Goal: Task Accomplishment & Management: Manage account settings

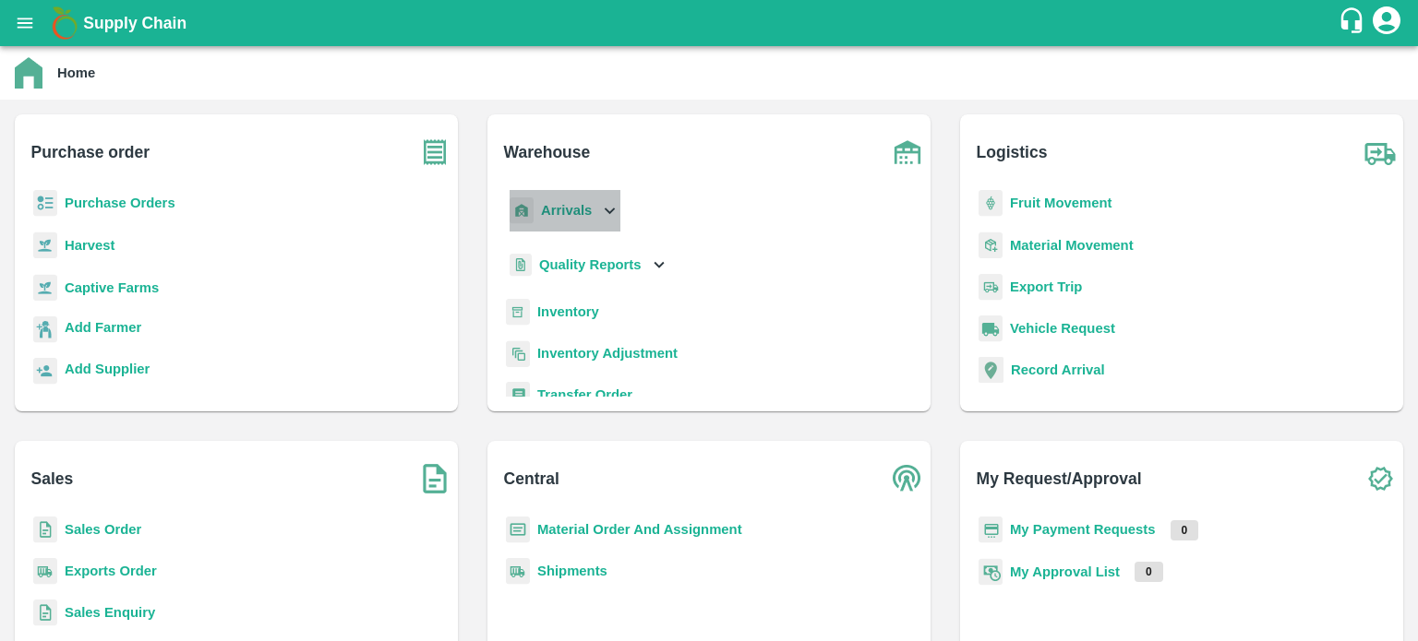
click at [606, 213] on icon at bounding box center [609, 210] width 20 height 20
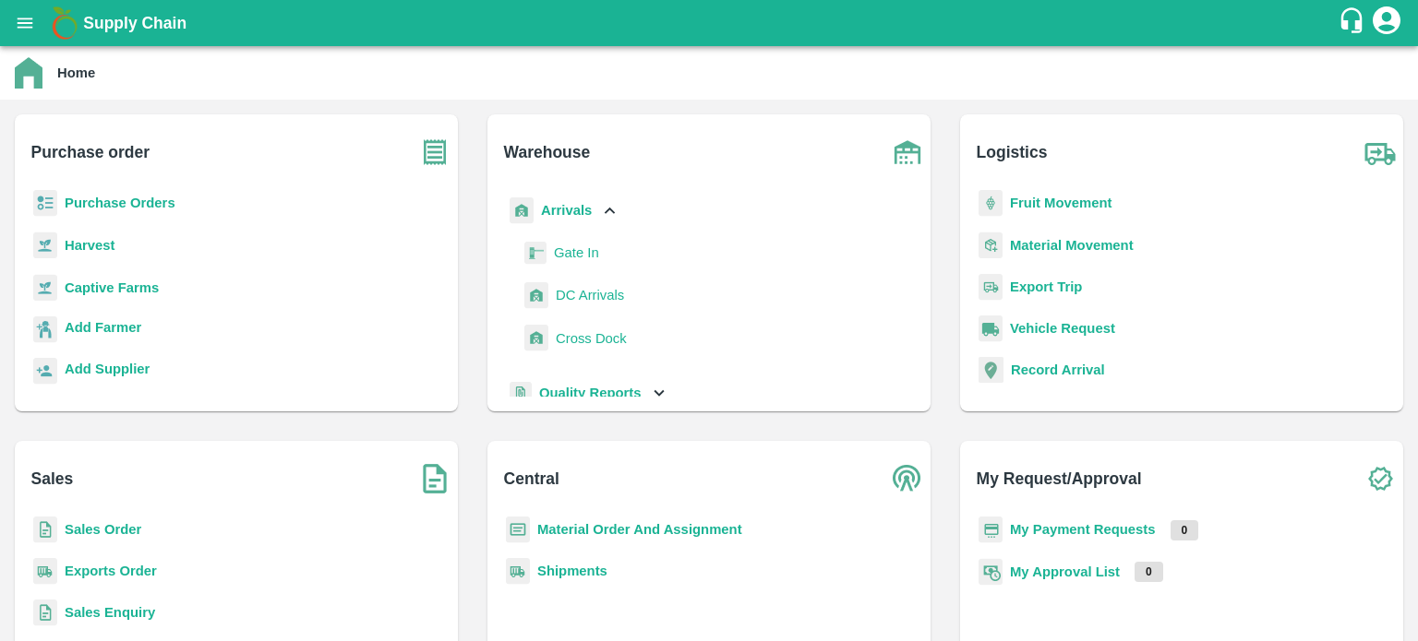
click at [597, 296] on span "DC Arrivals" at bounding box center [590, 295] width 68 height 20
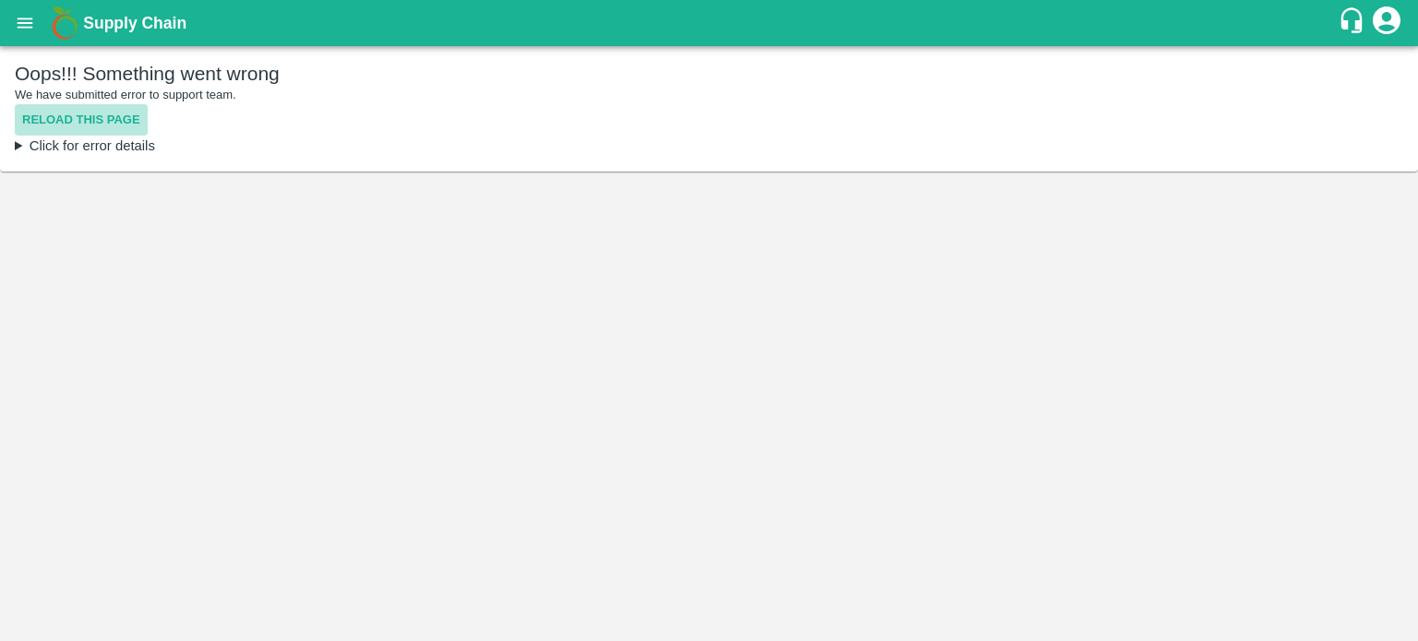
click at [102, 114] on button "Reload this page" at bounding box center [81, 120] width 133 height 32
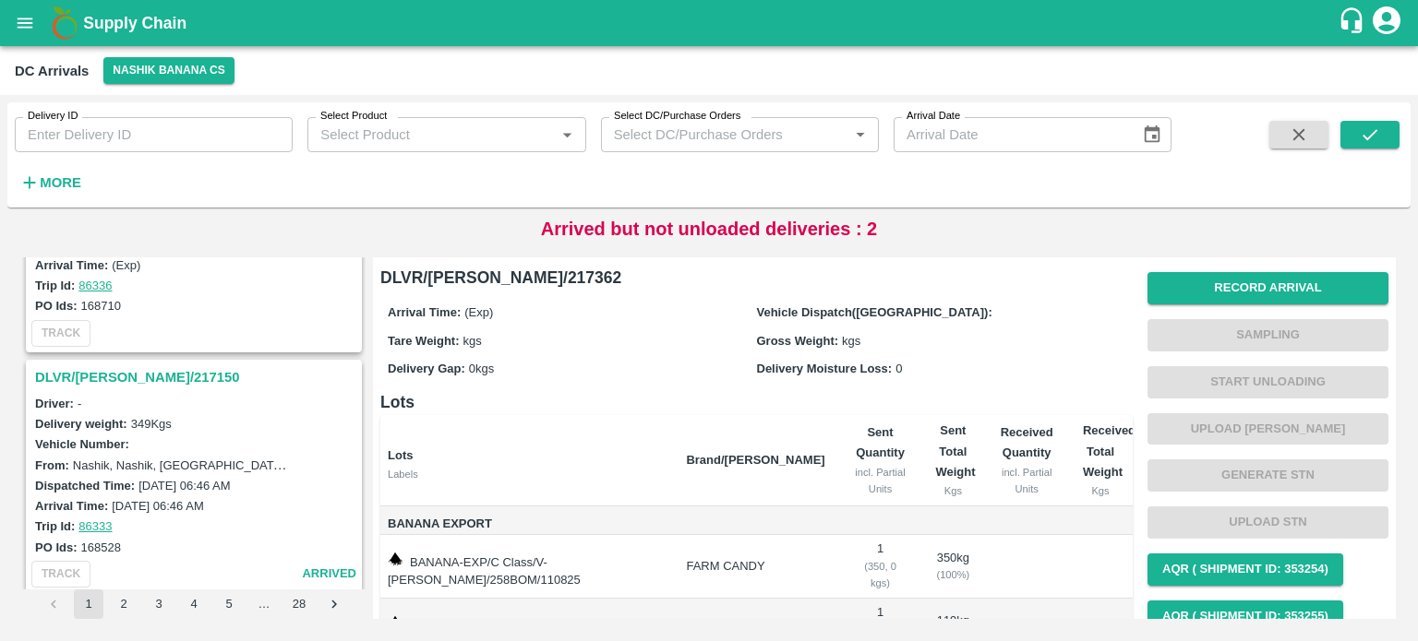
scroll to position [1349, 0]
click at [120, 369] on h3 "DLVR/[PERSON_NAME]/217150" at bounding box center [196, 381] width 323 height 24
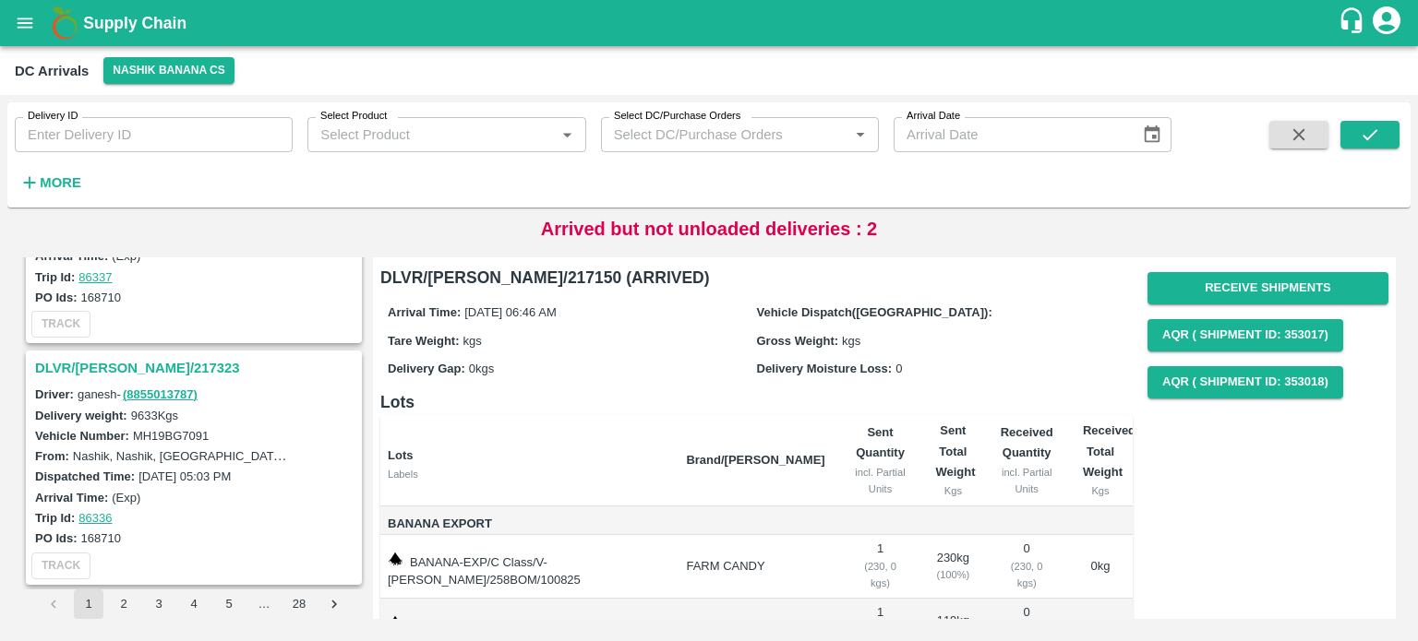
scroll to position [1120, 0]
click at [113, 364] on h3 "DLVR/[PERSON_NAME]/217323" at bounding box center [196, 369] width 323 height 24
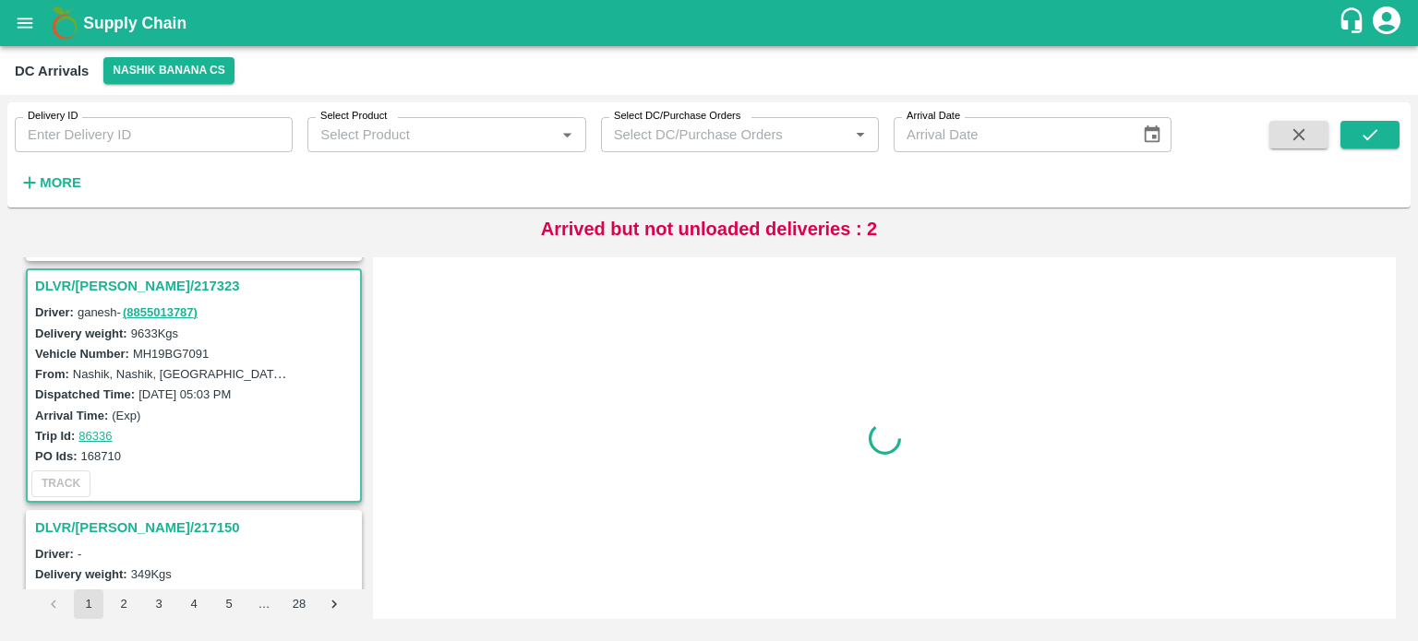
scroll to position [1207, 0]
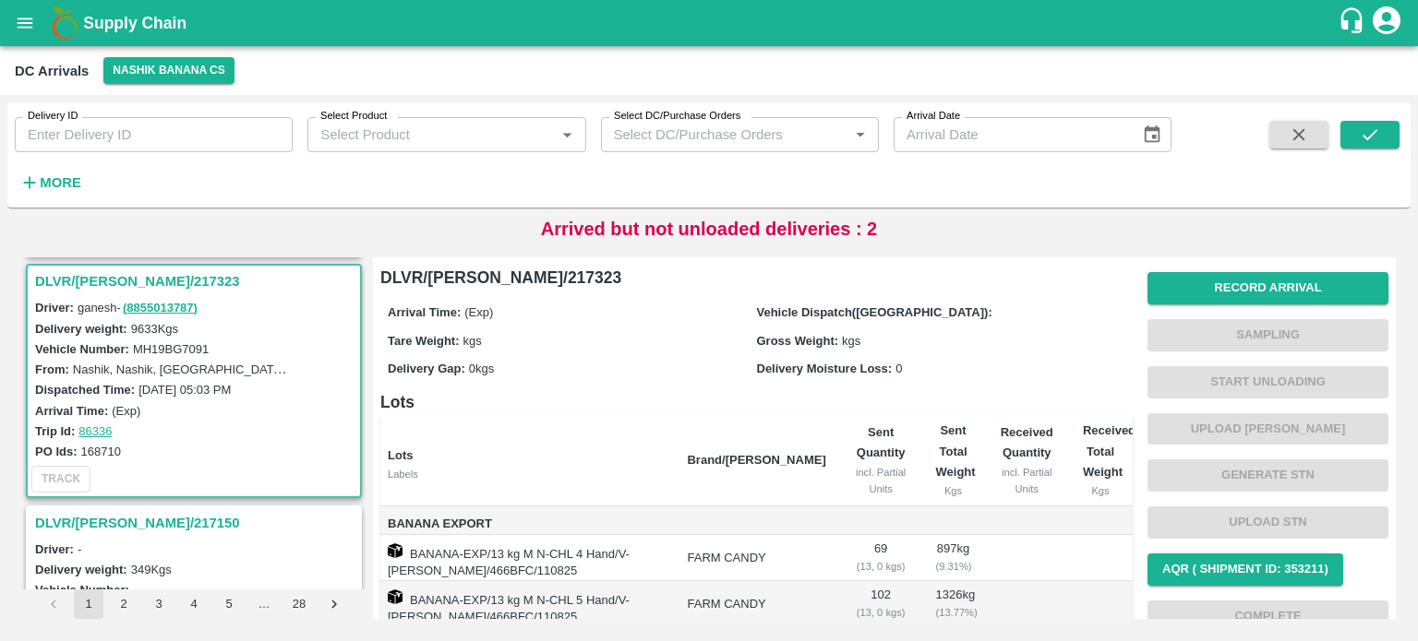
click at [179, 342] on label "MH19BG7091" at bounding box center [171, 349] width 76 height 14
copy label "MH19BG7091"
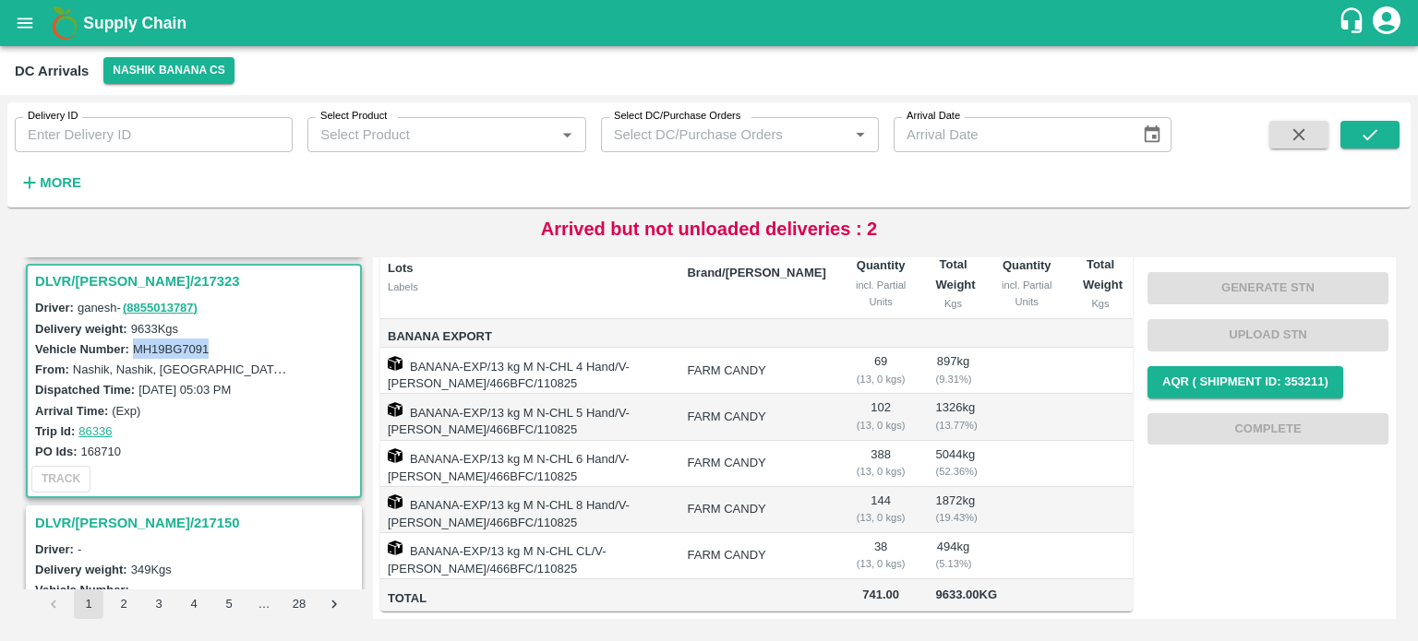
scroll to position [0, 0]
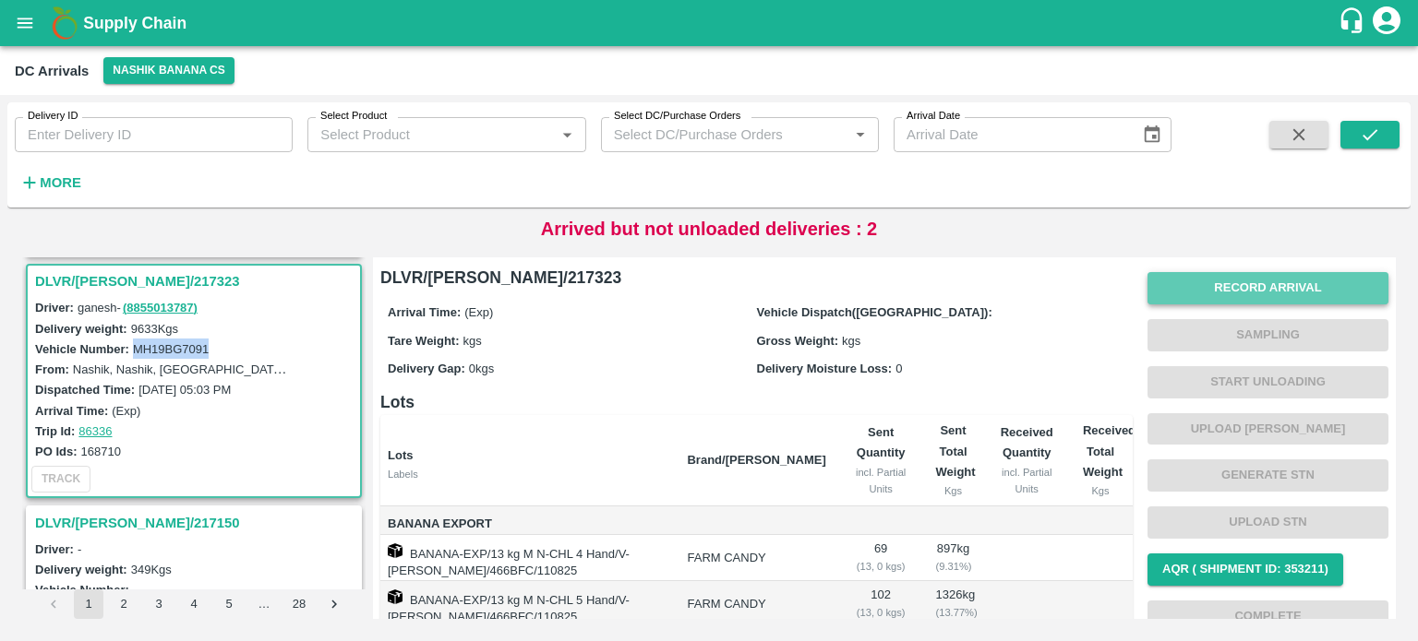
click at [1268, 284] on button "Record Arrival" at bounding box center [1267, 288] width 241 height 32
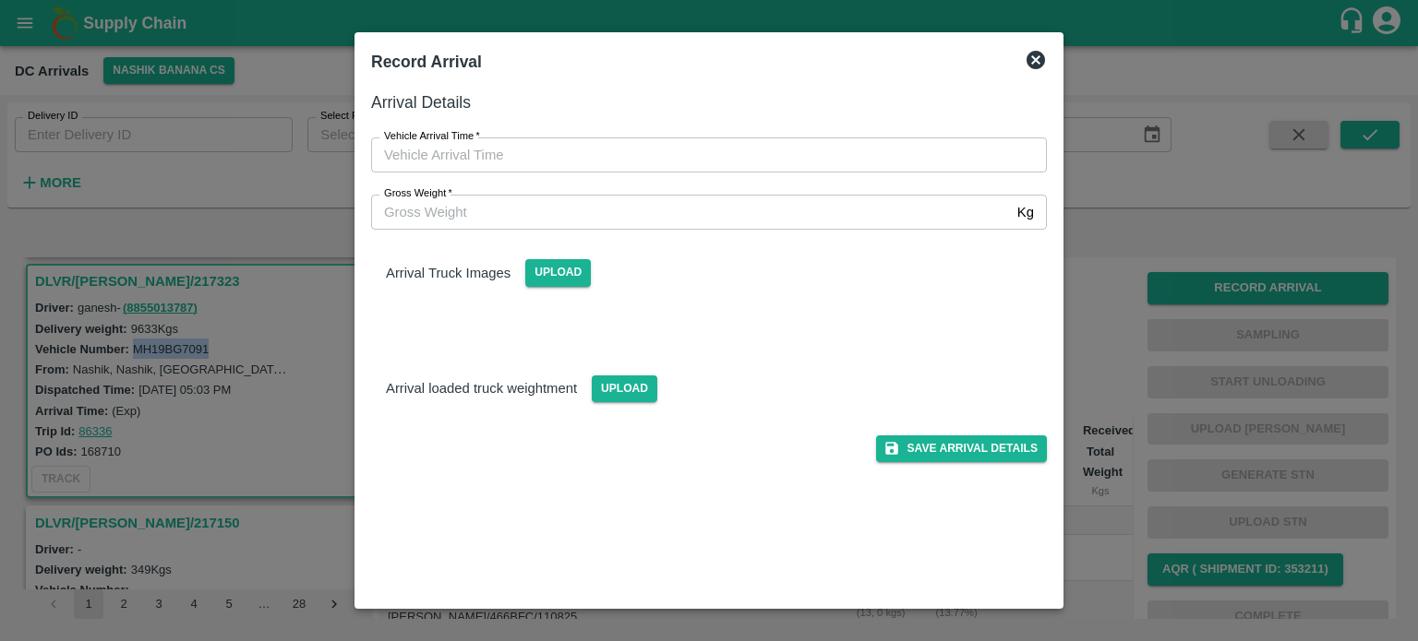
type input "DD/MM/YYYY hh:mm aa"
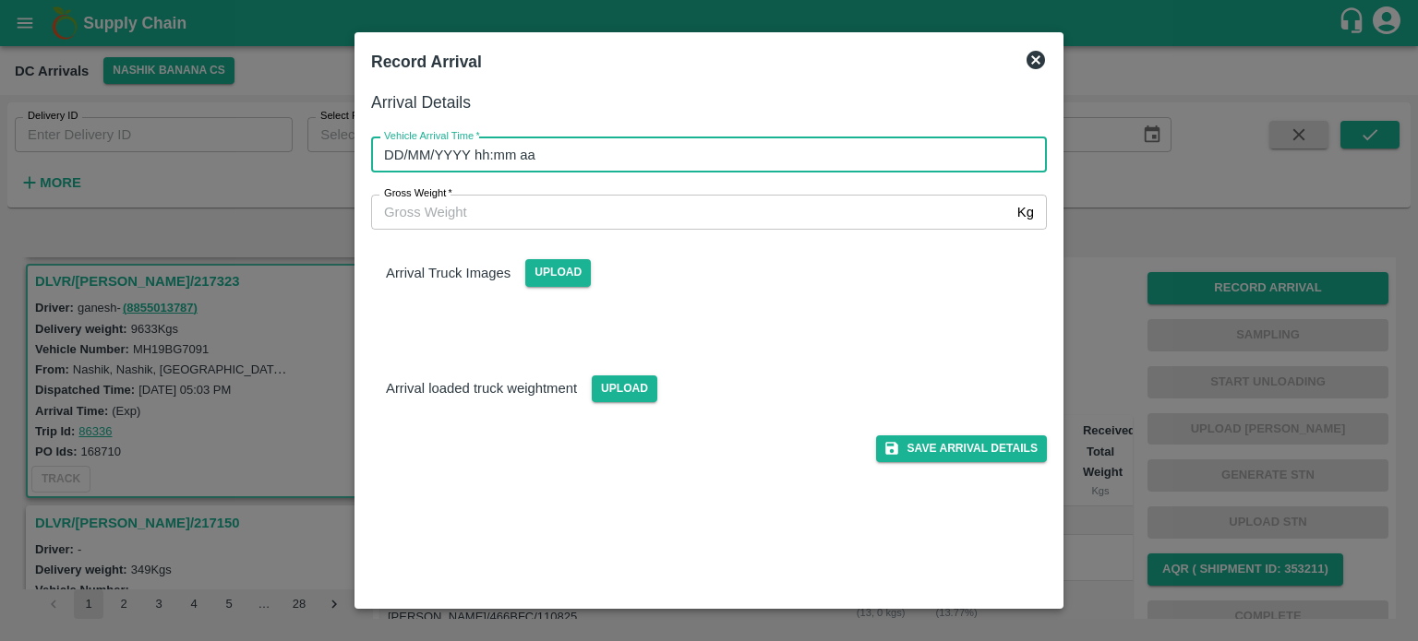
click at [721, 157] on input "DD/MM/YYYY hh:mm aa" at bounding box center [702, 155] width 663 height 35
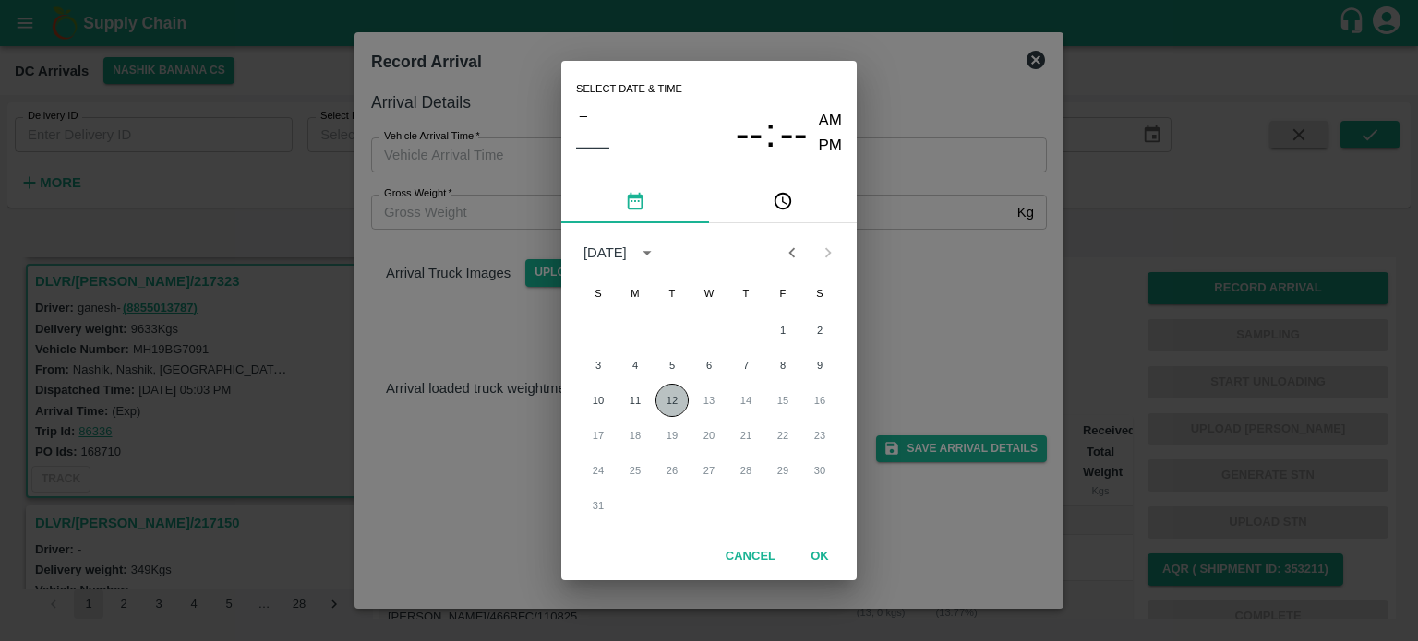
click at [671, 403] on button "12" at bounding box center [671, 400] width 33 height 33
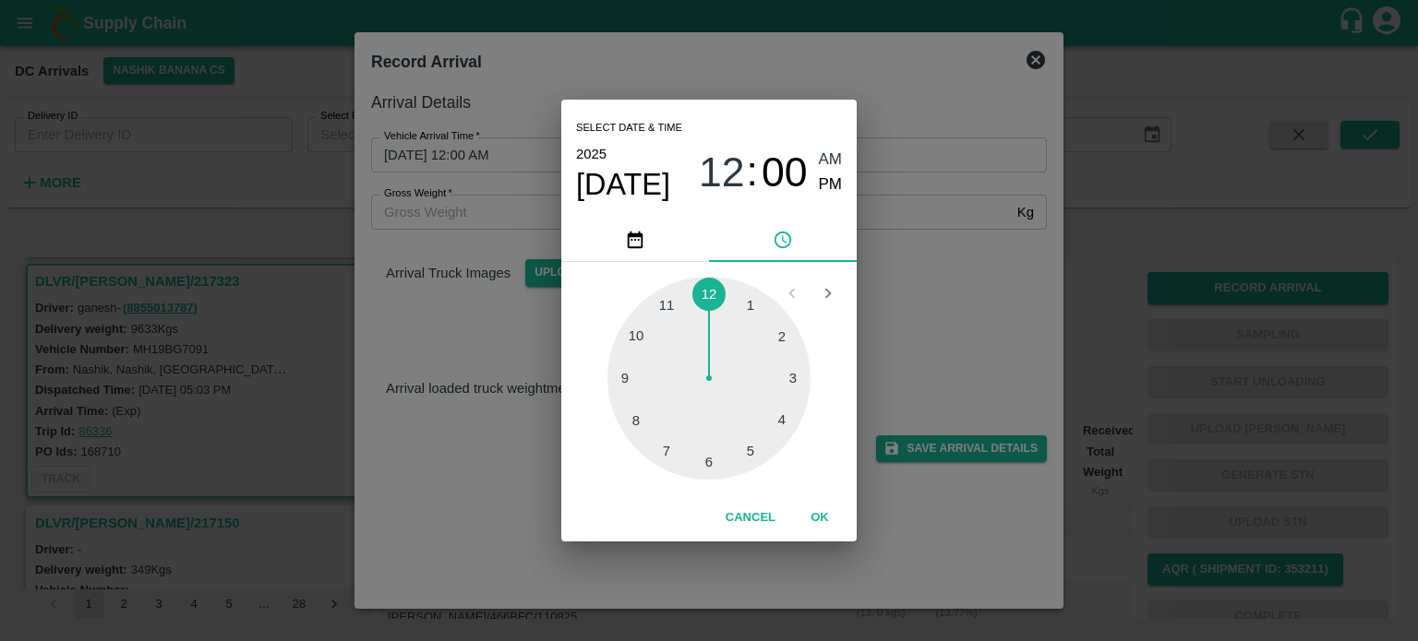
click at [640, 422] on div at bounding box center [708, 378] width 203 height 203
click at [799, 376] on div at bounding box center [708, 378] width 203 height 203
type input "[DATE] 08:15 AM"
click at [941, 315] on div "Select date & time [DATE] 08 : 15 AM PM 05 10 15 20 25 30 35 40 45 50 55 00 Can…" at bounding box center [709, 320] width 1418 height 641
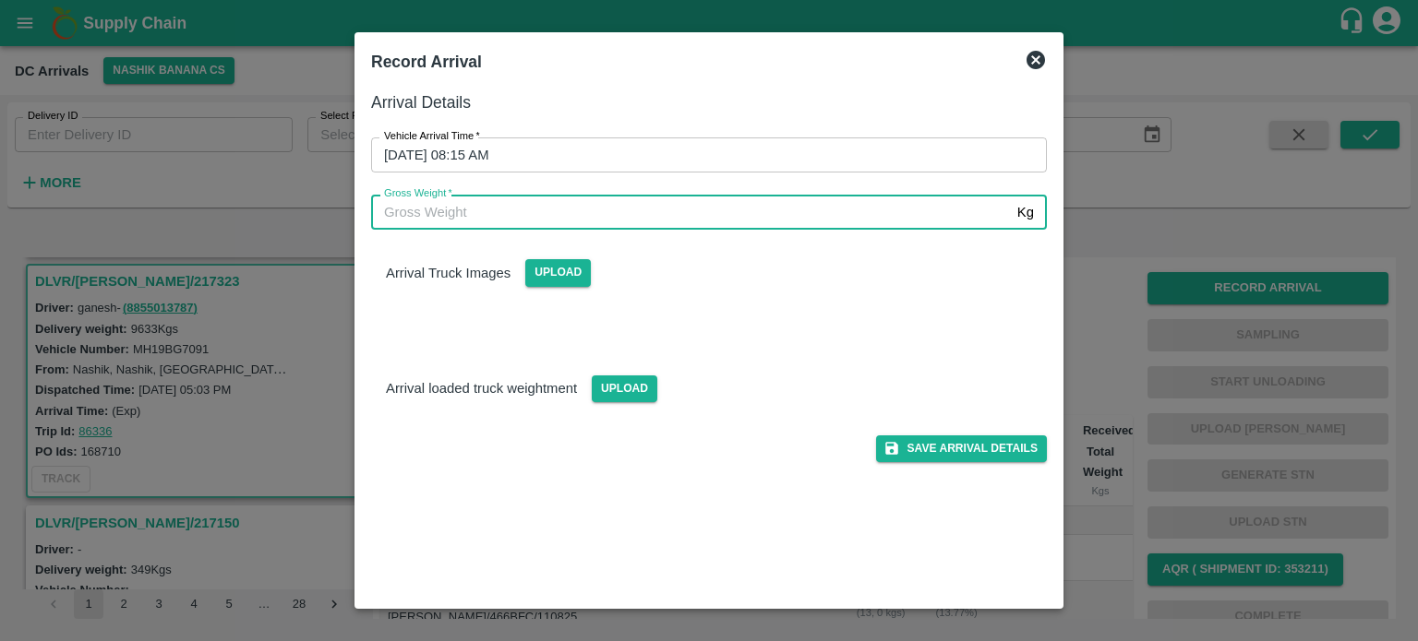
click at [443, 219] on input "Gross Weight   *" at bounding box center [690, 212] width 639 height 35
type input "15945"
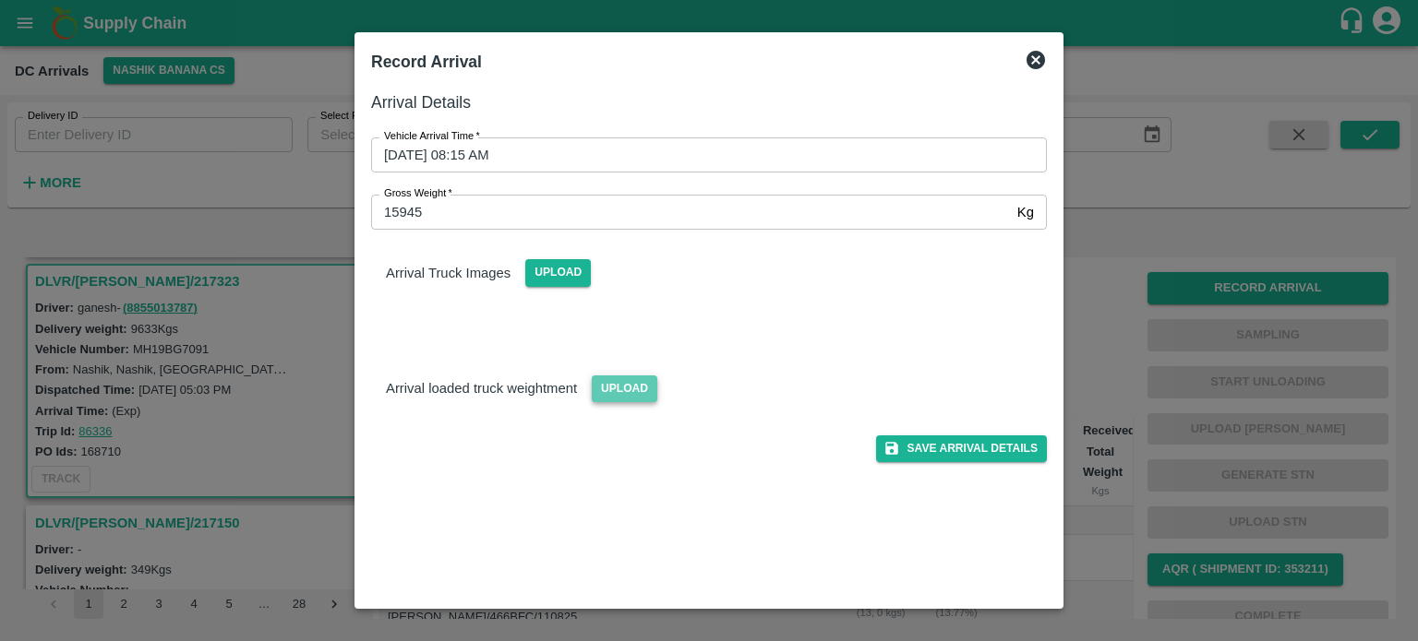
click at [614, 381] on span "Upload" at bounding box center [625, 389] width 66 height 27
click at [0, 0] on input "Upload" at bounding box center [0, 0] width 0 height 0
click at [568, 282] on span "Upload" at bounding box center [558, 272] width 66 height 27
click at [0, 0] on input "Upload" at bounding box center [0, 0] width 0 height 0
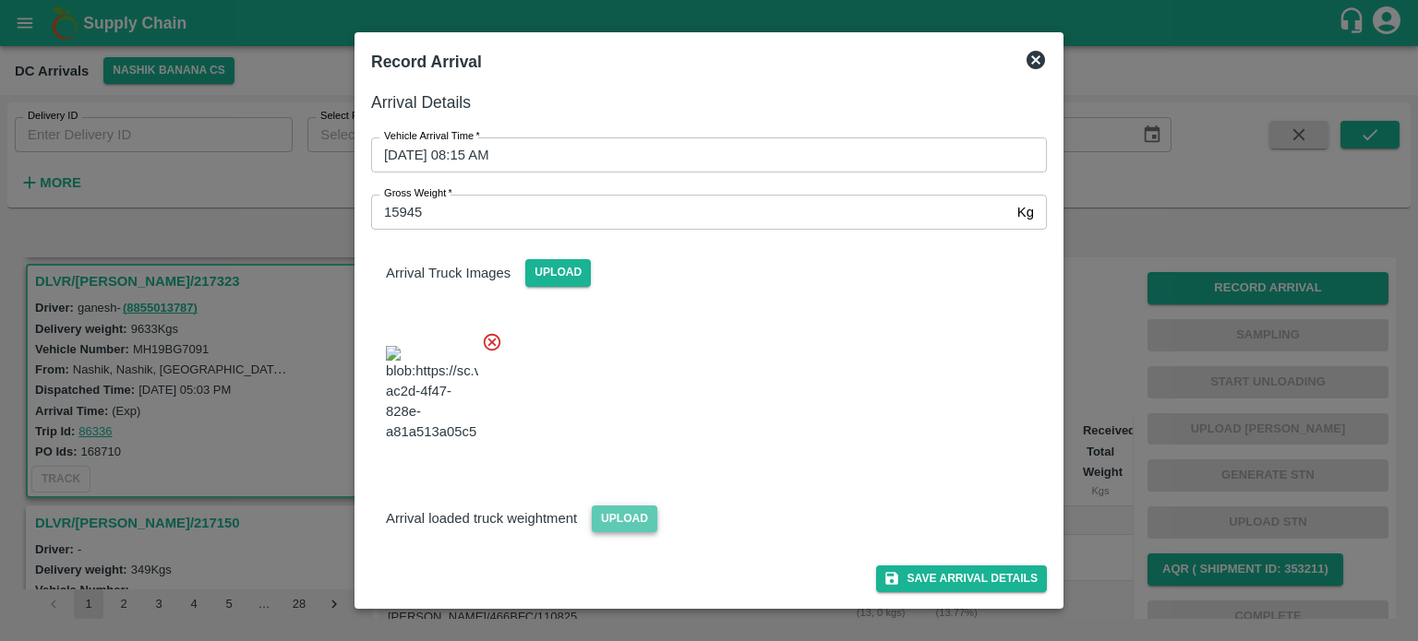
click at [621, 533] on span "Upload" at bounding box center [625, 519] width 66 height 27
click at [0, 0] on input "Upload" at bounding box center [0, 0] width 0 height 0
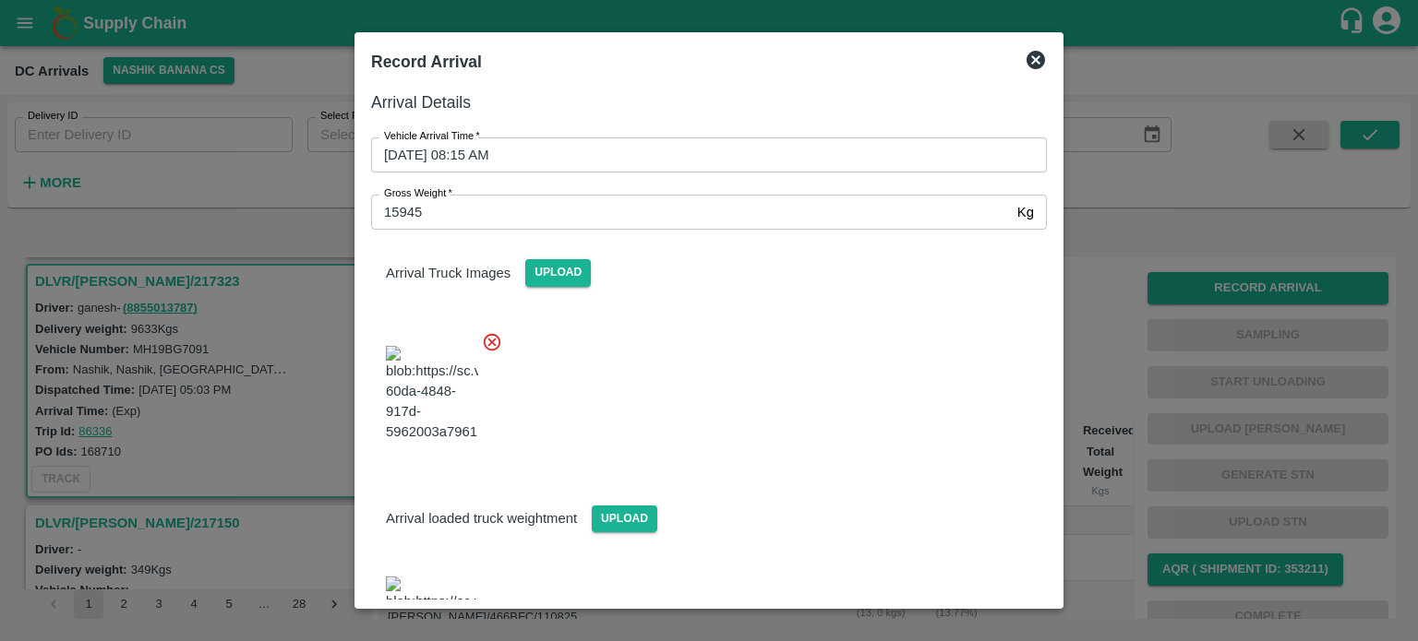
click at [722, 352] on div at bounding box center [701, 389] width 690 height 145
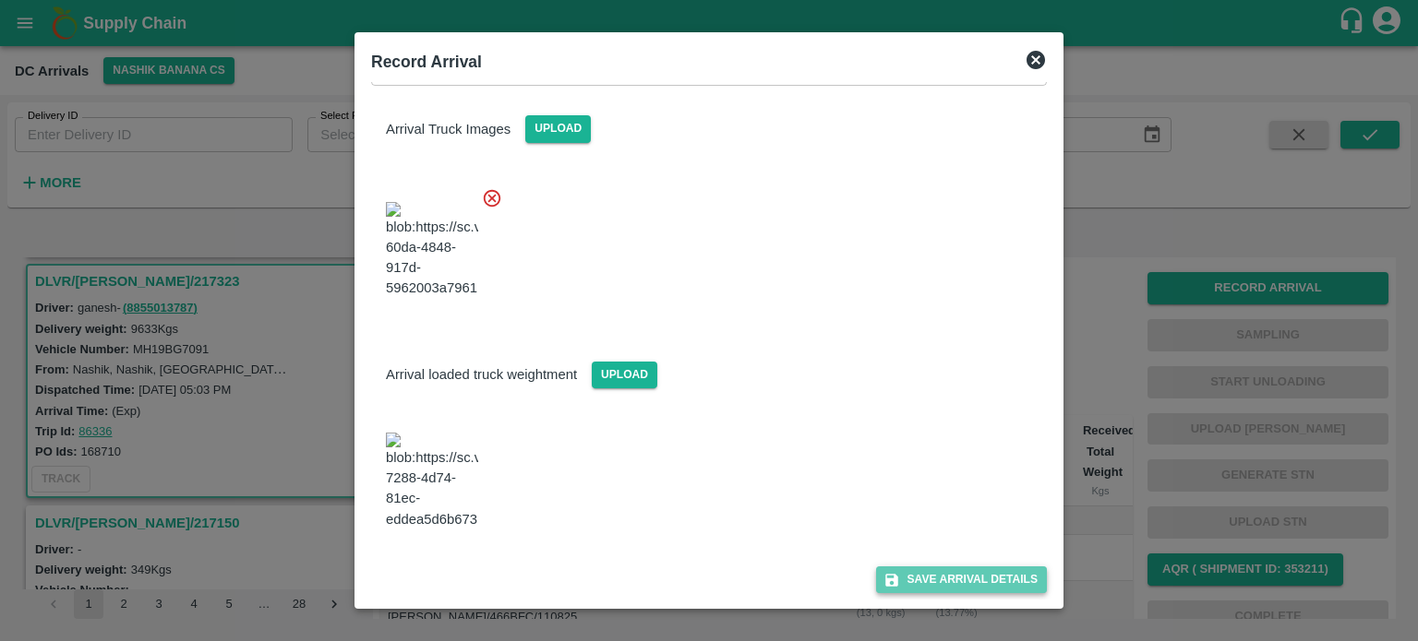
click at [962, 578] on button "Save Arrival Details" at bounding box center [961, 580] width 171 height 27
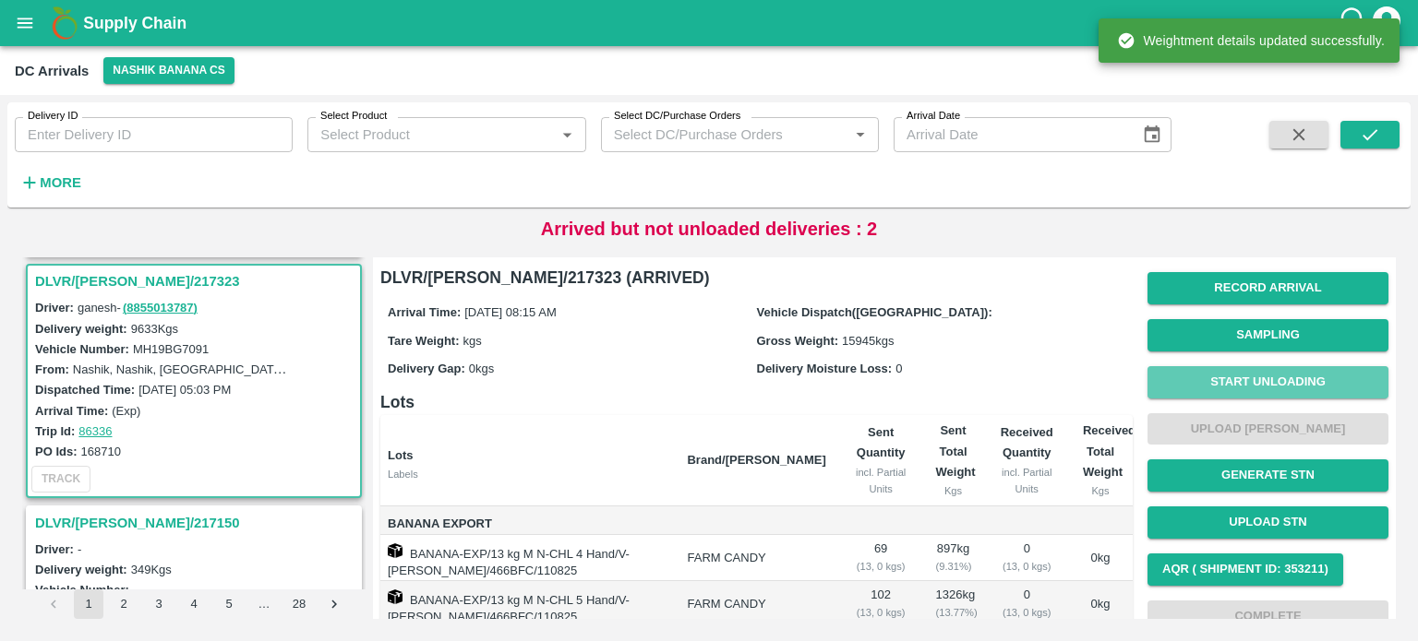
click at [1259, 385] on button "Start Unloading" at bounding box center [1267, 382] width 241 height 32
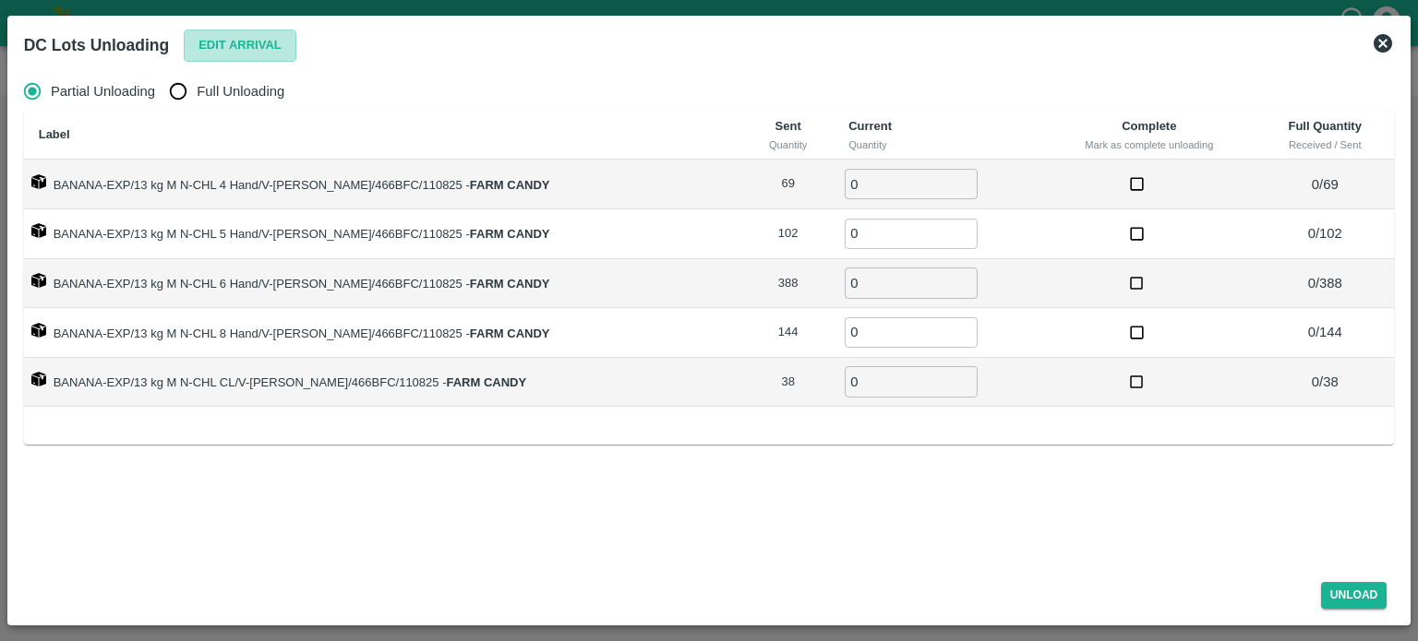
click at [234, 49] on button "Edit Arrival" at bounding box center [240, 46] width 113 height 32
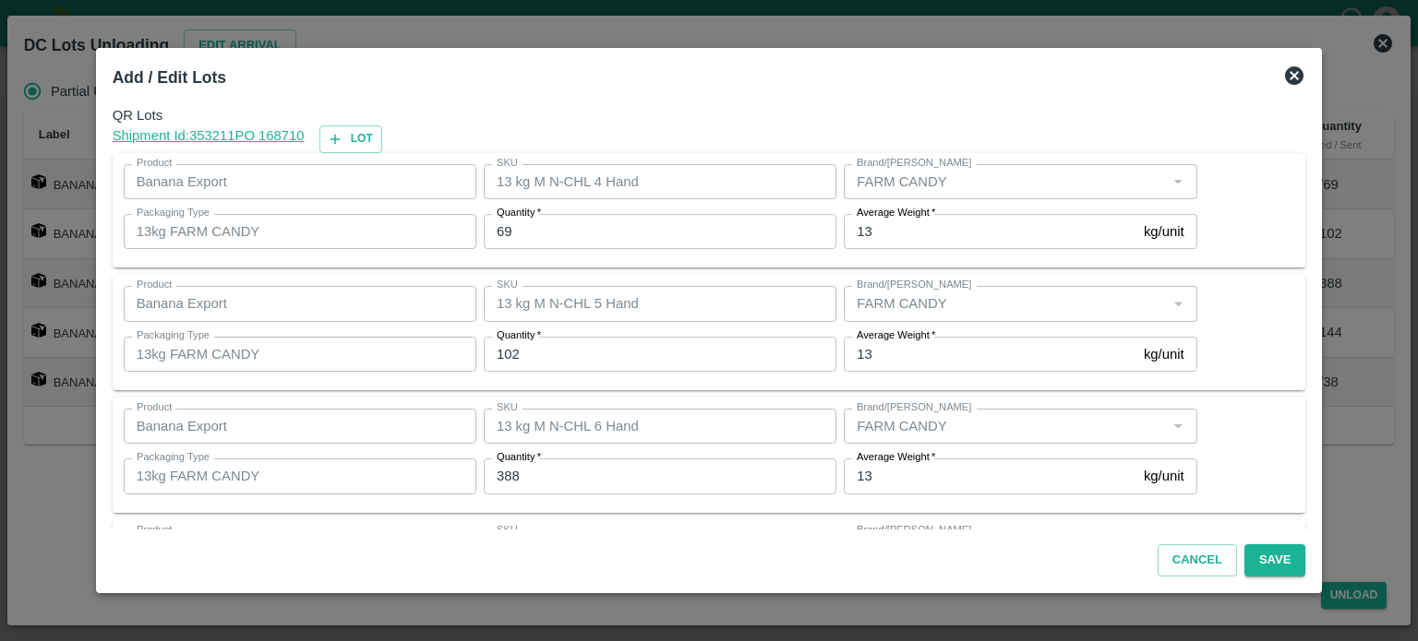
click at [508, 230] on input "69" at bounding box center [660, 231] width 353 height 35
type input "119"
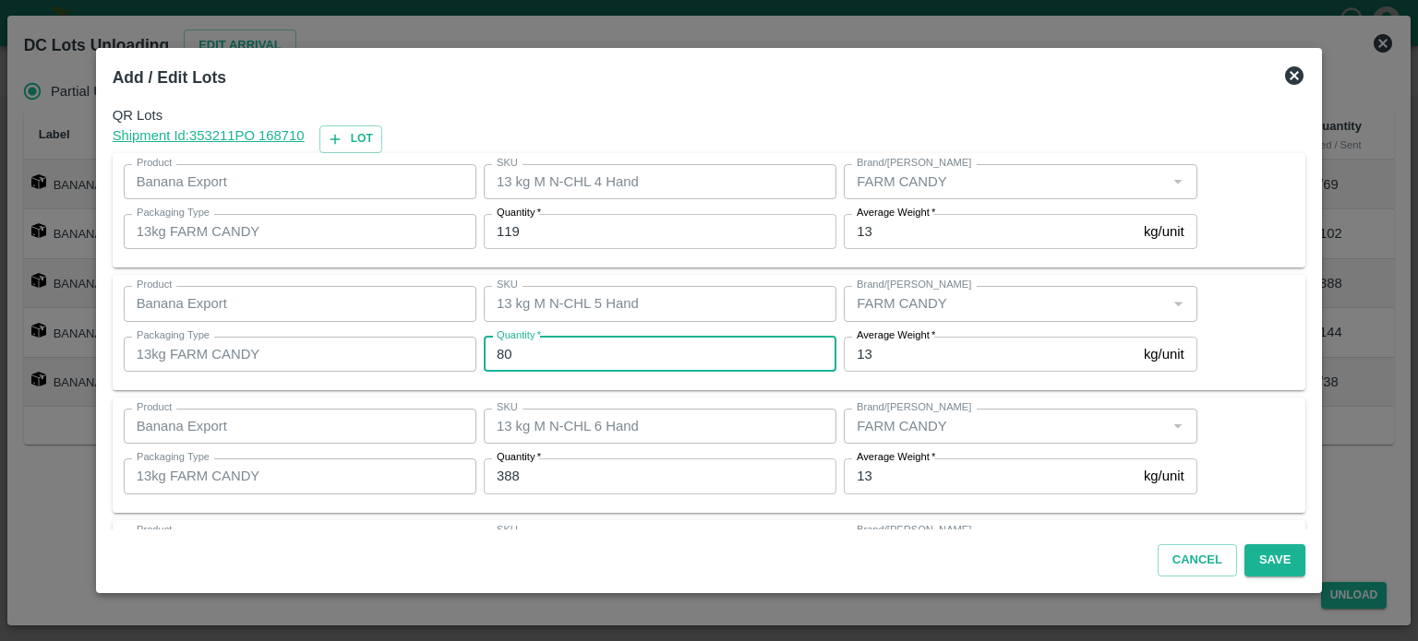
type input "80"
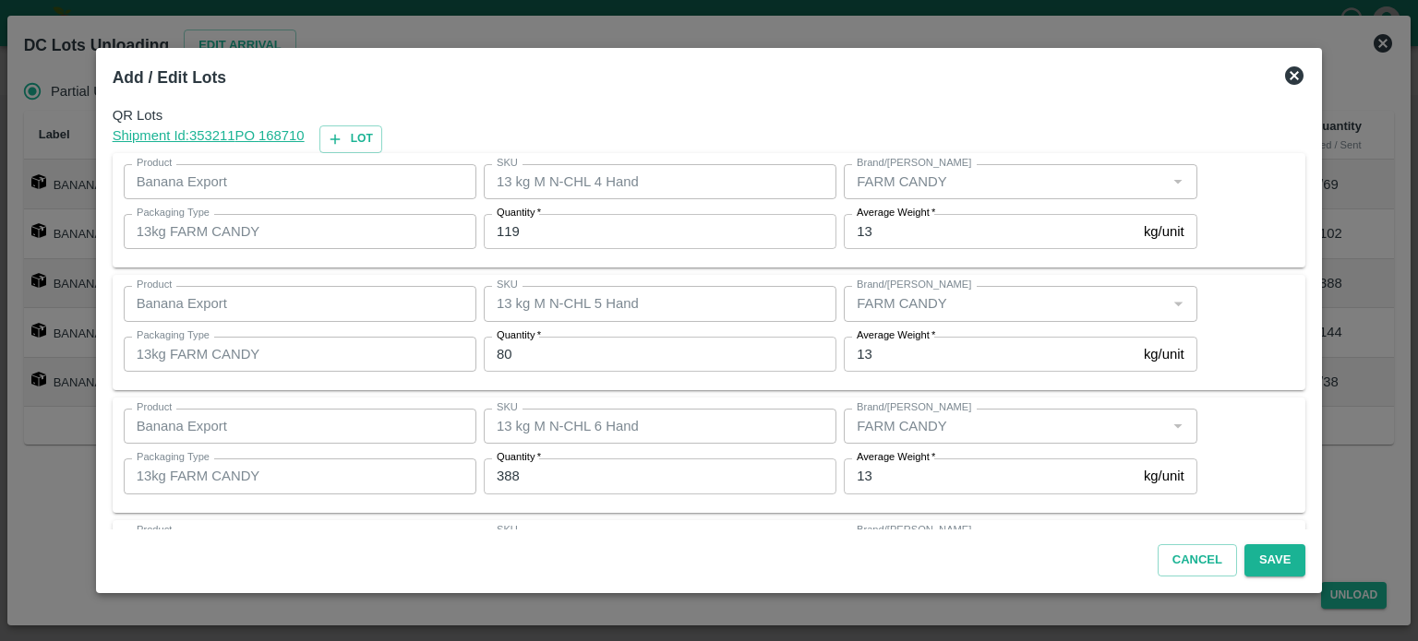
scroll to position [242, 0]
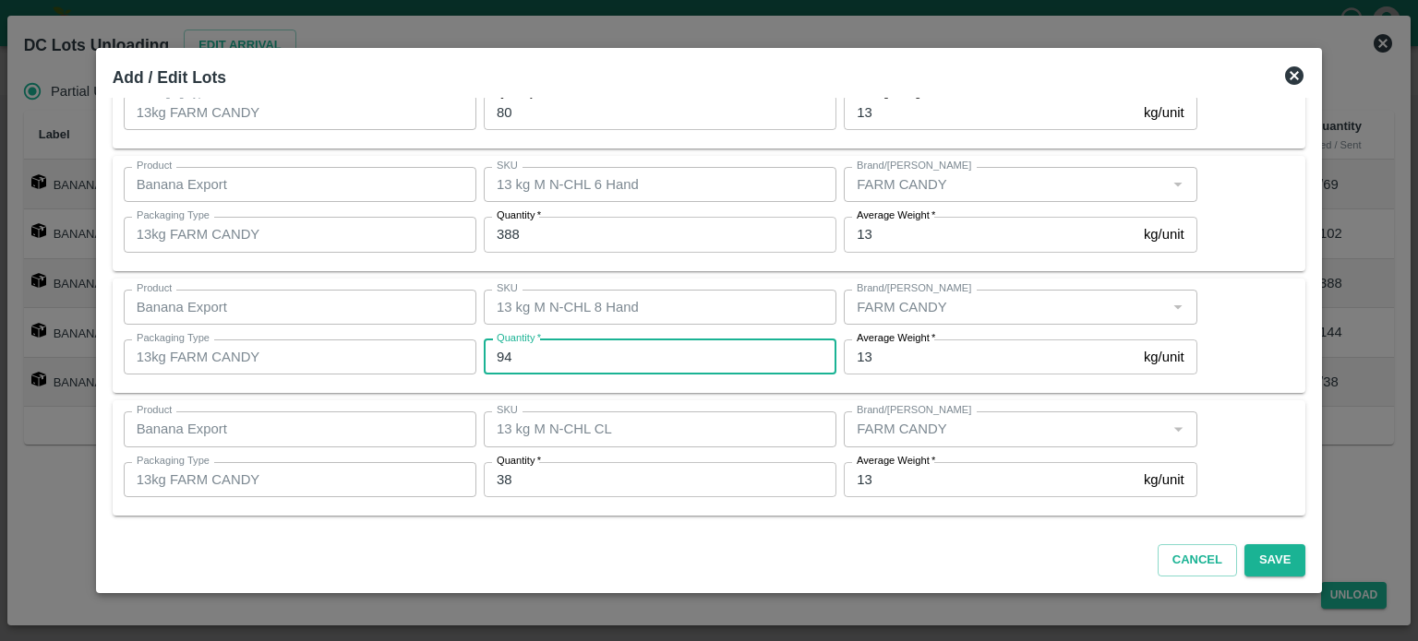
type input "94"
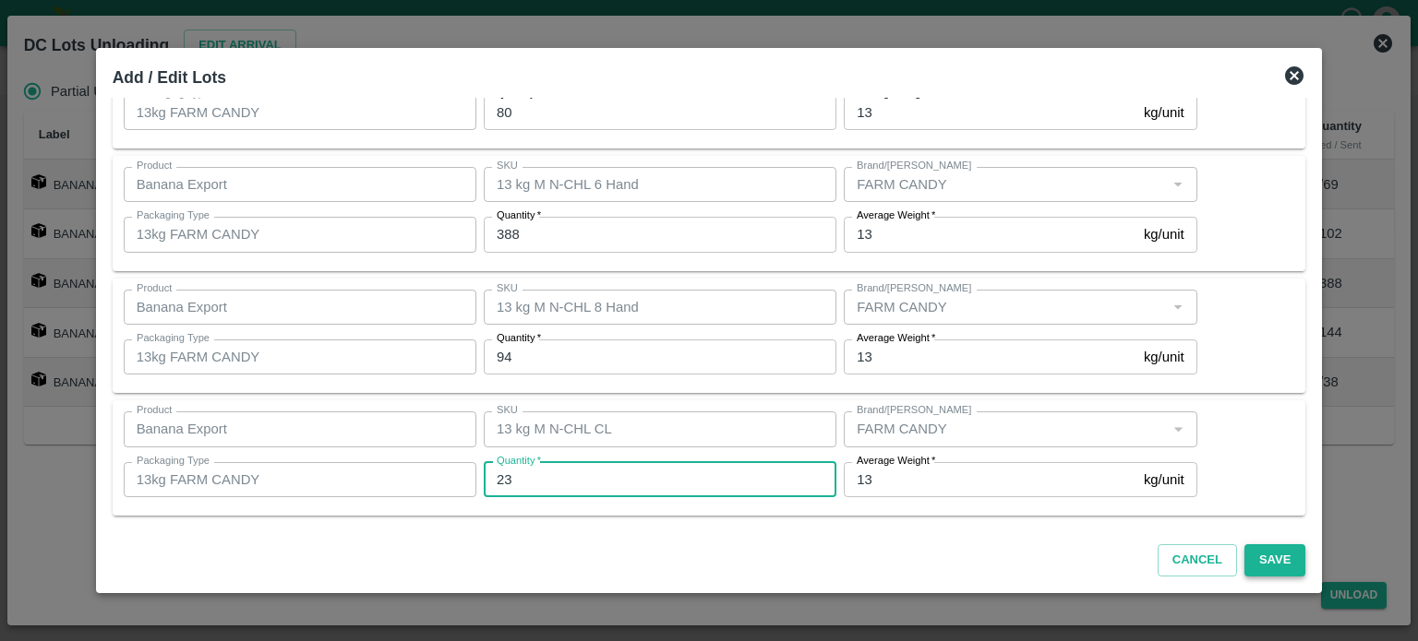
type input "23"
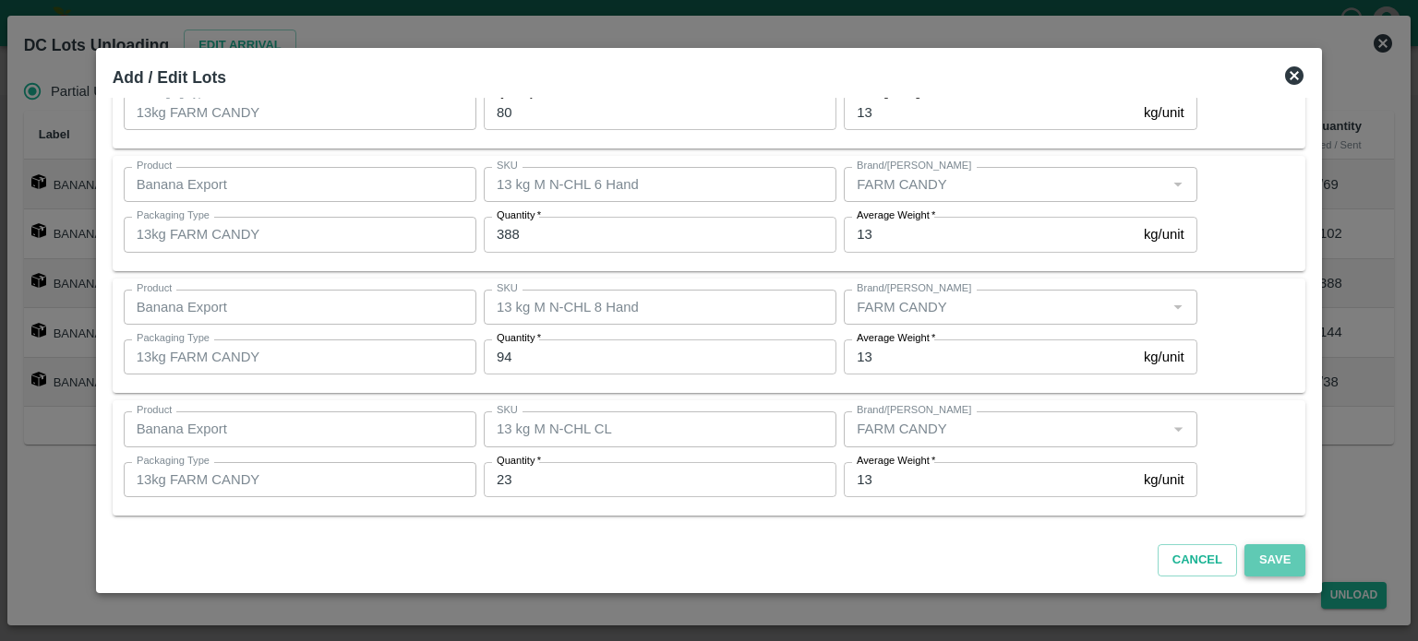
click at [1251, 554] on button "Save" at bounding box center [1274, 561] width 61 height 32
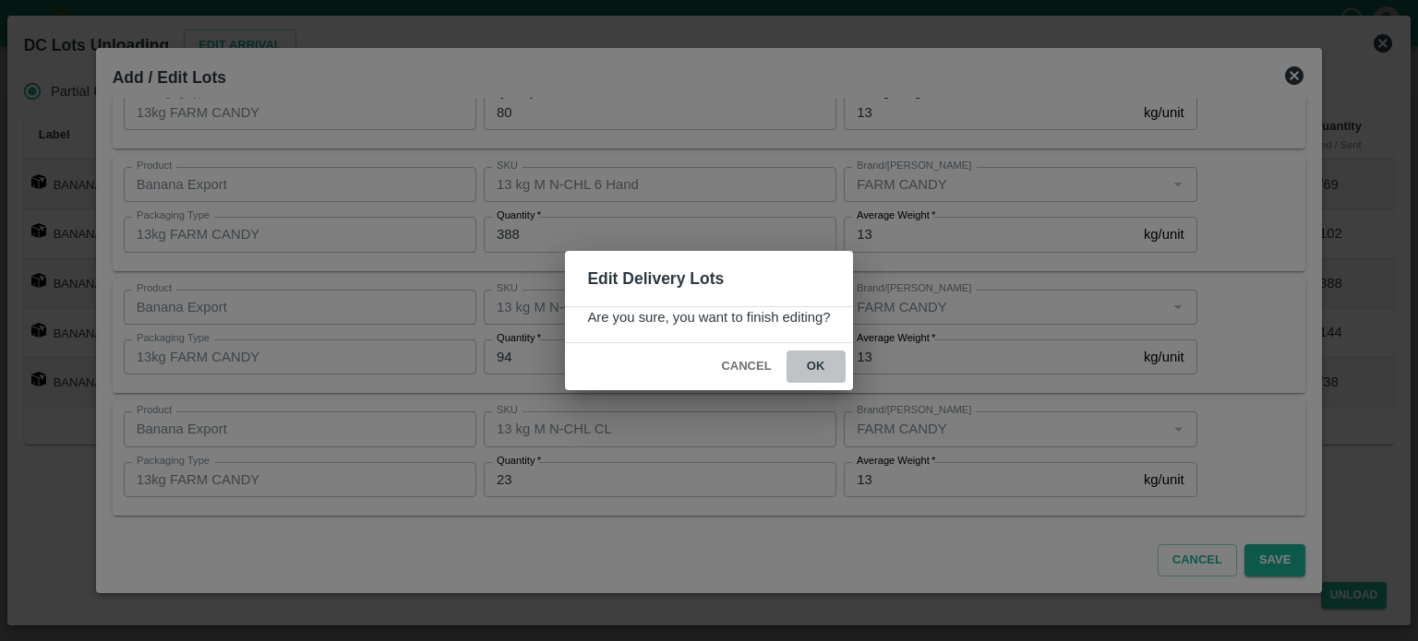
click at [815, 365] on button "ok" at bounding box center [815, 367] width 59 height 32
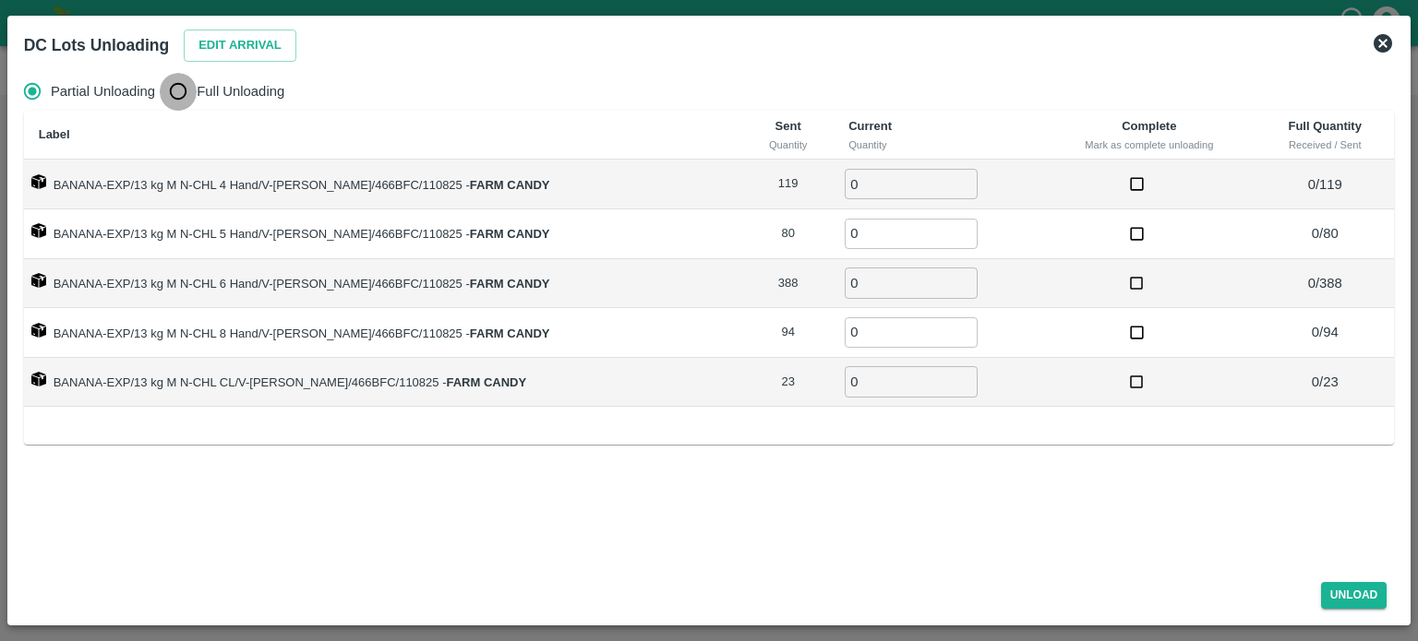
click at [178, 91] on input "Full Unloading" at bounding box center [178, 91] width 37 height 37
radio input "true"
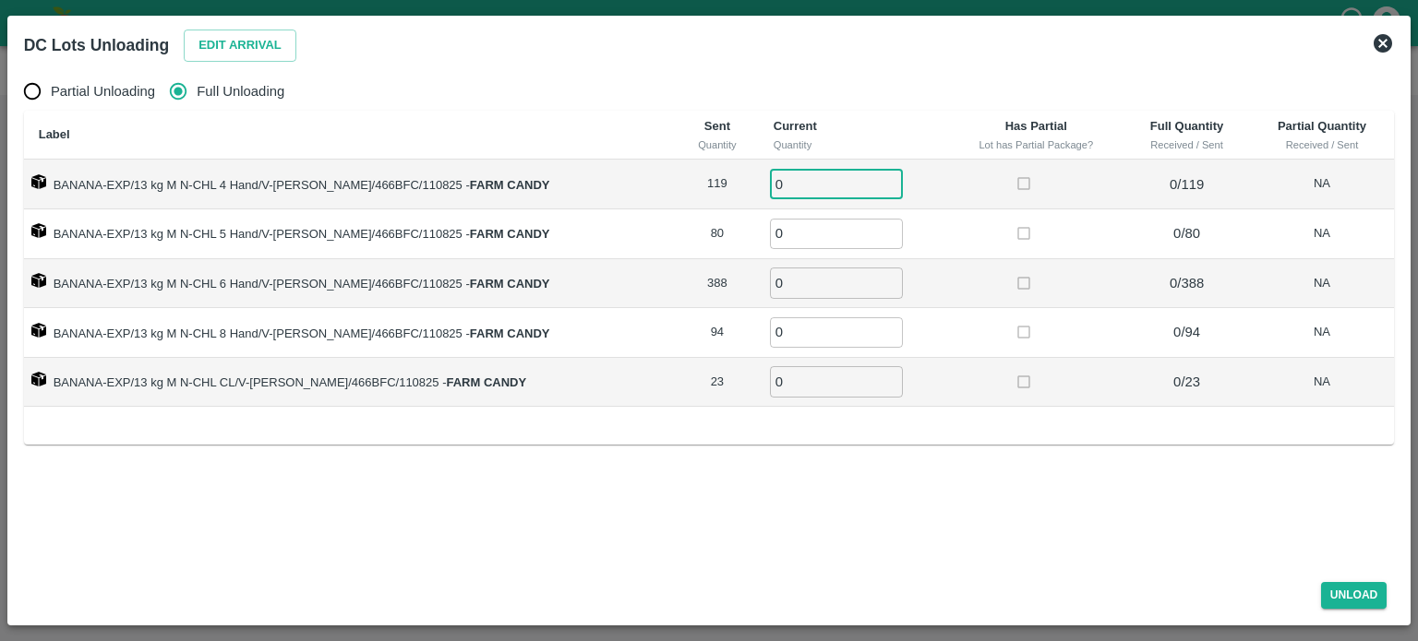
click at [776, 187] on input "0" at bounding box center [836, 184] width 133 height 30
type input "119"
type input "80"
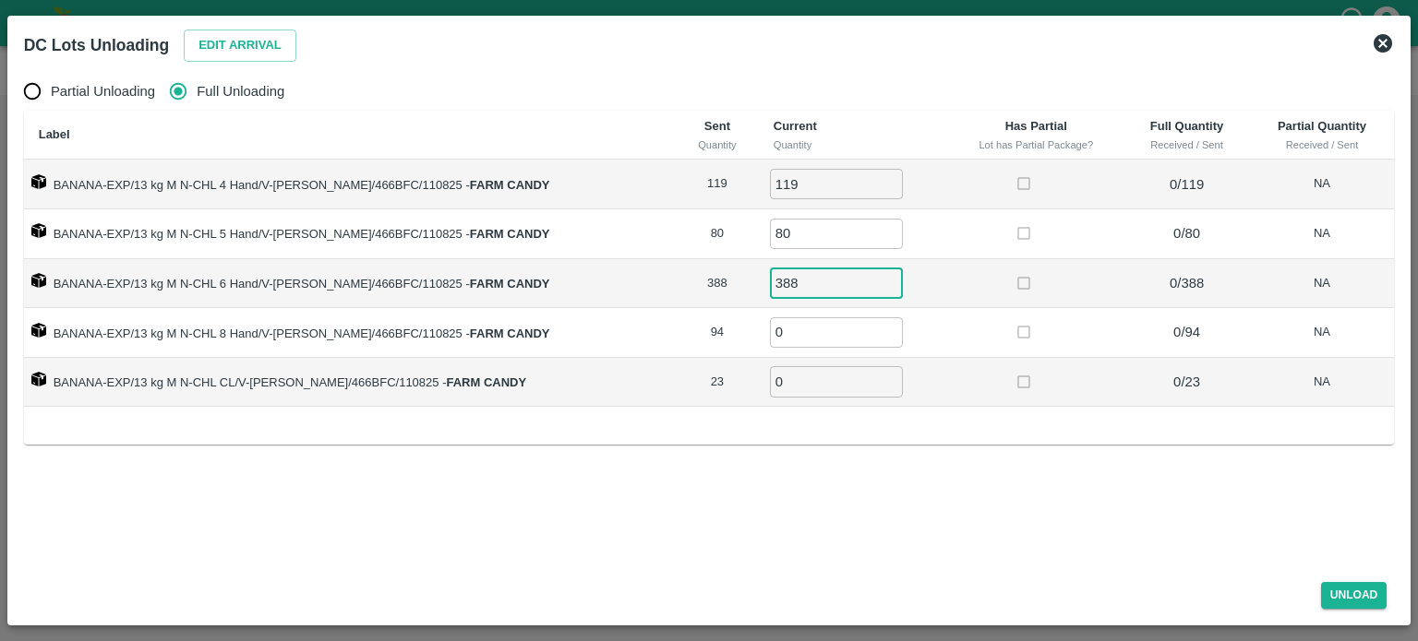
type input "388"
type input "94"
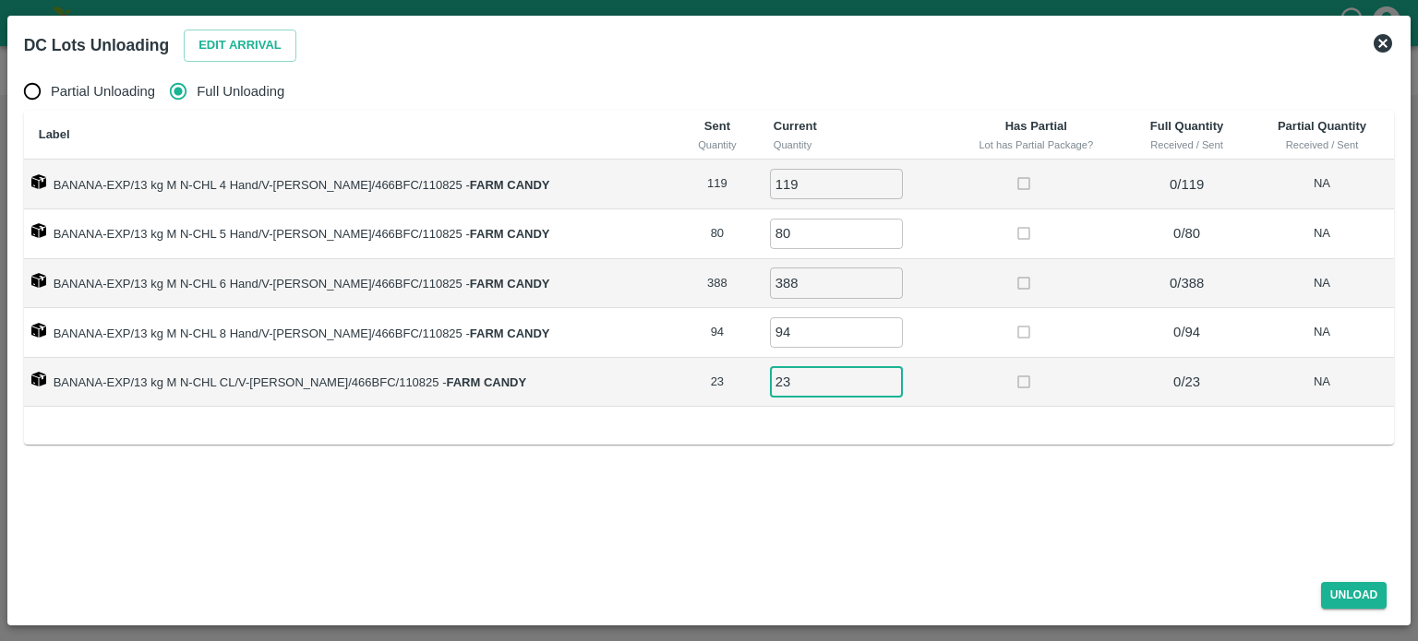
type input "23"
click at [1348, 592] on button "Unload" at bounding box center [1354, 595] width 66 height 27
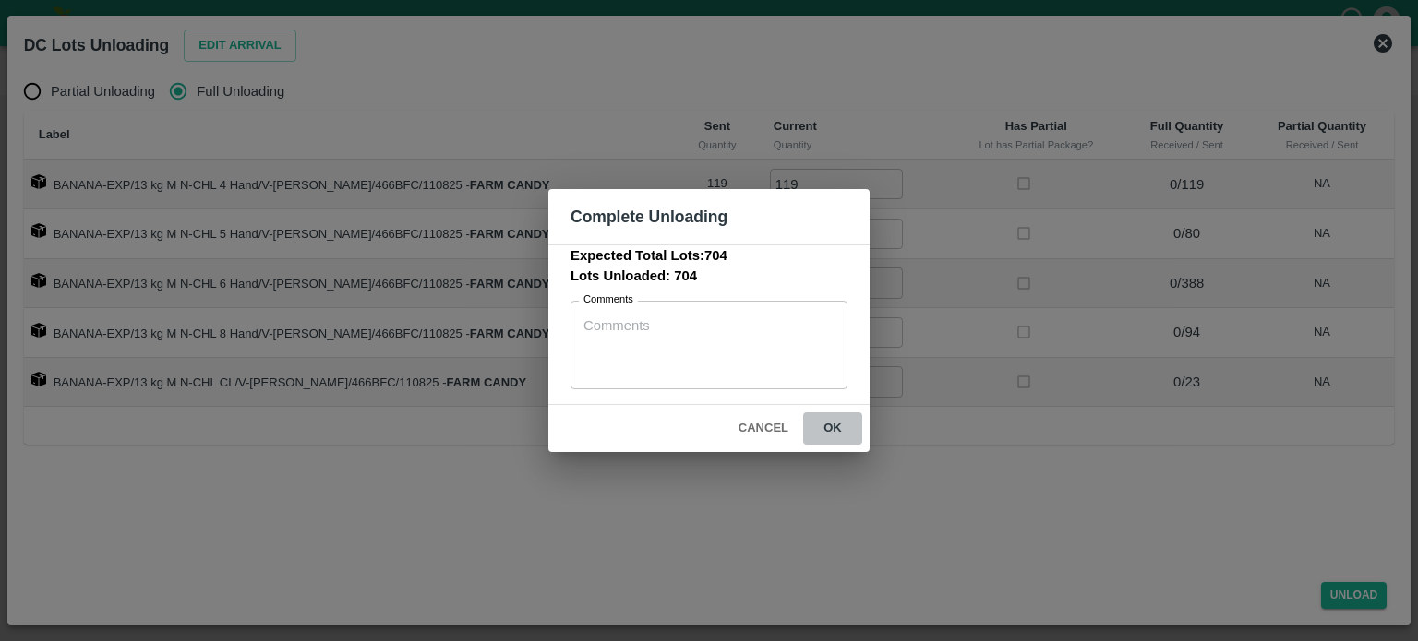
click at [831, 428] on button "ok" at bounding box center [832, 429] width 59 height 32
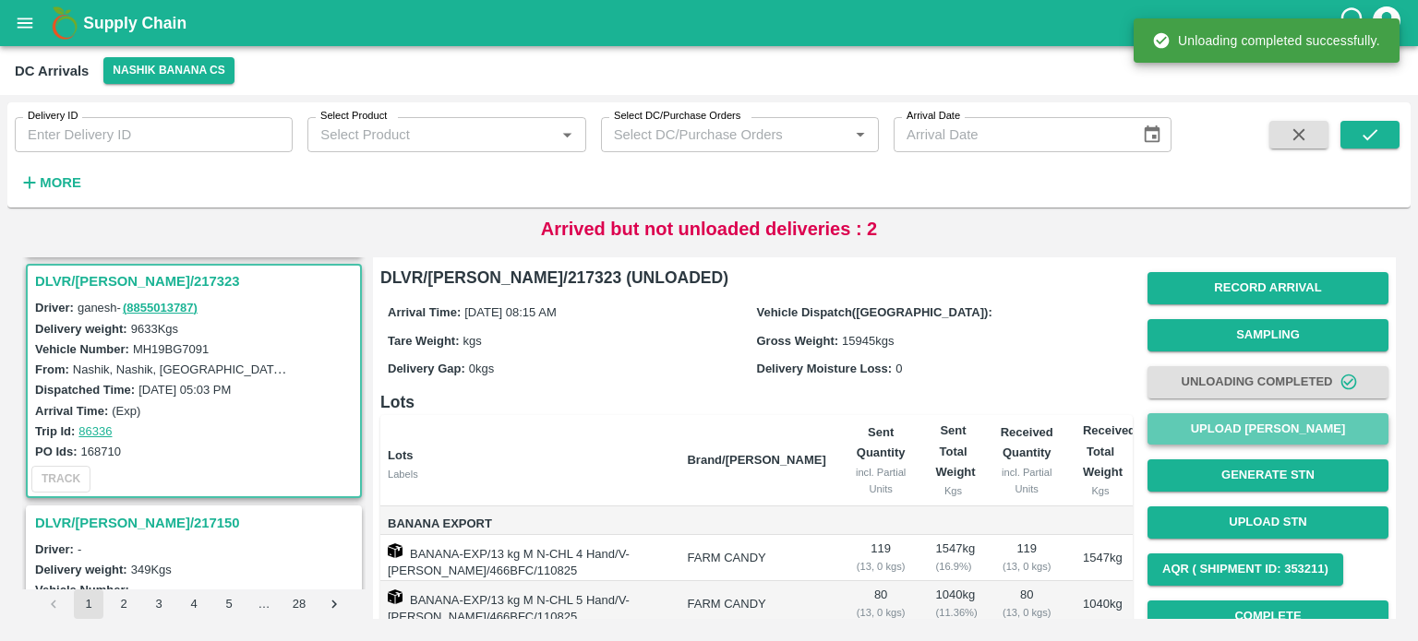
click at [1252, 422] on button "Upload [PERSON_NAME]" at bounding box center [1267, 429] width 241 height 32
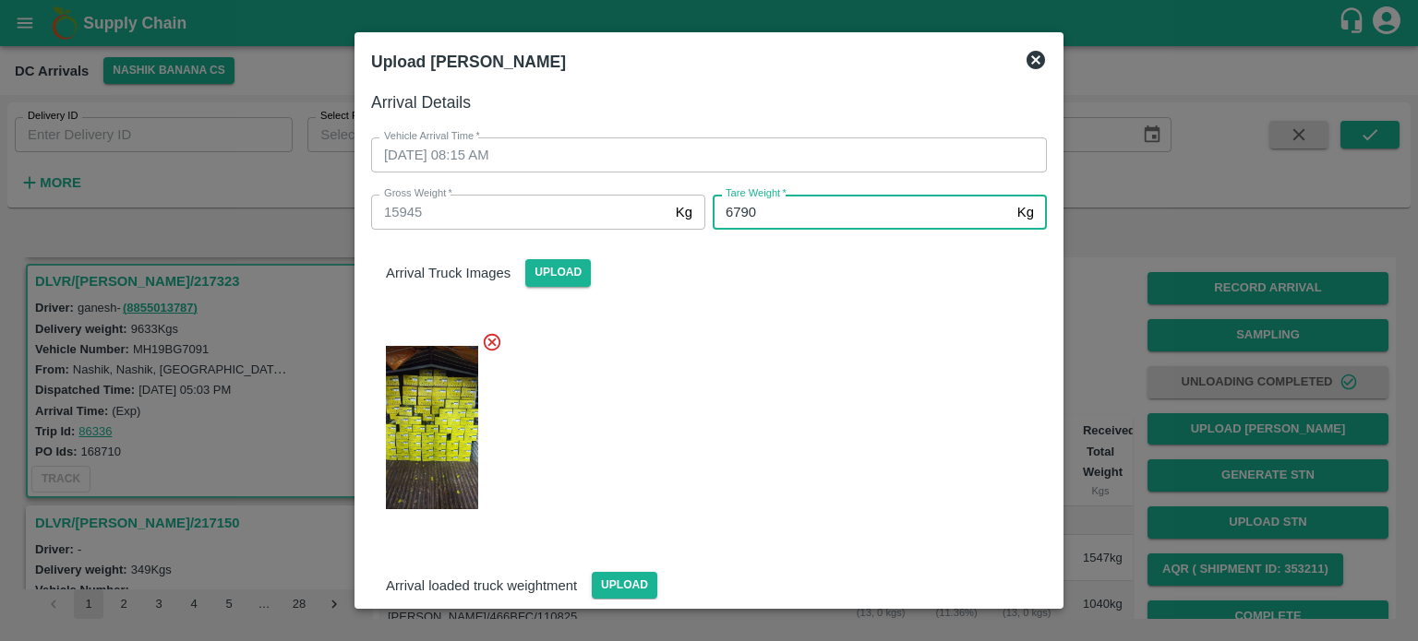
type input "6790"
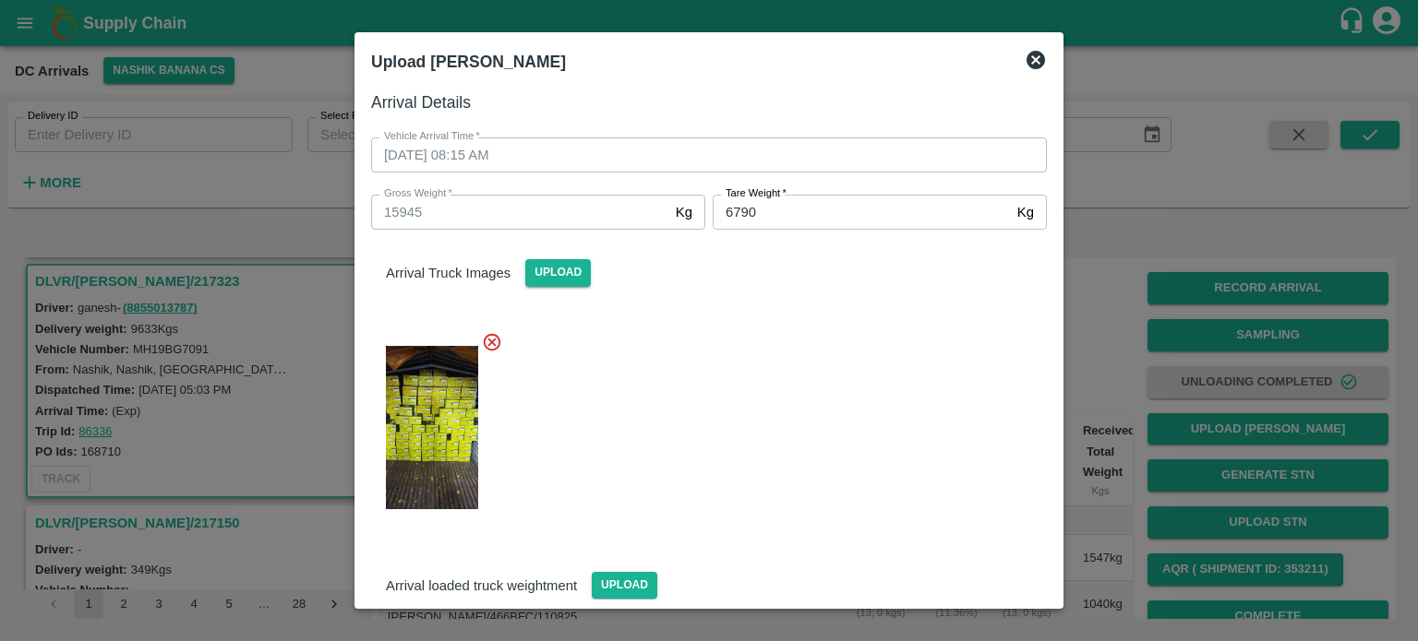
click at [904, 391] on div at bounding box center [701, 423] width 690 height 212
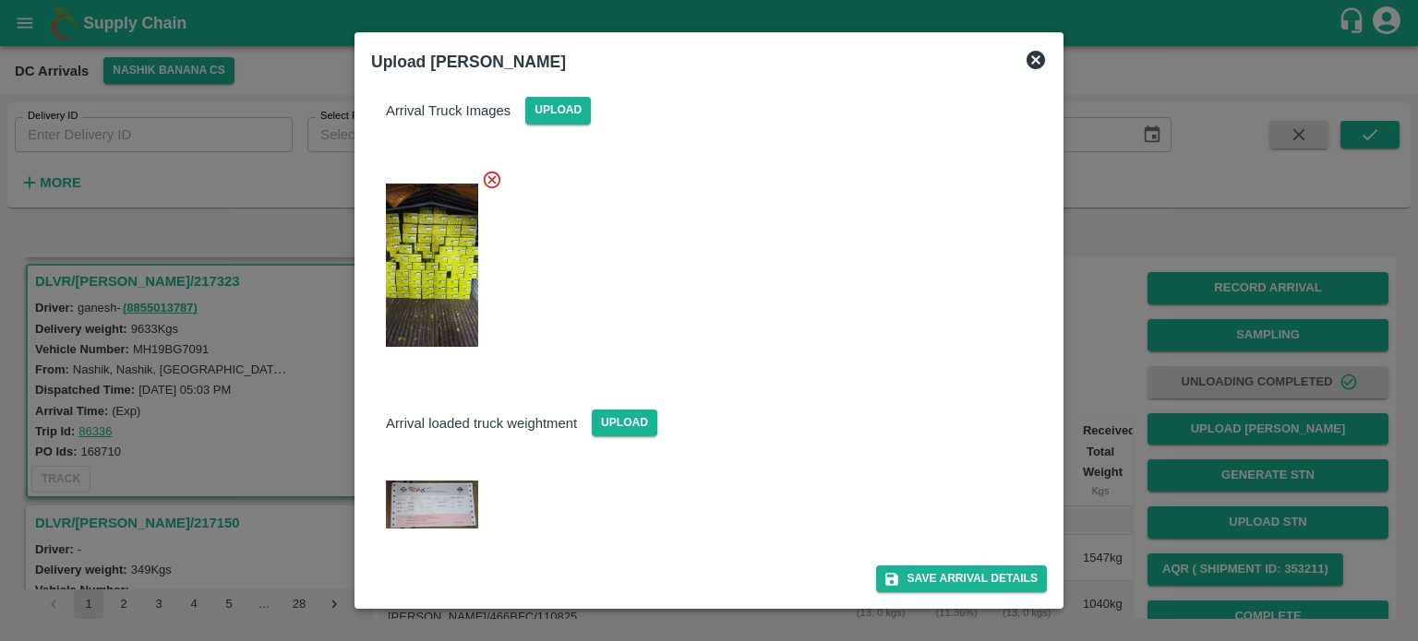
scroll to position [162, 0]
click at [944, 580] on button "Save Arrival Details" at bounding box center [961, 580] width 171 height 27
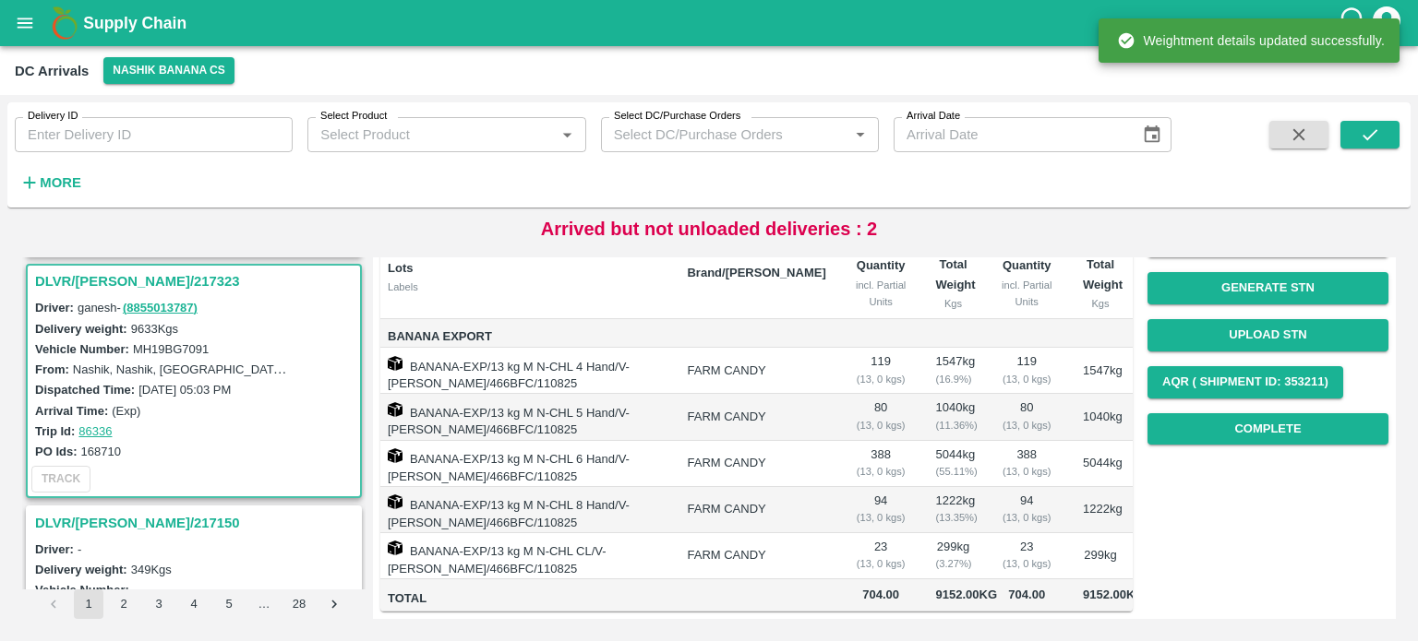
scroll to position [192, 0]
click at [1290, 425] on button "Complete" at bounding box center [1267, 429] width 241 height 32
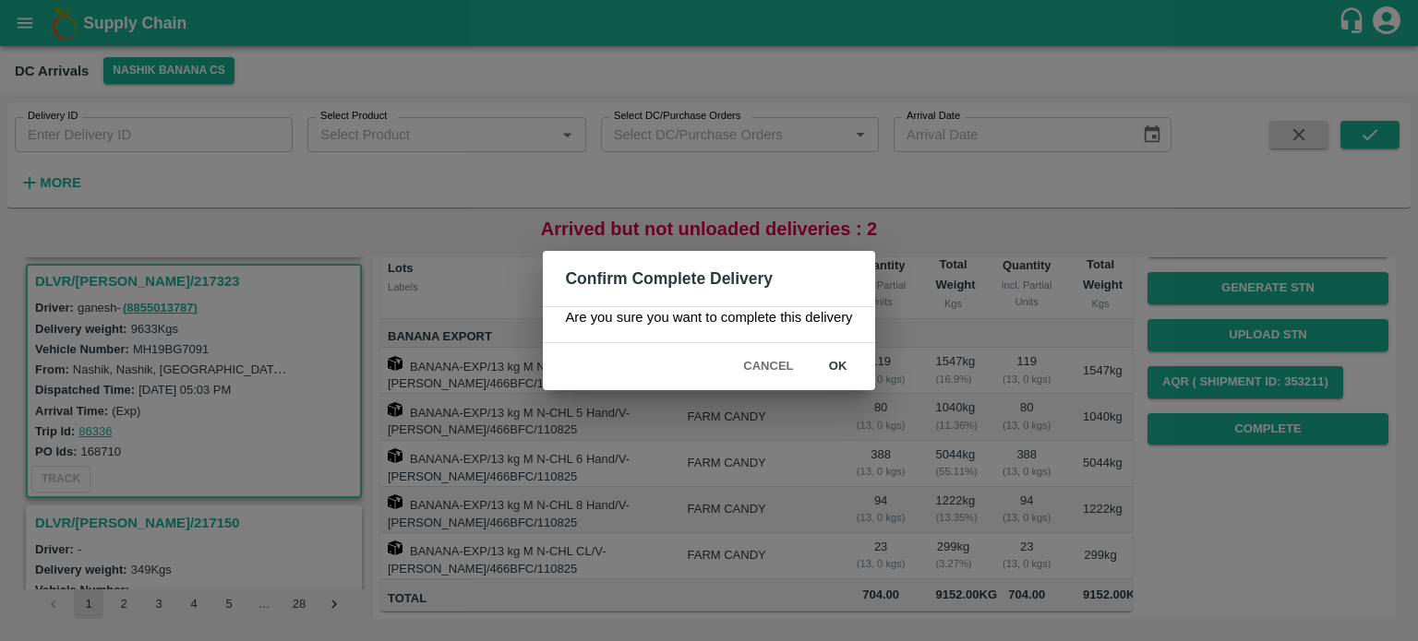
click at [834, 362] on button "ok" at bounding box center [838, 367] width 59 height 32
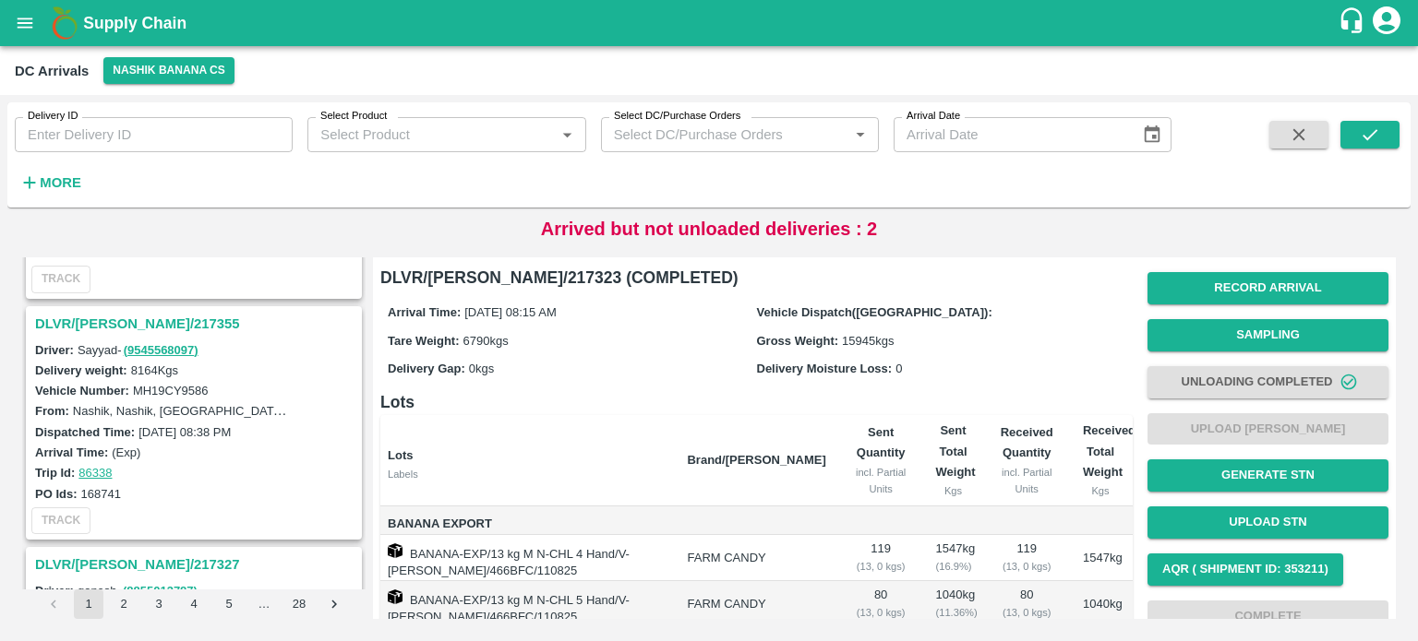
scroll to position [682, 0]
click at [119, 315] on h3 "DLVR/[PERSON_NAME]/217355" at bounding box center [196, 325] width 323 height 24
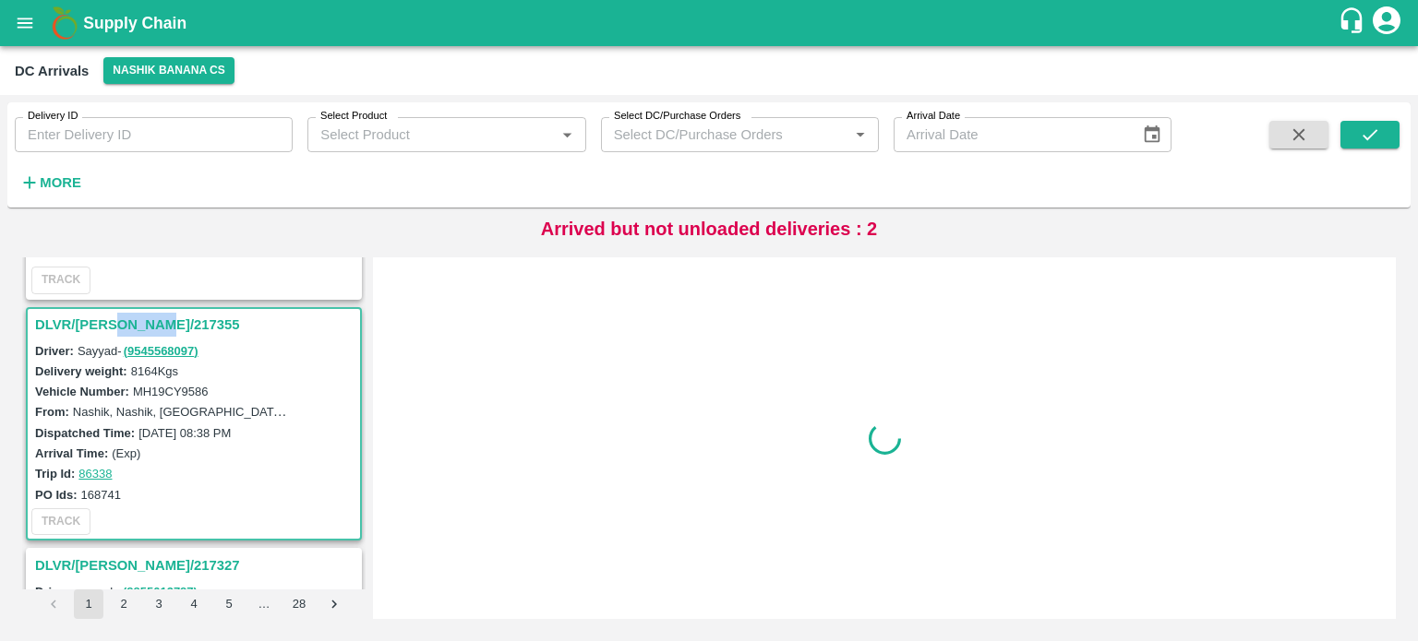
scroll to position [727, 0]
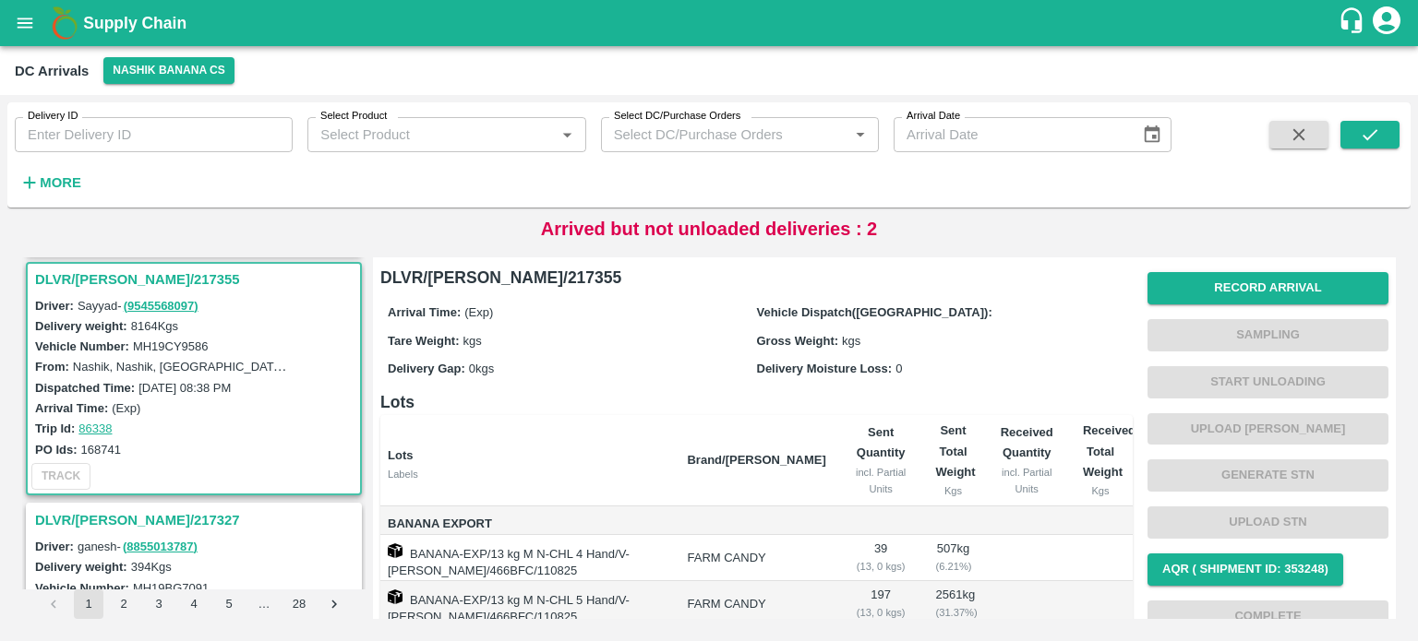
click at [173, 341] on label "MH19CY9586" at bounding box center [171, 347] width 76 height 14
copy label "MH19CY9586"
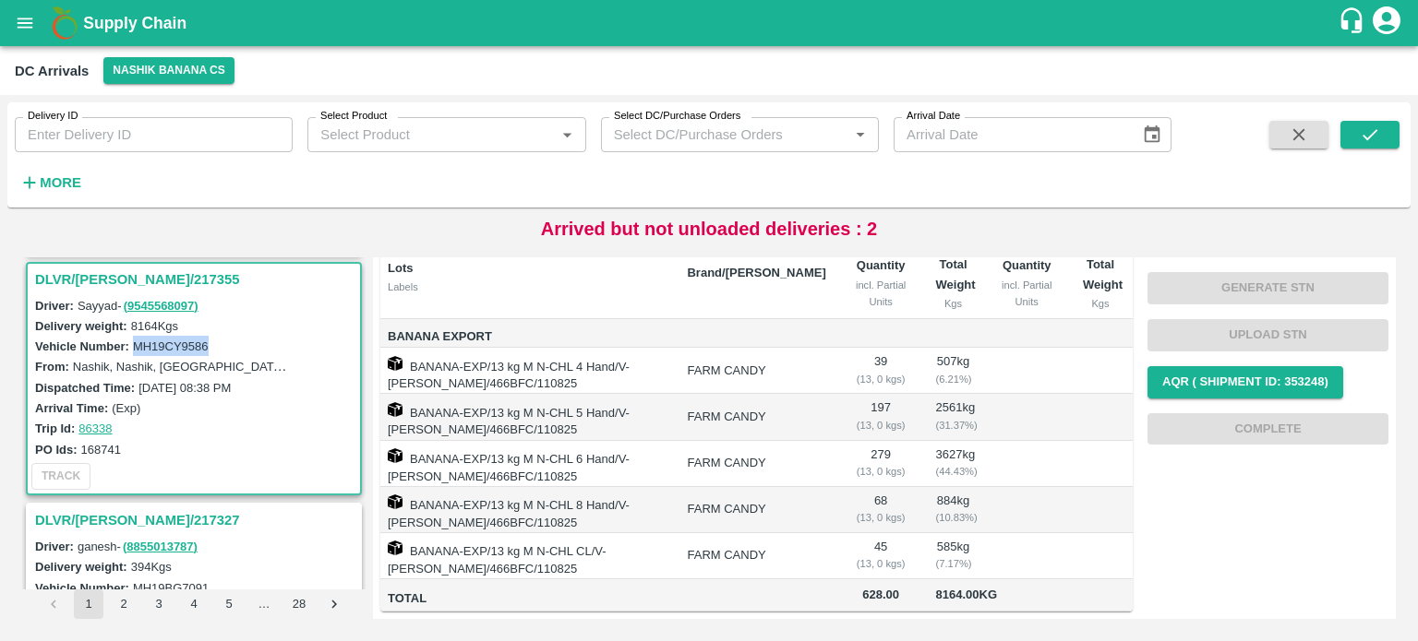
scroll to position [0, 0]
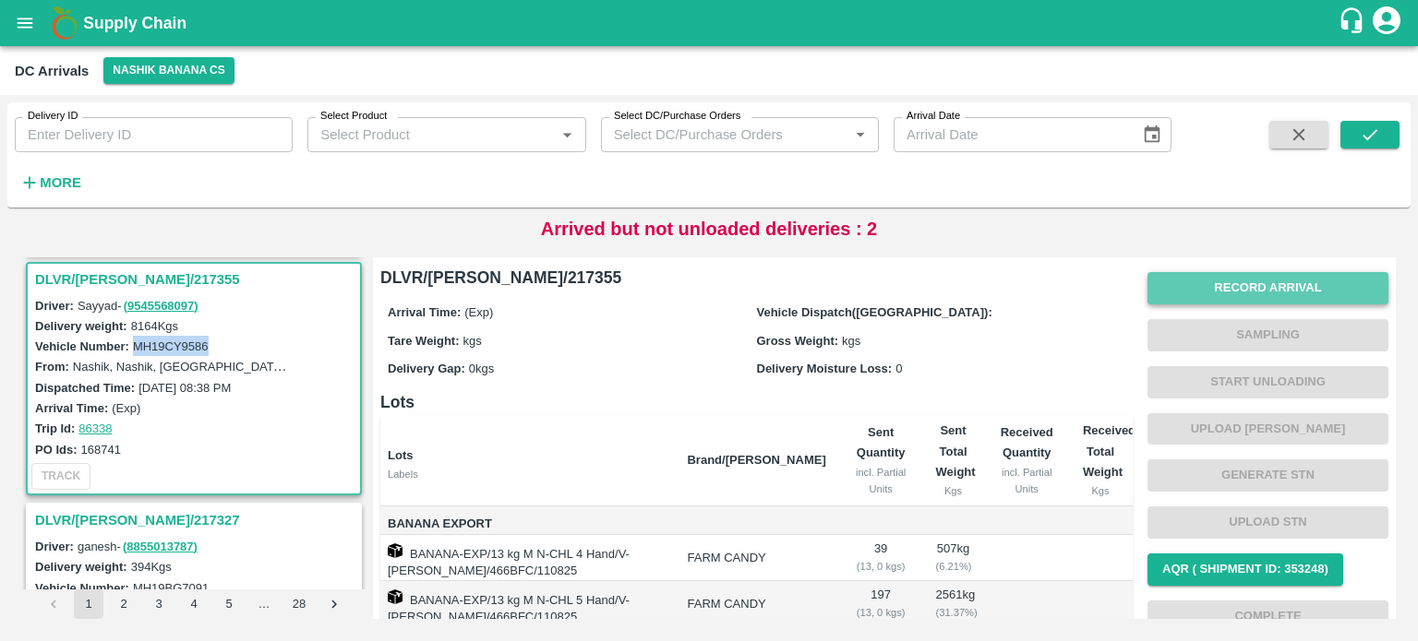
click at [1263, 289] on button "Record Arrival" at bounding box center [1267, 288] width 241 height 32
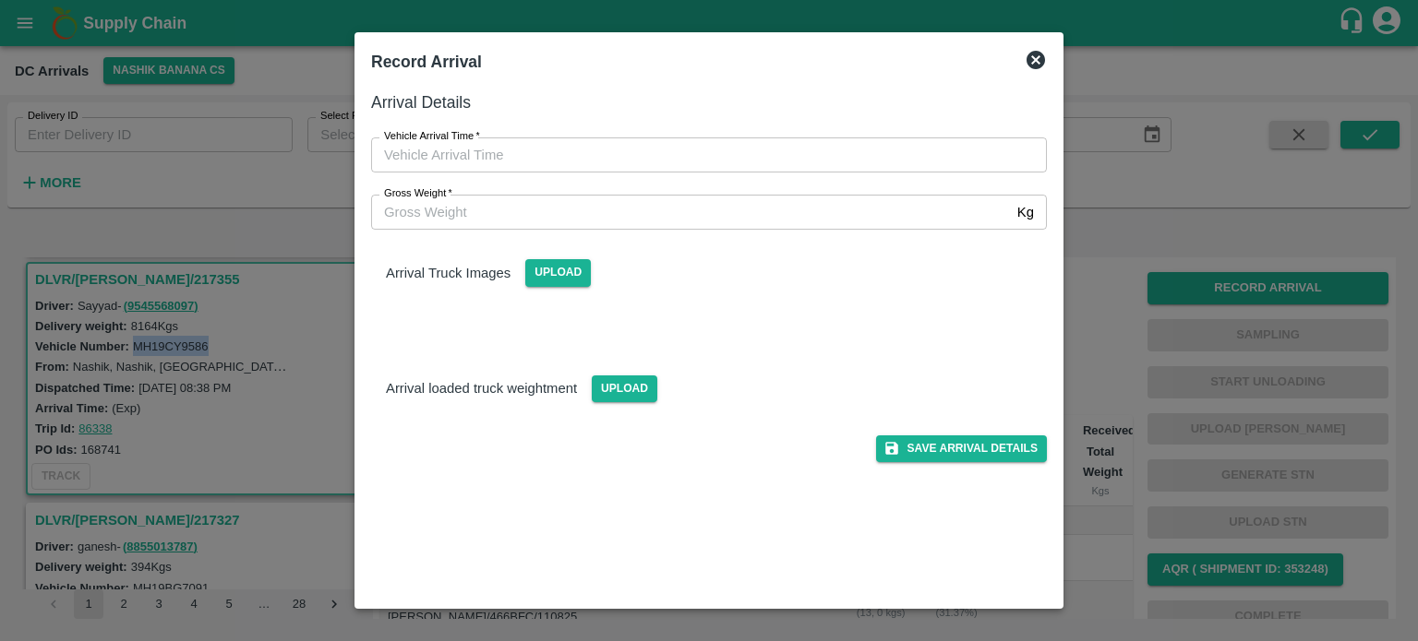
type input "DD/MM/YYYY hh:mm aa"
click at [704, 145] on input "DD/MM/YYYY hh:mm aa" at bounding box center [702, 155] width 663 height 35
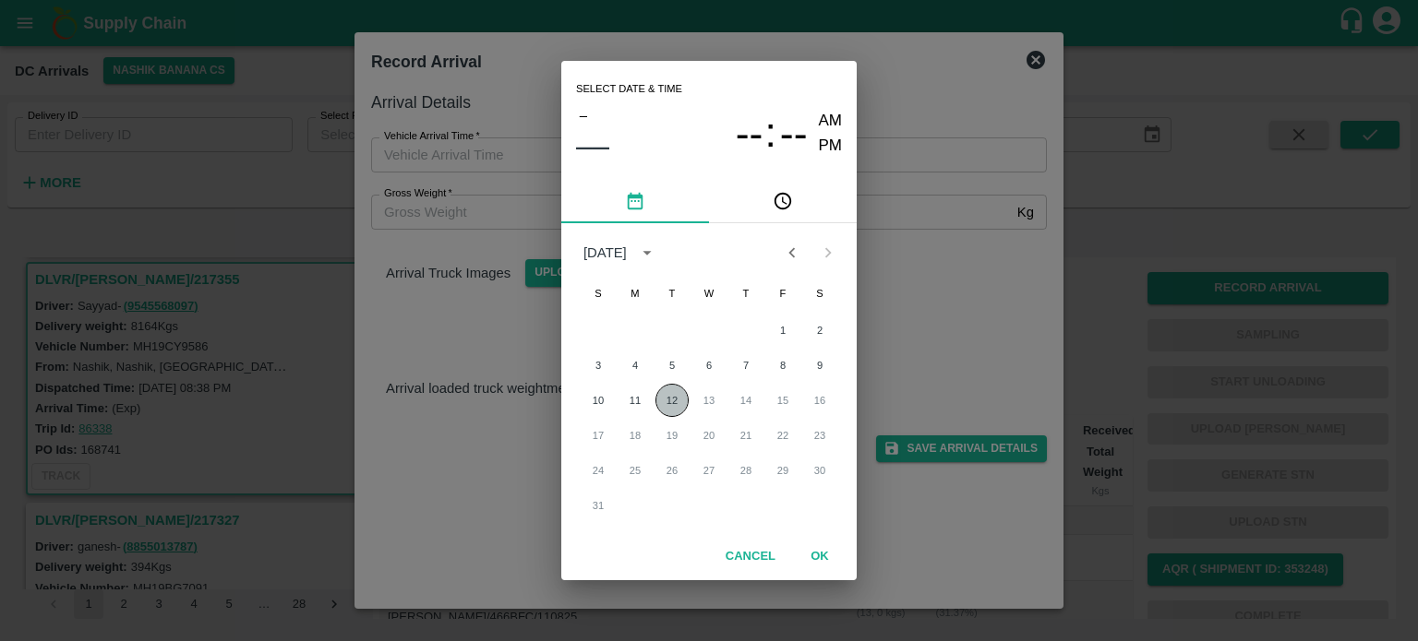
click at [670, 400] on button "12" at bounding box center [671, 400] width 33 height 33
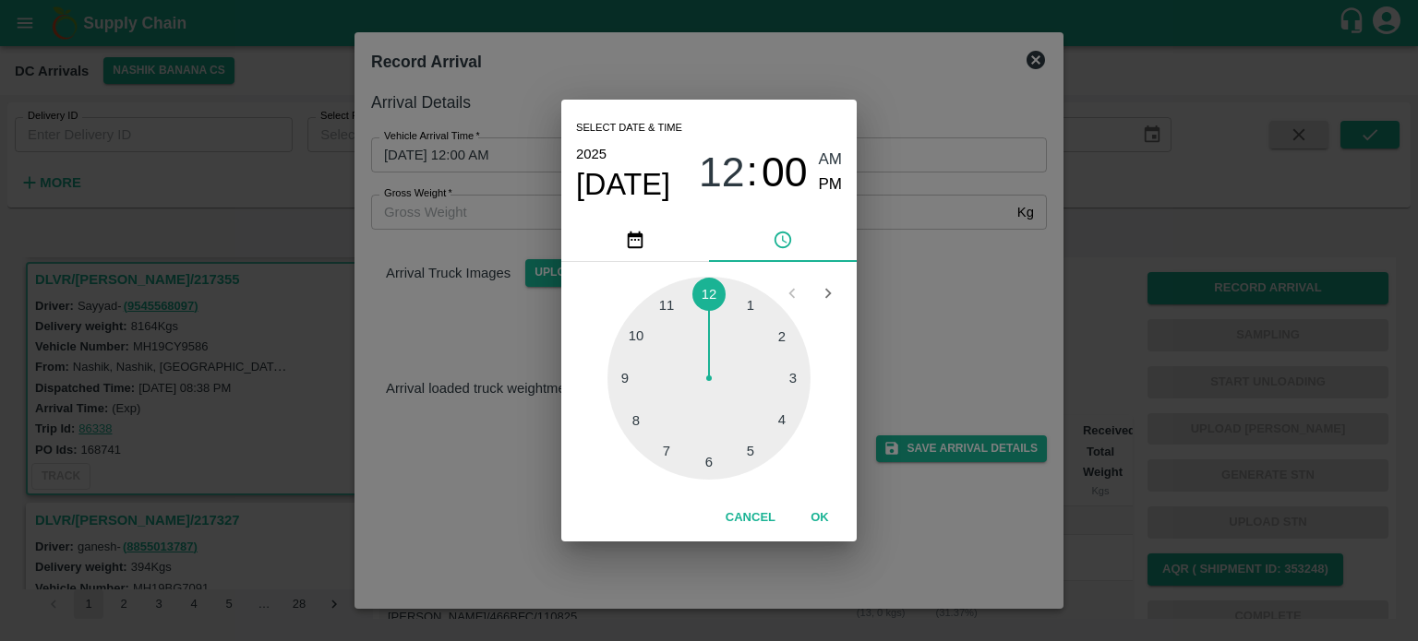
click at [669, 459] on div at bounding box center [708, 378] width 203 height 203
click at [631, 377] on div at bounding box center [708, 378] width 203 height 203
type input "[DATE] 07:45 AM"
click at [923, 296] on div "Select date & time [DATE] 07 : 45 AM PM 05 10 15 20 25 30 35 40 45 50 55 00 Can…" at bounding box center [709, 320] width 1418 height 641
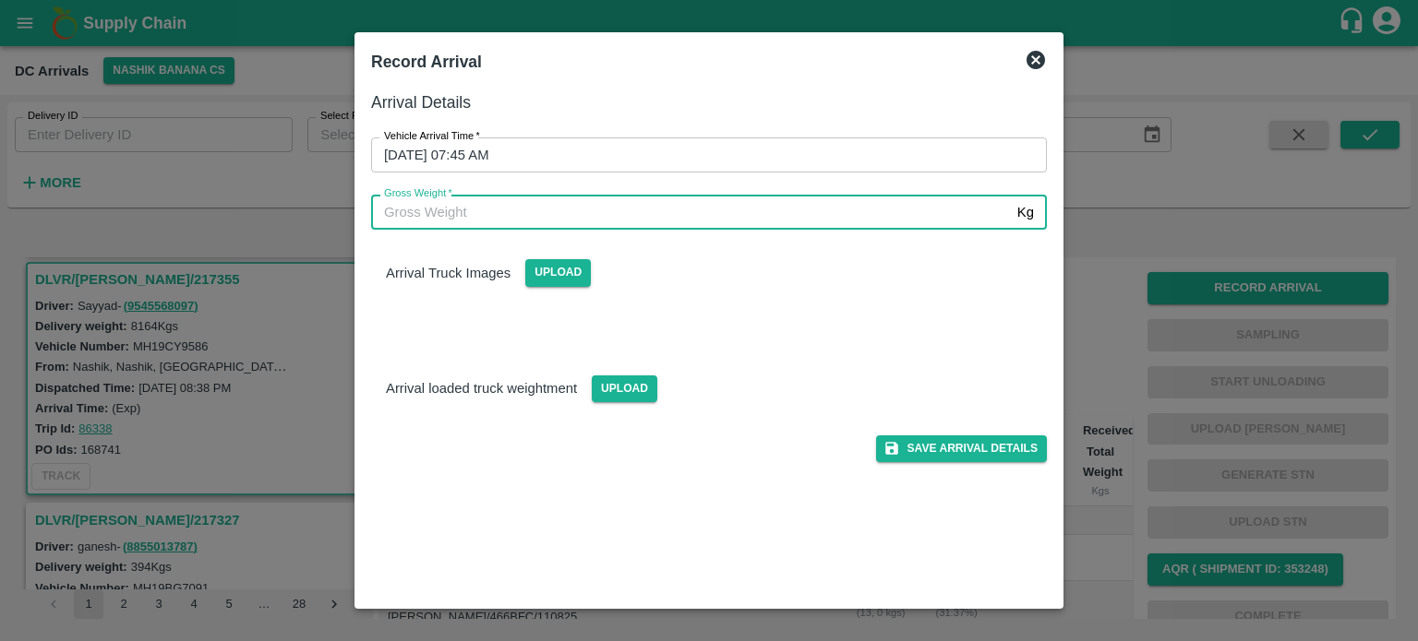
click at [460, 211] on input "Gross Weight   *" at bounding box center [690, 212] width 639 height 35
type input "14835"
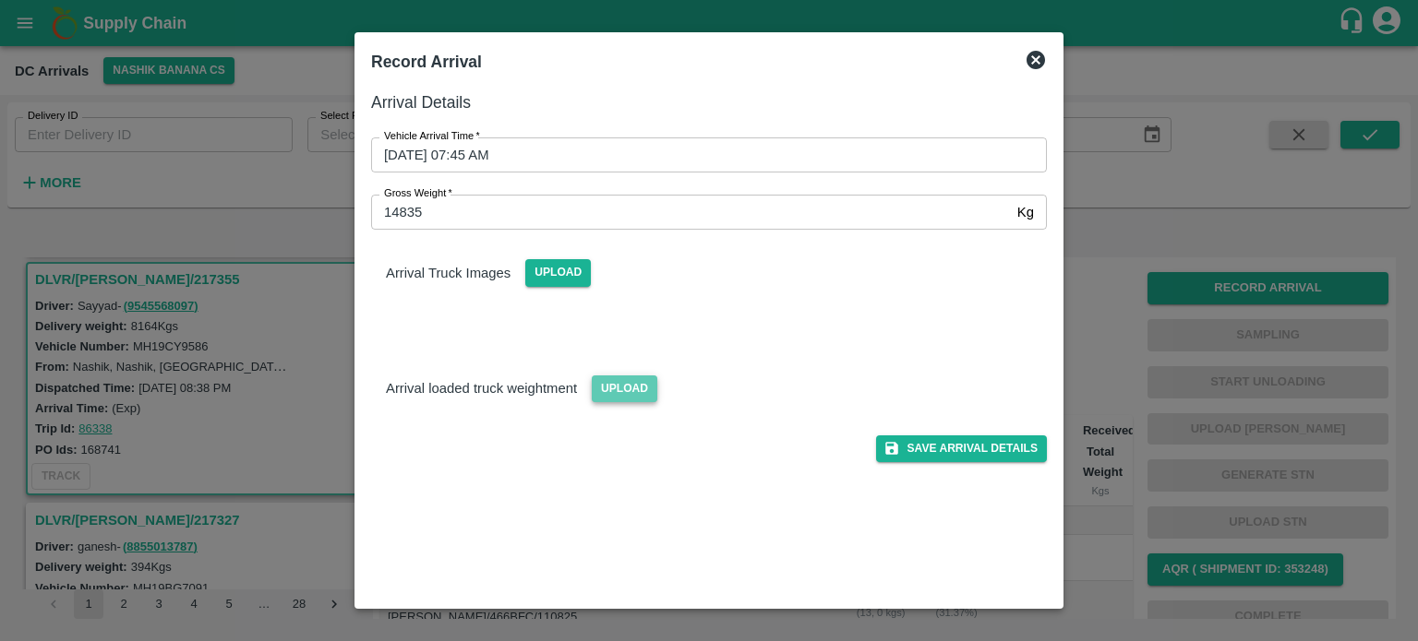
click at [611, 401] on span "Upload" at bounding box center [625, 389] width 66 height 27
click at [0, 0] on input "Upload" at bounding box center [0, 0] width 0 height 0
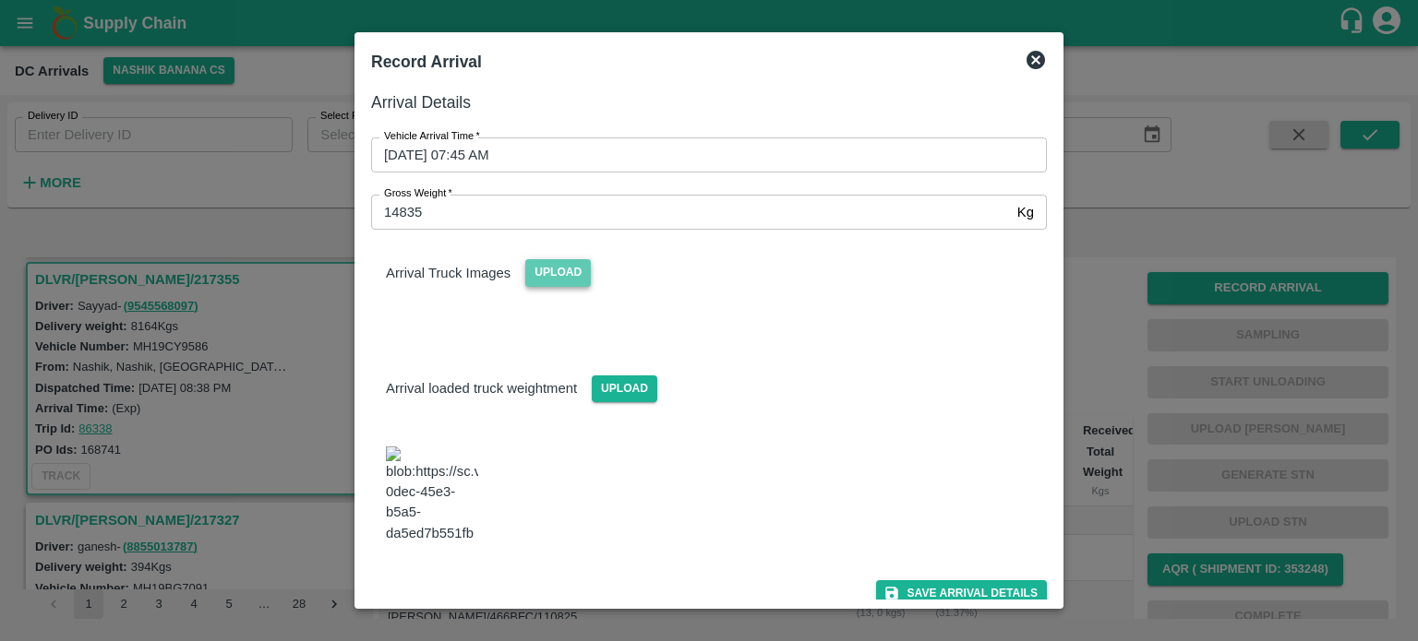
click at [561, 285] on span "Upload" at bounding box center [558, 272] width 66 height 27
click at [0, 0] on input "Upload" at bounding box center [0, 0] width 0 height 0
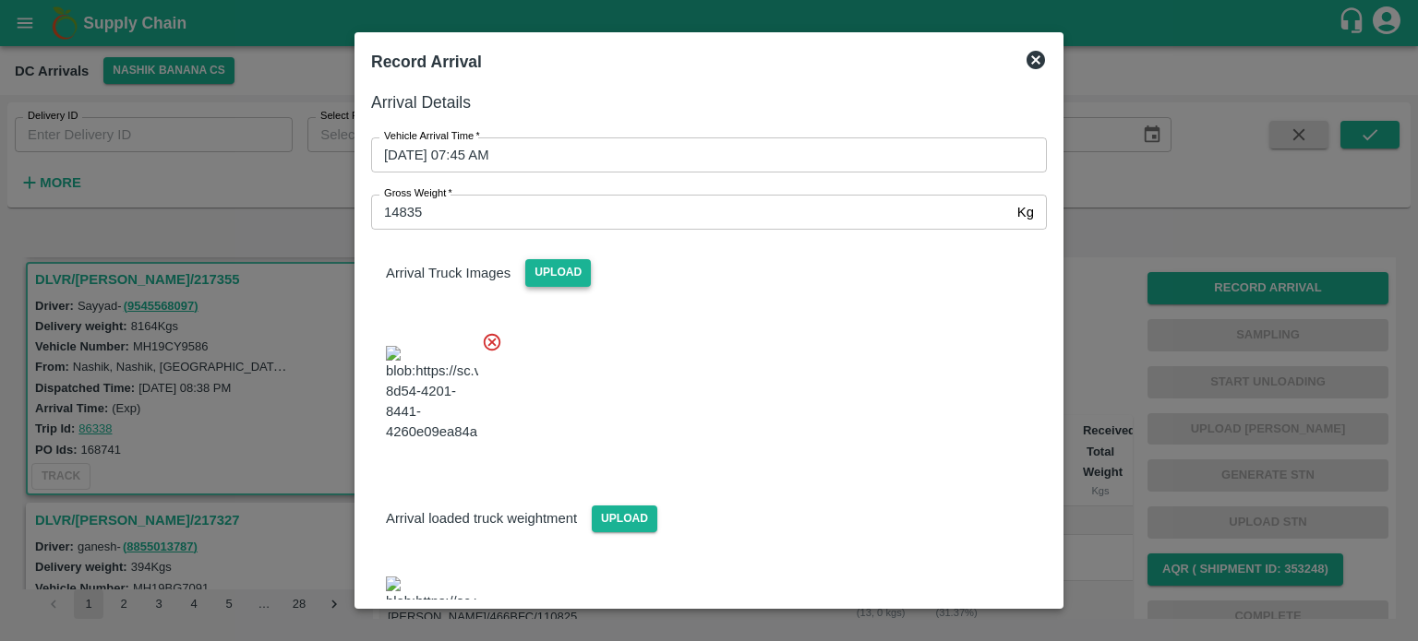
click at [881, 445] on div at bounding box center [701, 389] width 690 height 145
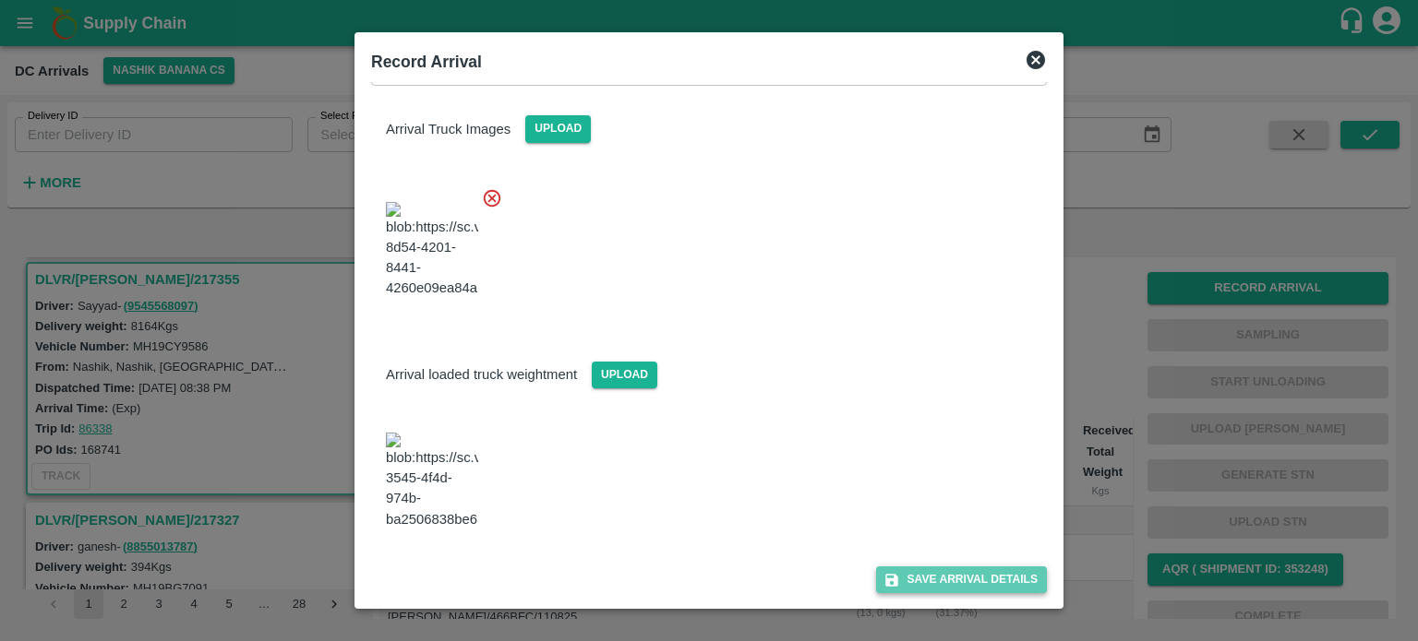
click at [963, 581] on button "Save Arrival Details" at bounding box center [961, 580] width 171 height 27
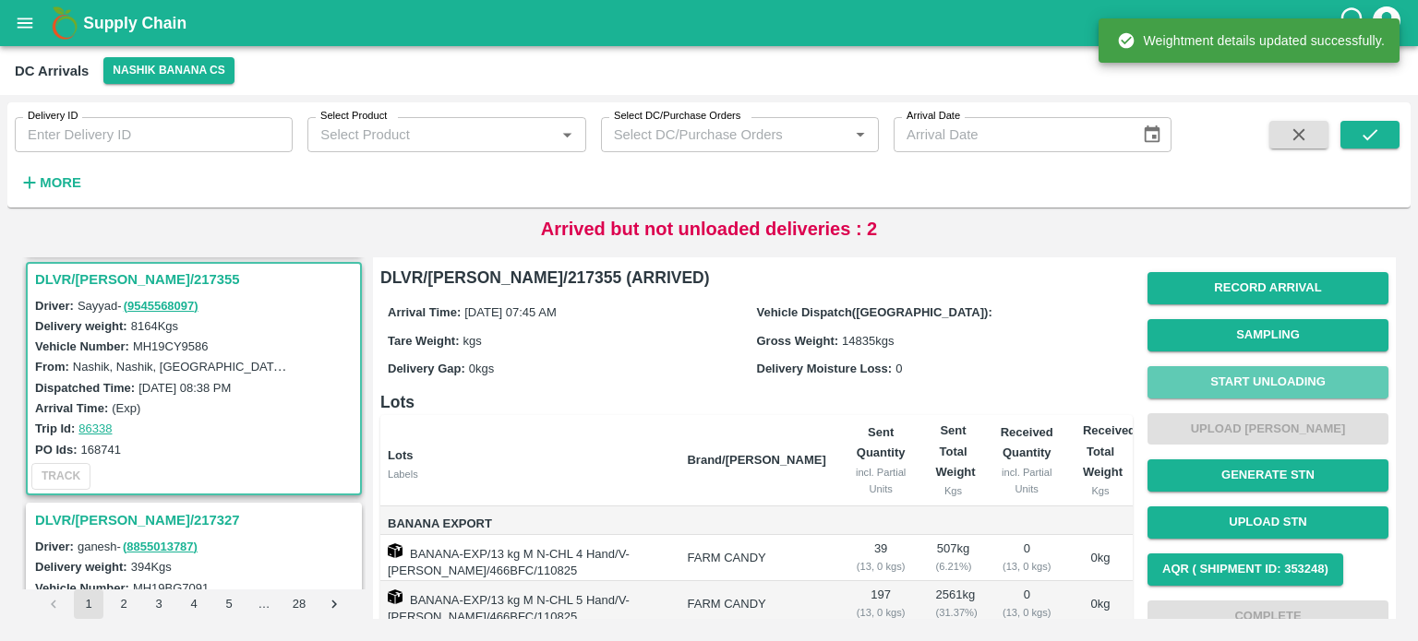
click at [1252, 385] on button "Start Unloading" at bounding box center [1267, 382] width 241 height 32
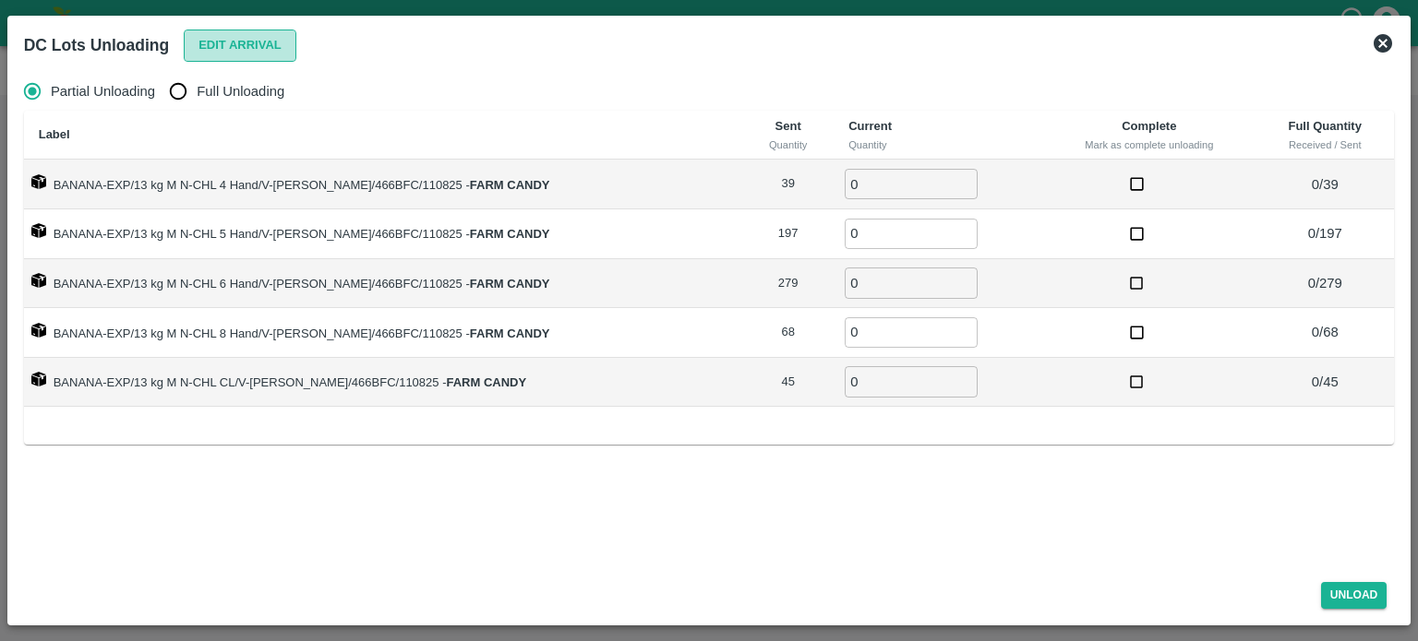
click at [225, 45] on button "Edit Arrival" at bounding box center [240, 46] width 113 height 32
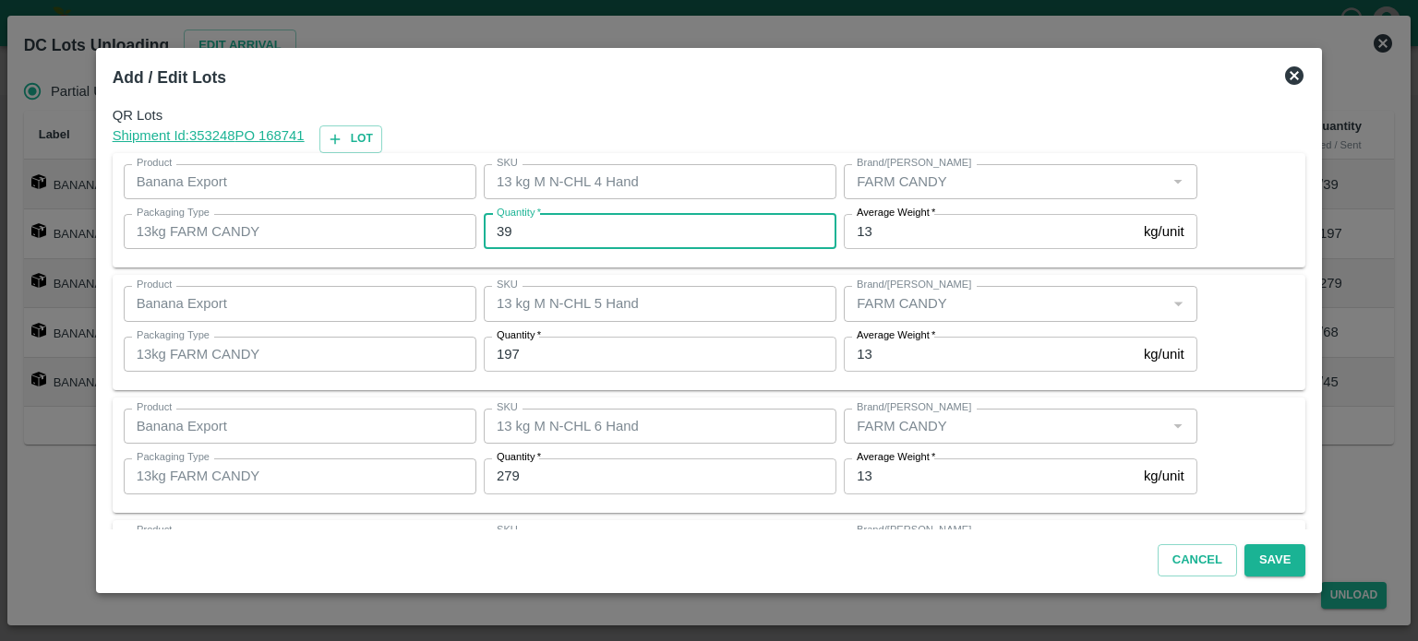
click at [513, 232] on input "39" at bounding box center [660, 231] width 353 height 35
type input "40"
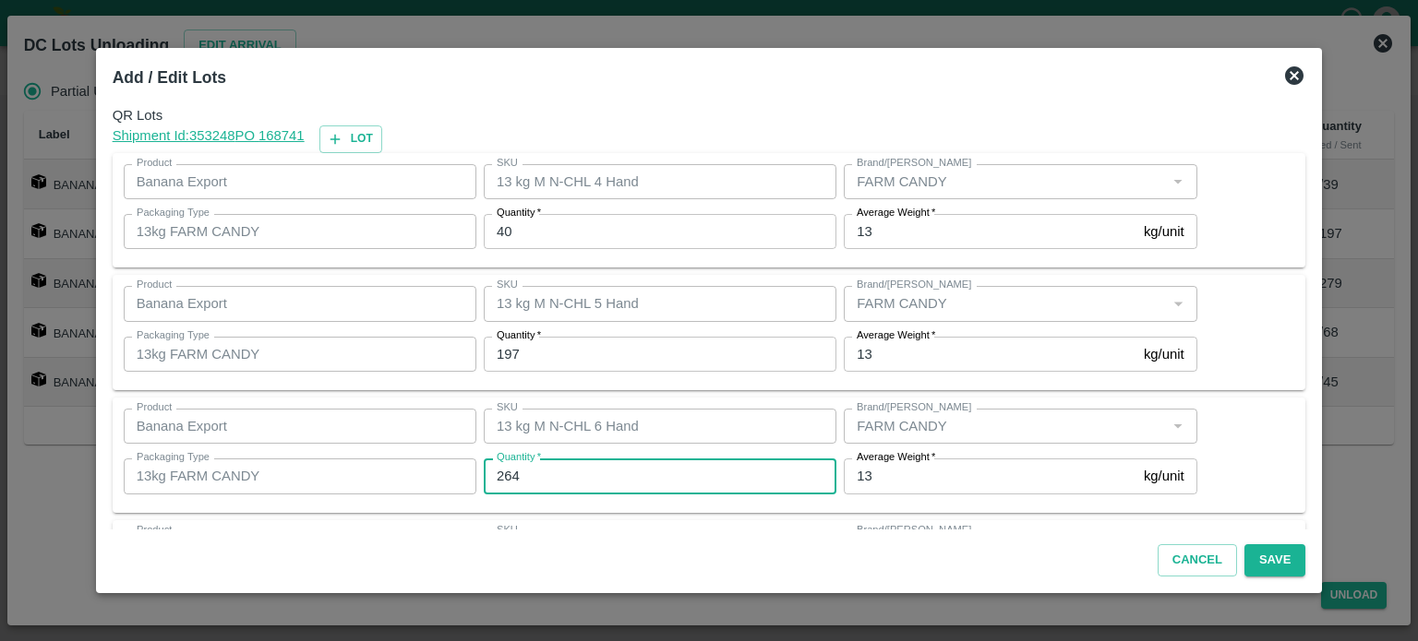
type input "264"
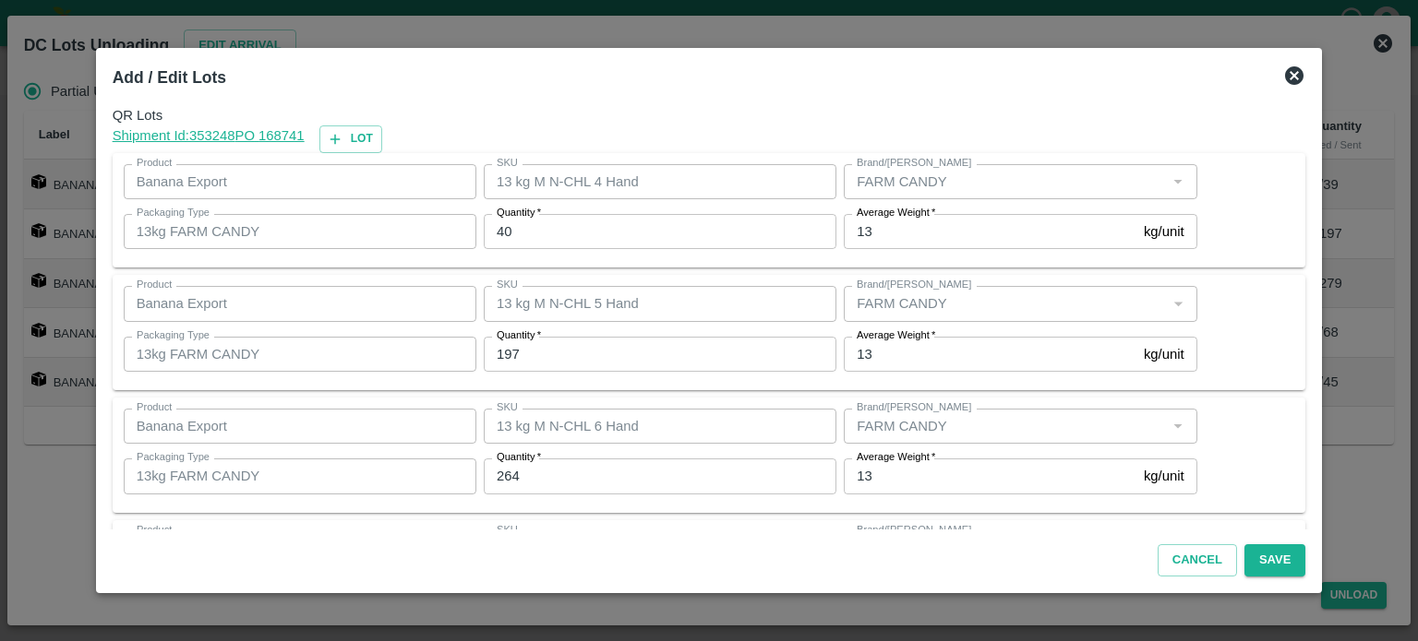
scroll to position [242, 0]
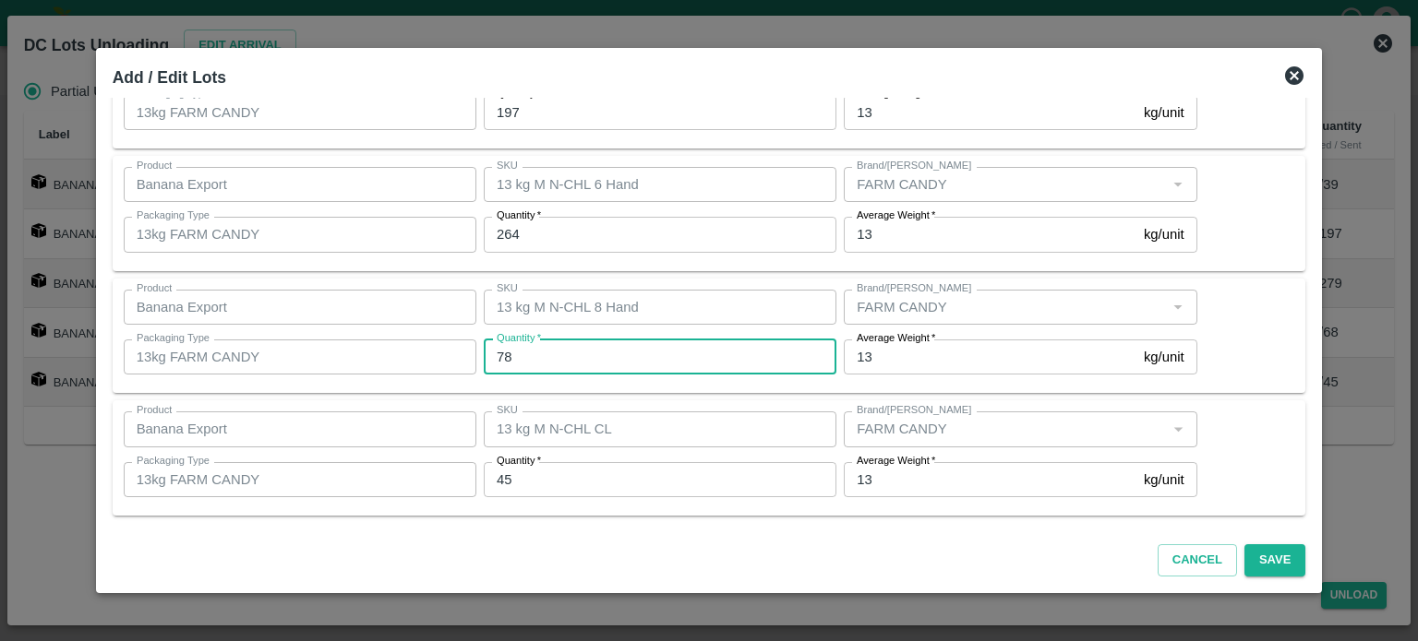
type input "78"
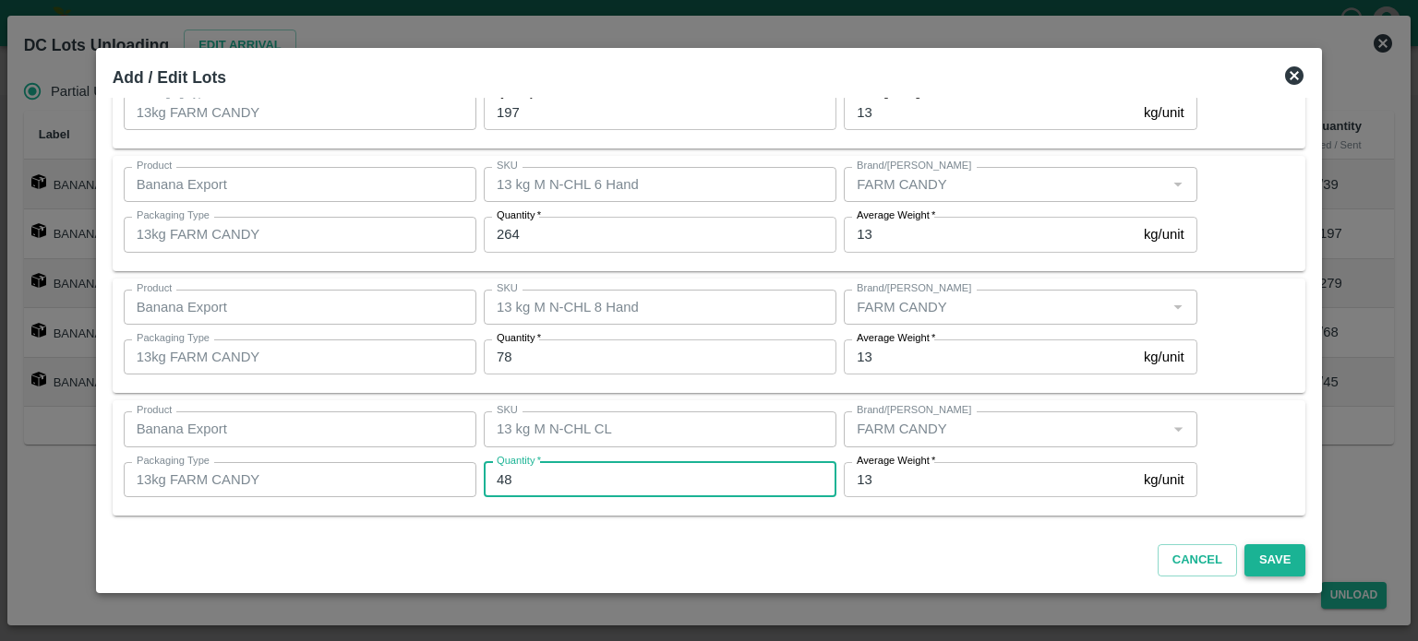
type input "48"
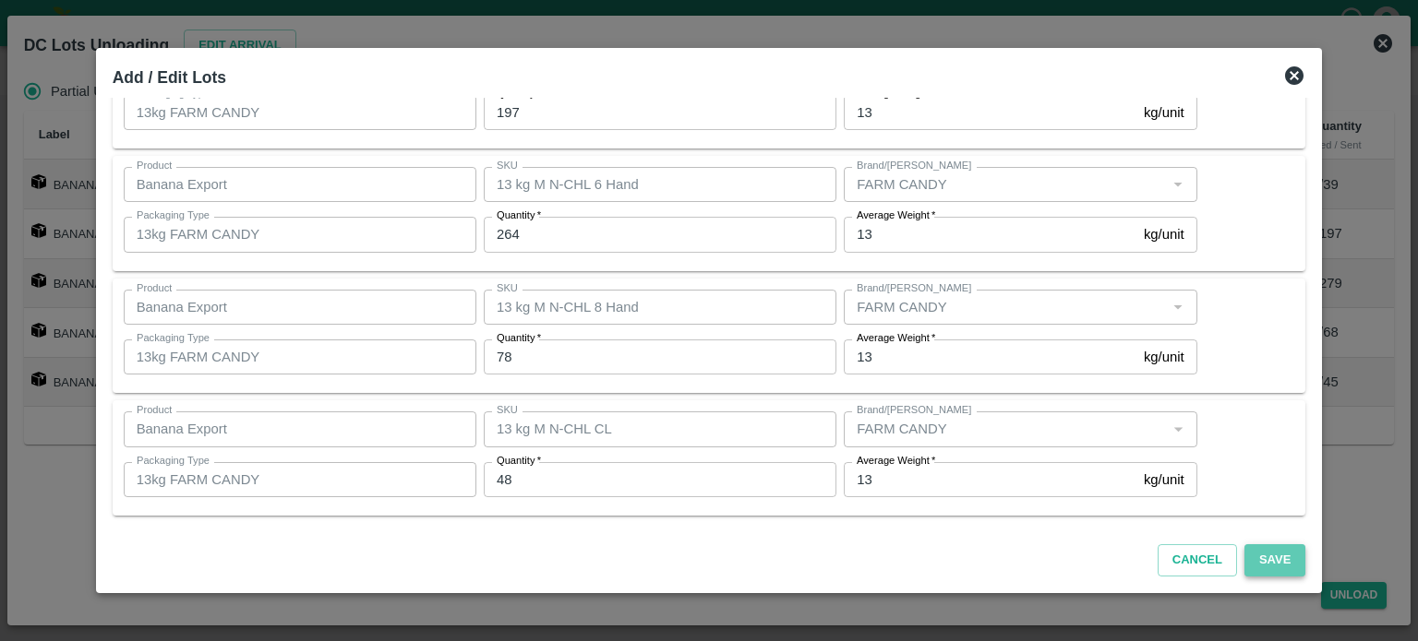
click at [1248, 560] on button "Save" at bounding box center [1274, 561] width 61 height 32
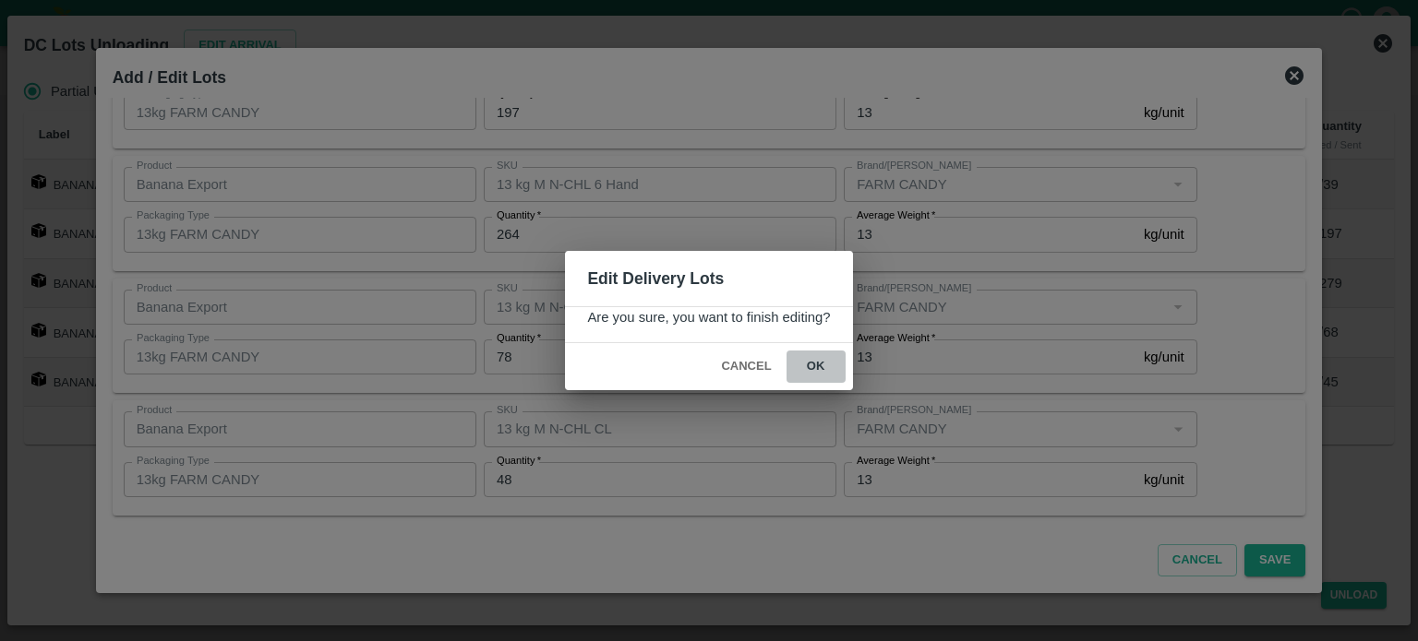
click at [811, 366] on button "ok" at bounding box center [815, 367] width 59 height 32
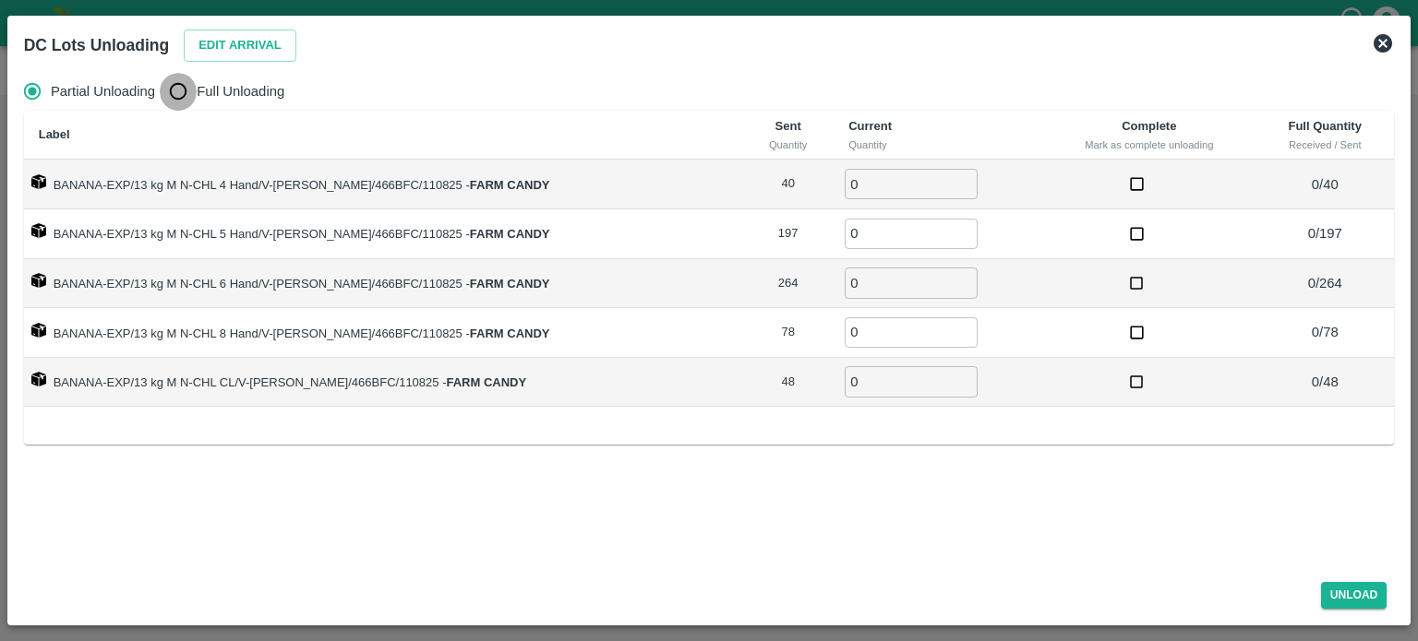
click at [183, 94] on input "Full Unloading" at bounding box center [178, 91] width 37 height 37
radio input "true"
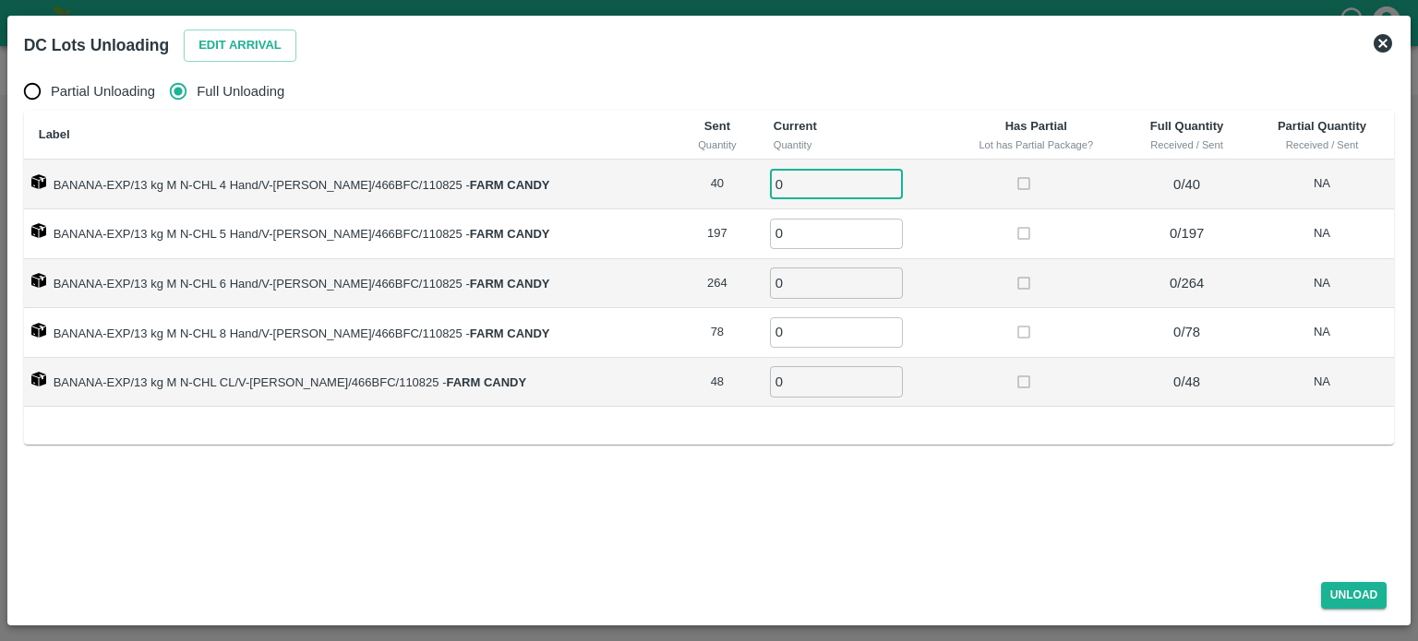
click at [783, 191] on input "0" at bounding box center [836, 184] width 133 height 30
type input "40"
type input "197"
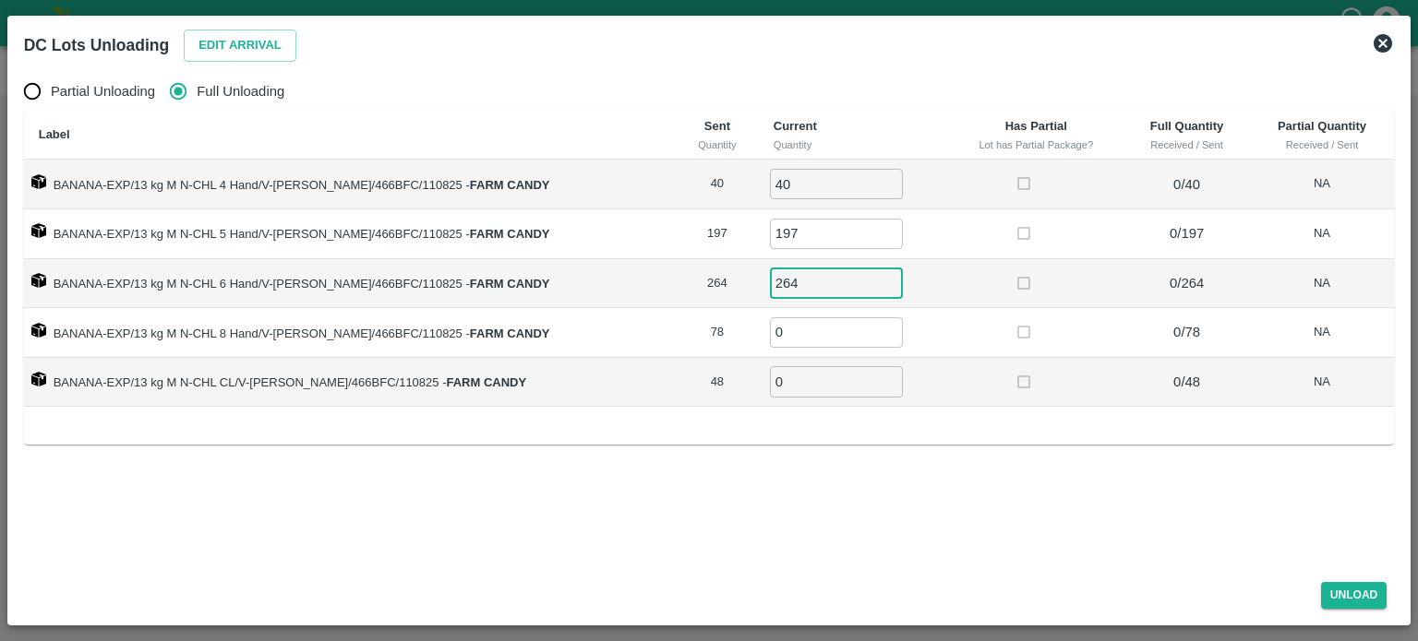
type input "264"
type input "78"
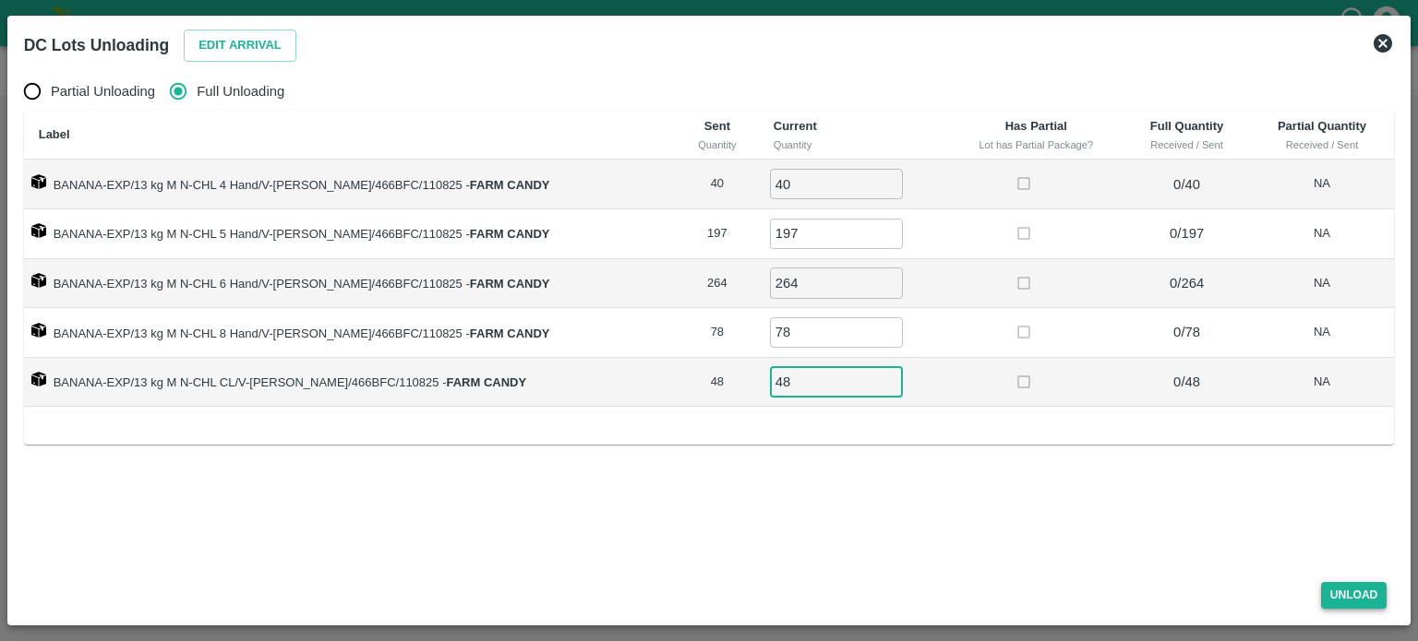
type input "48"
click at [1348, 592] on button "Unload" at bounding box center [1354, 595] width 66 height 27
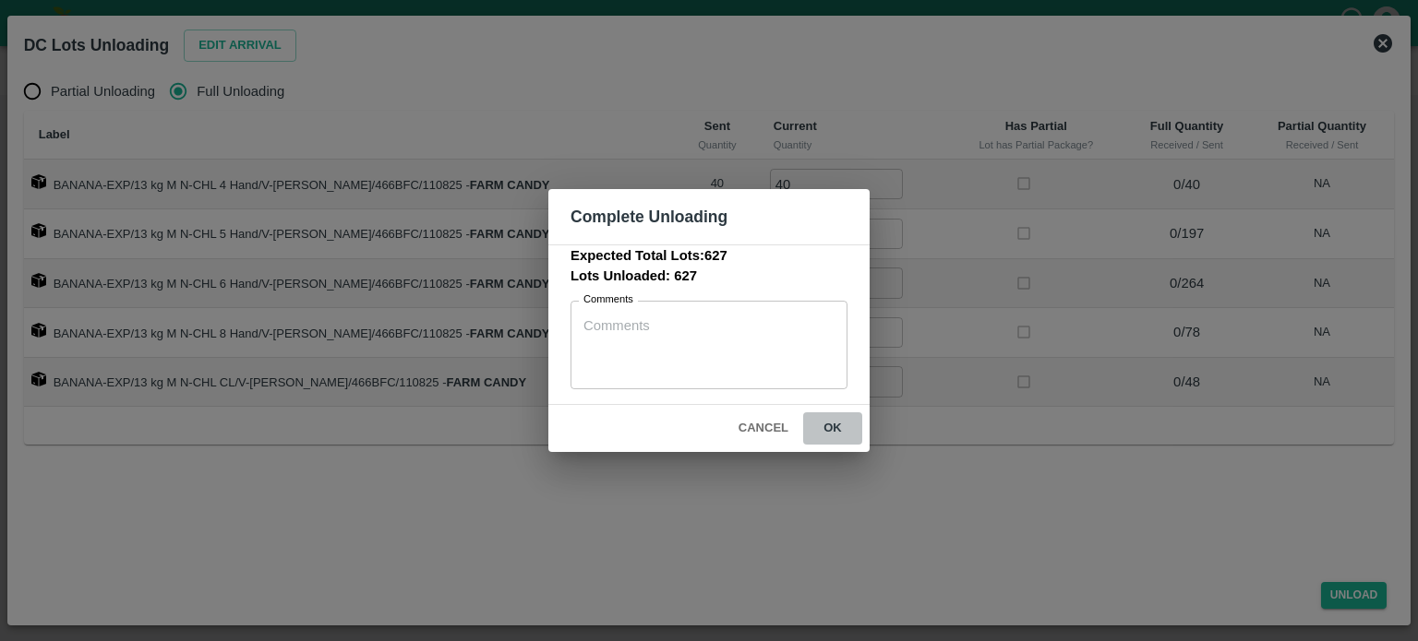
click at [831, 427] on button "ok" at bounding box center [832, 429] width 59 height 32
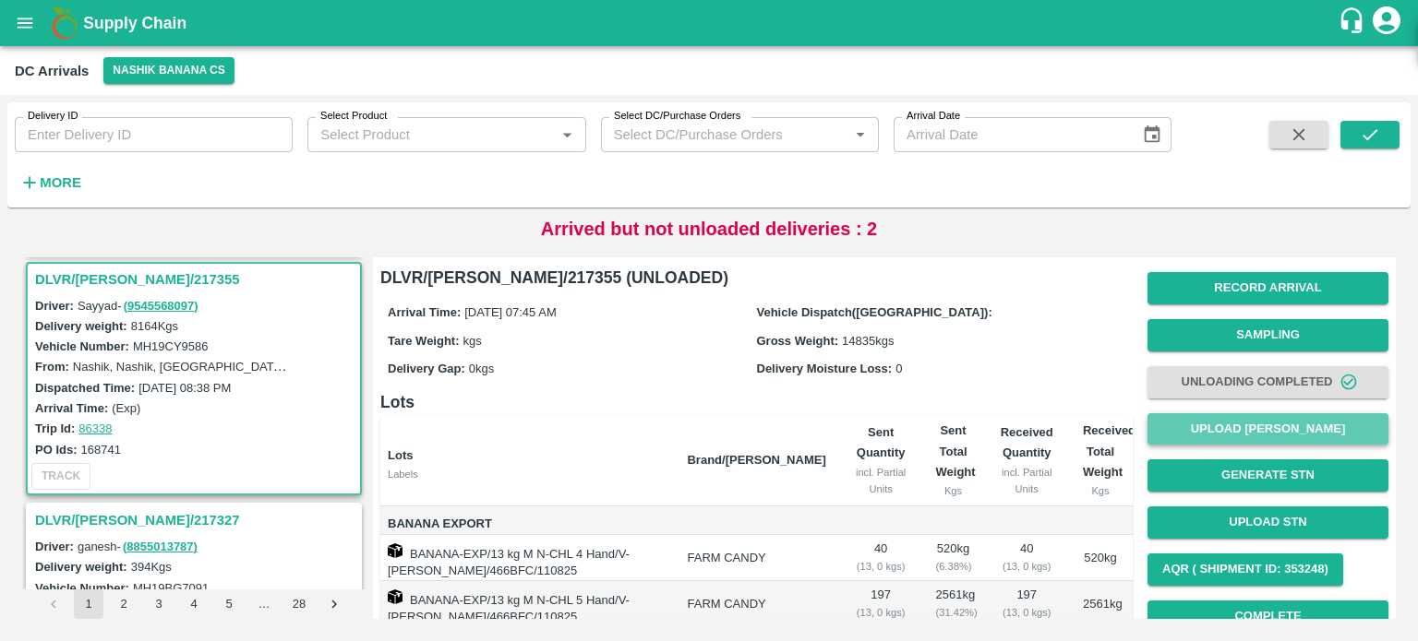
click at [1252, 432] on button "Upload [PERSON_NAME]" at bounding box center [1267, 429] width 241 height 32
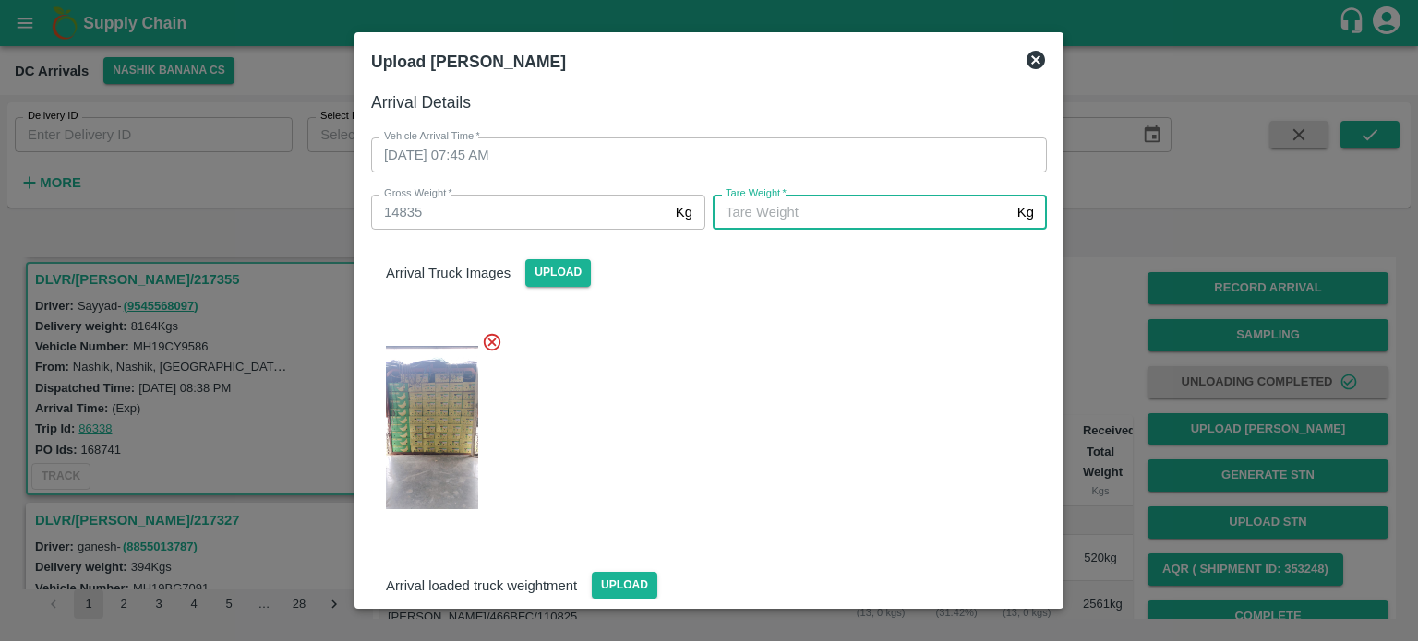
click at [892, 210] on input "[PERSON_NAME]   *" at bounding box center [861, 212] width 297 height 35
type input "6740"
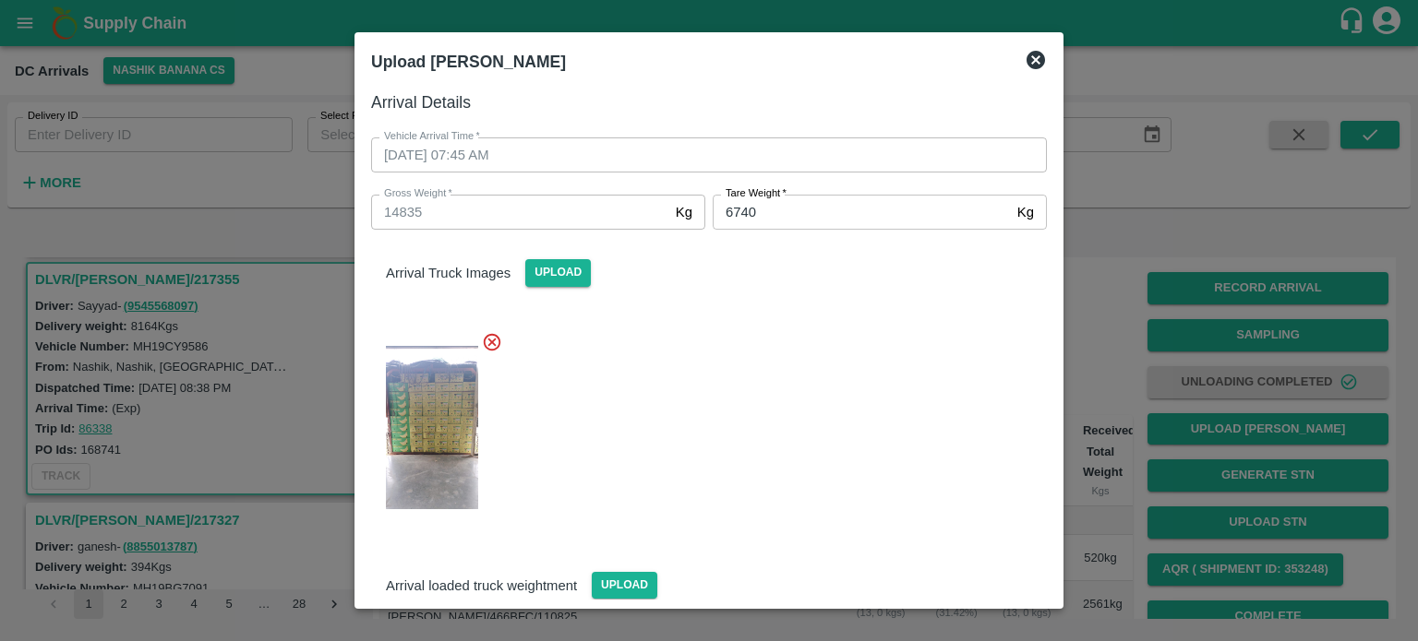
click at [822, 485] on div at bounding box center [701, 423] width 690 height 212
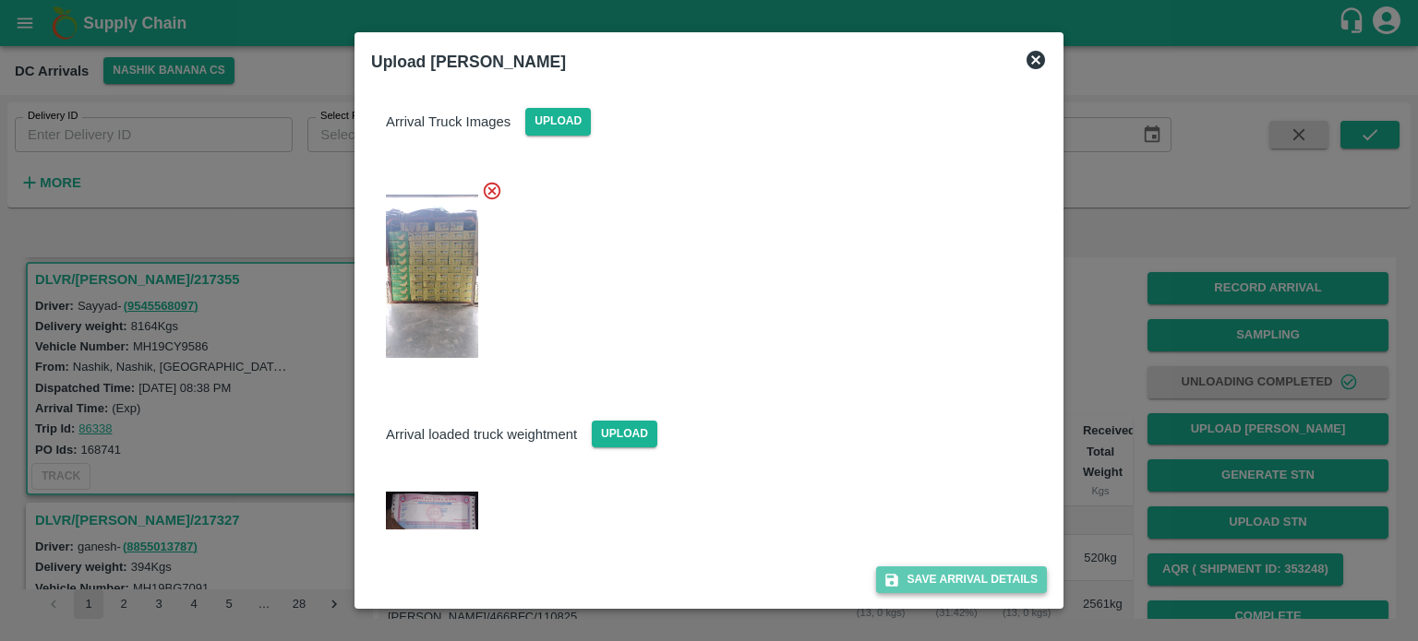
click at [942, 575] on button "Save Arrival Details" at bounding box center [961, 580] width 171 height 27
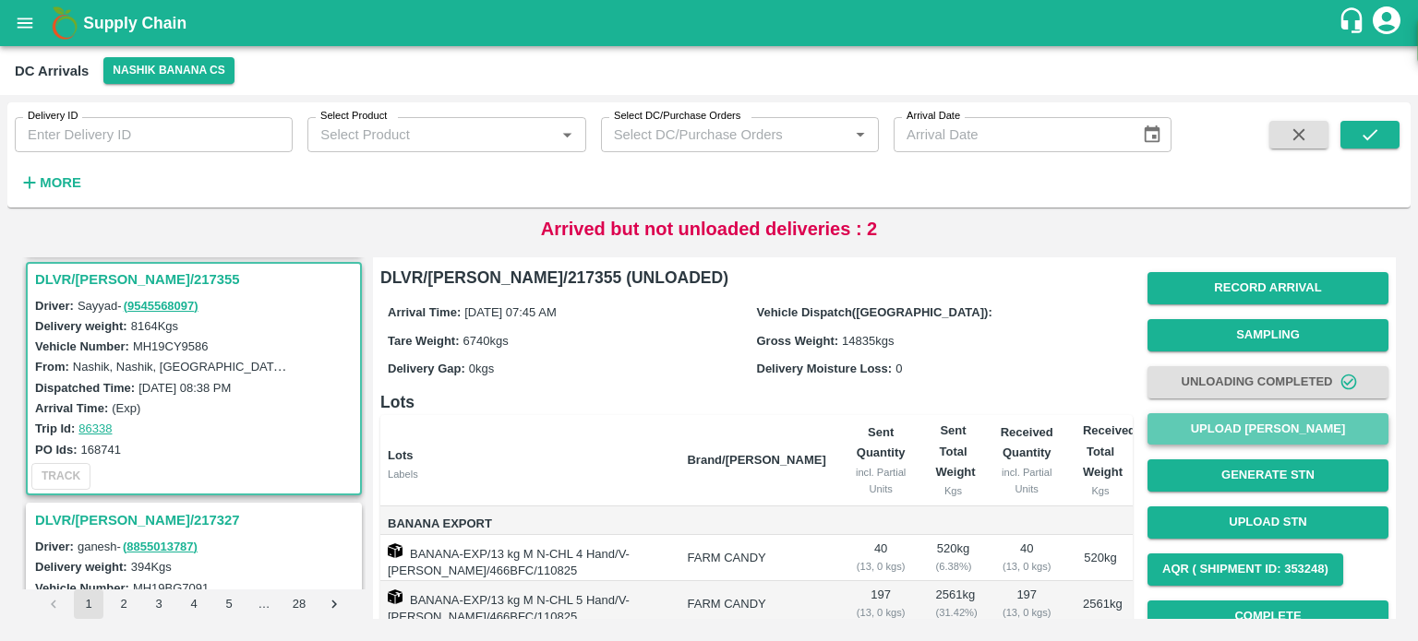
click at [1265, 429] on button "Upload [PERSON_NAME]" at bounding box center [1267, 429] width 241 height 32
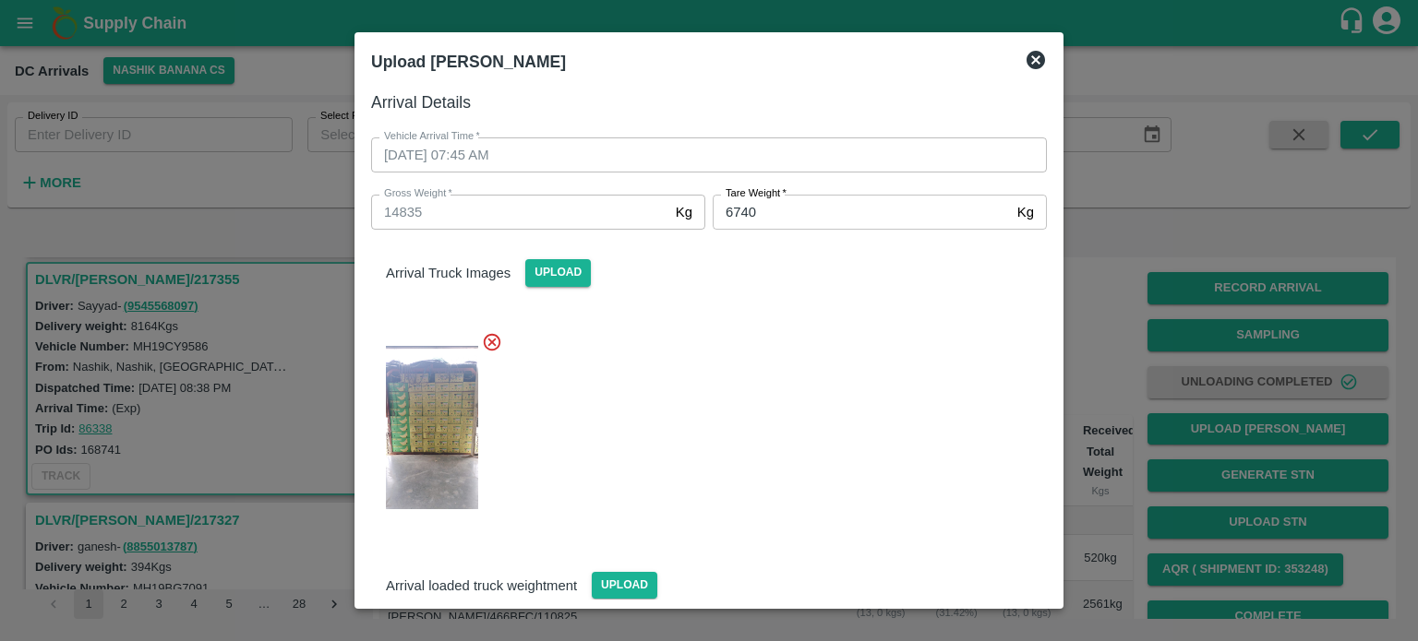
click at [1033, 59] on icon at bounding box center [1035, 60] width 18 height 18
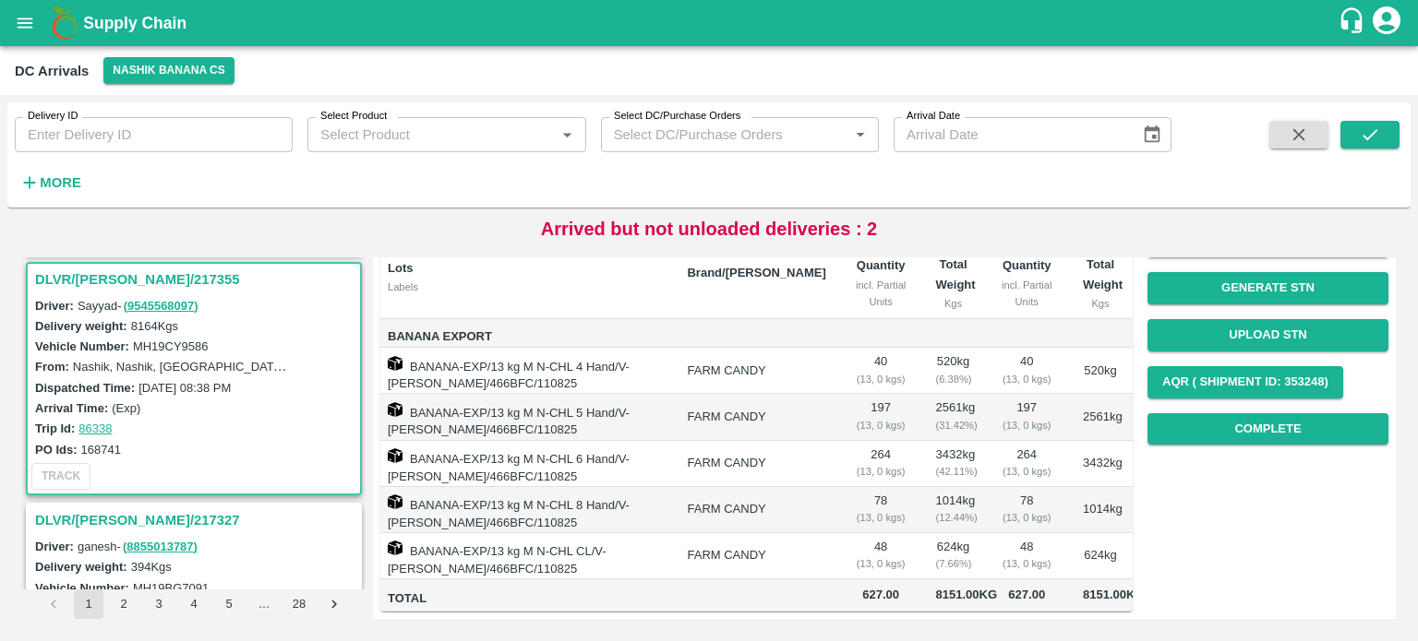
scroll to position [281, 0]
click at [1262, 413] on button "Complete" at bounding box center [1267, 429] width 241 height 32
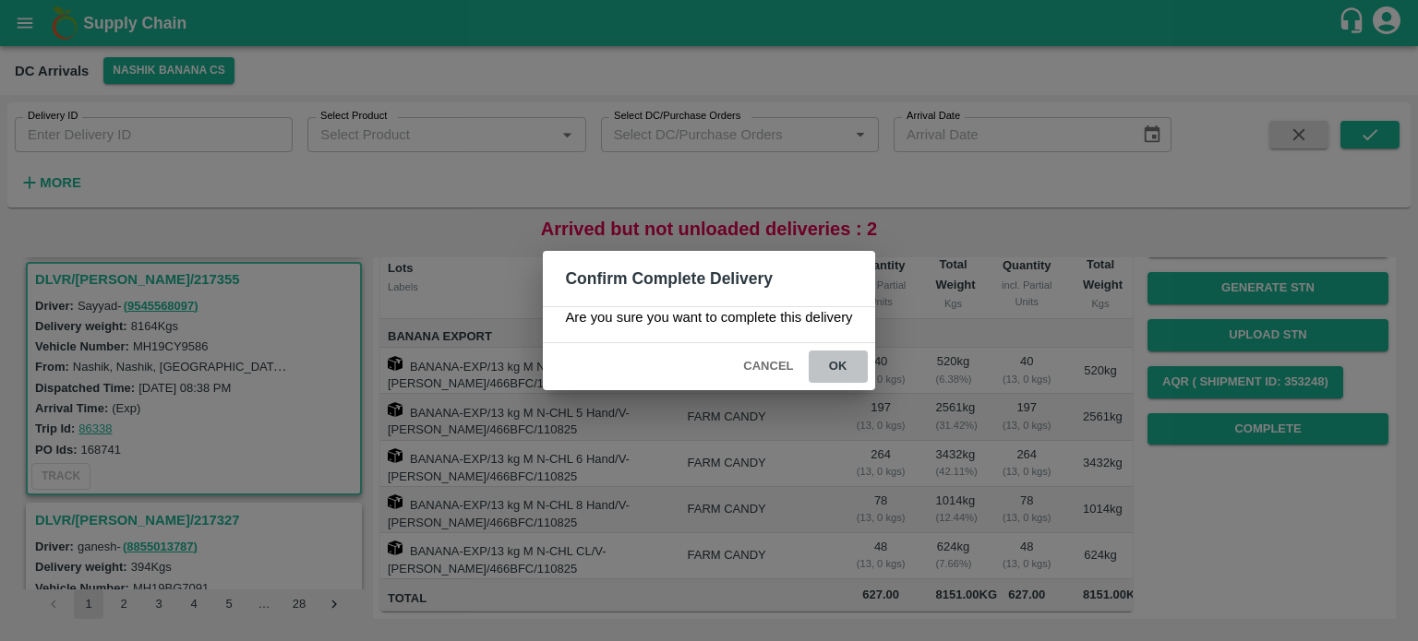
click at [839, 358] on button "ok" at bounding box center [838, 367] width 59 height 32
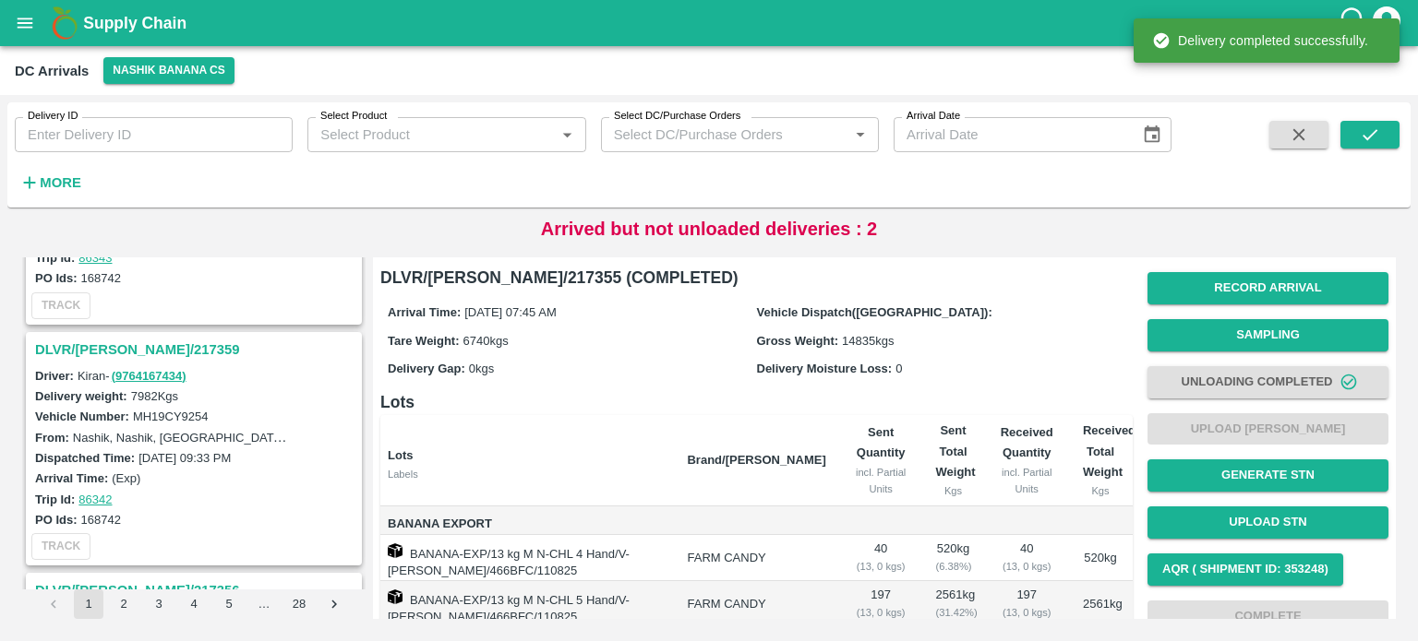
scroll to position [174, 0]
click at [119, 347] on h3 "DLVR/[PERSON_NAME]/217359" at bounding box center [196, 351] width 323 height 24
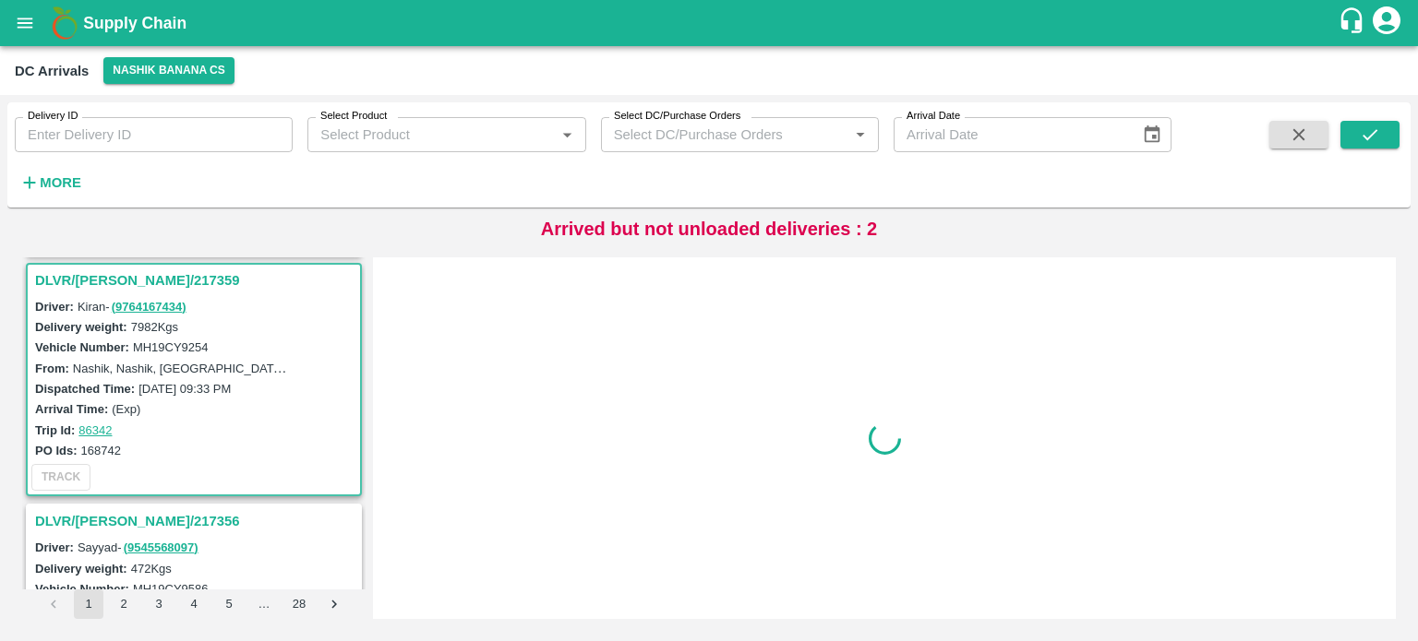
scroll to position [247, 0]
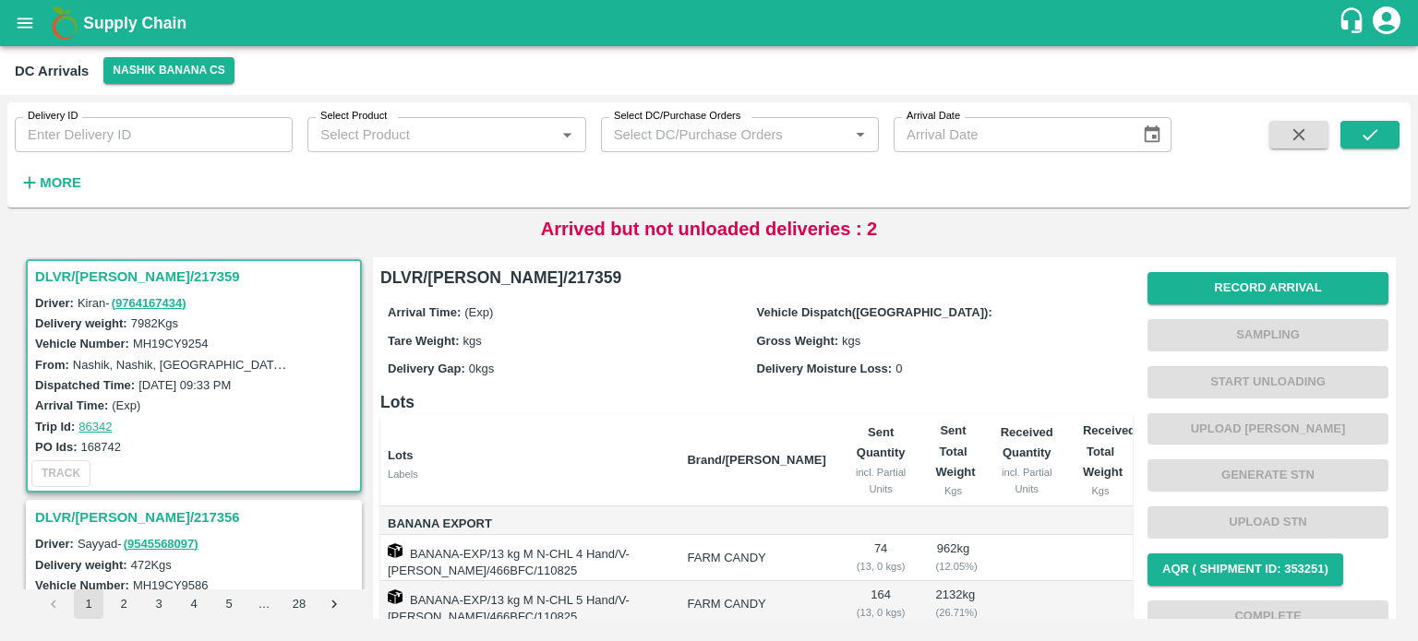
click at [155, 342] on label "MH19CY9254" at bounding box center [171, 344] width 76 height 14
copy label "MH19CY9254"
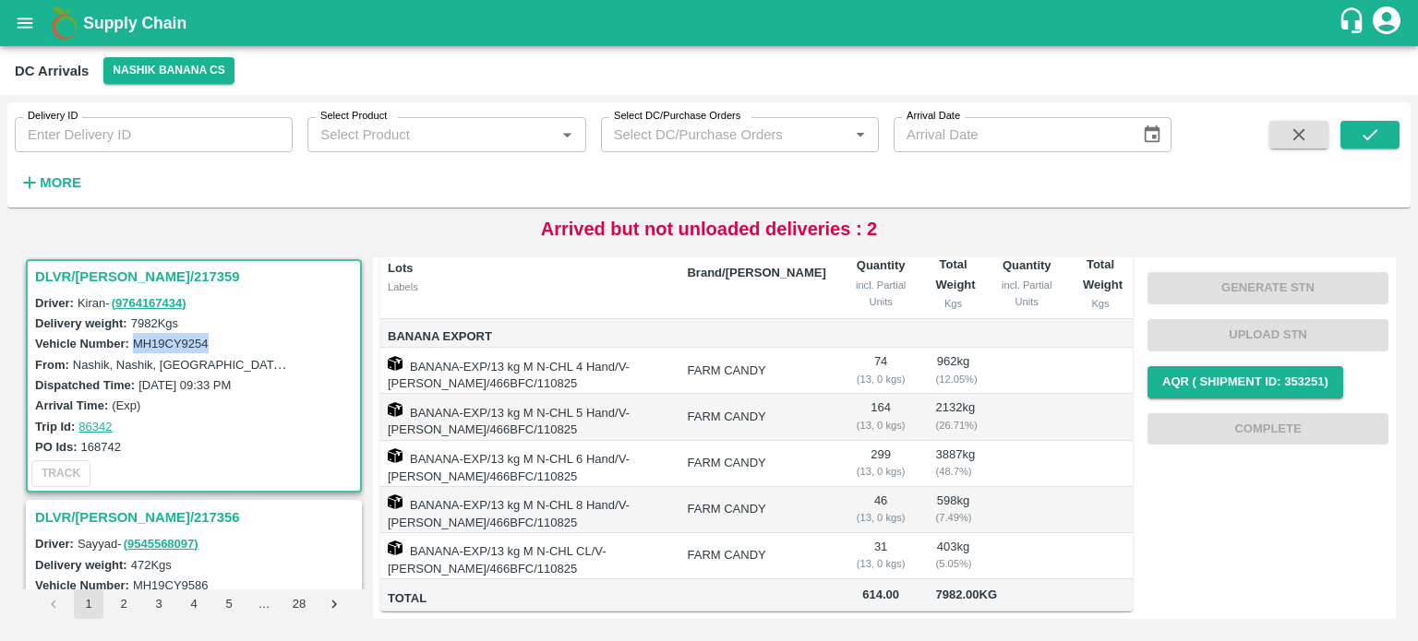
scroll to position [0, 0]
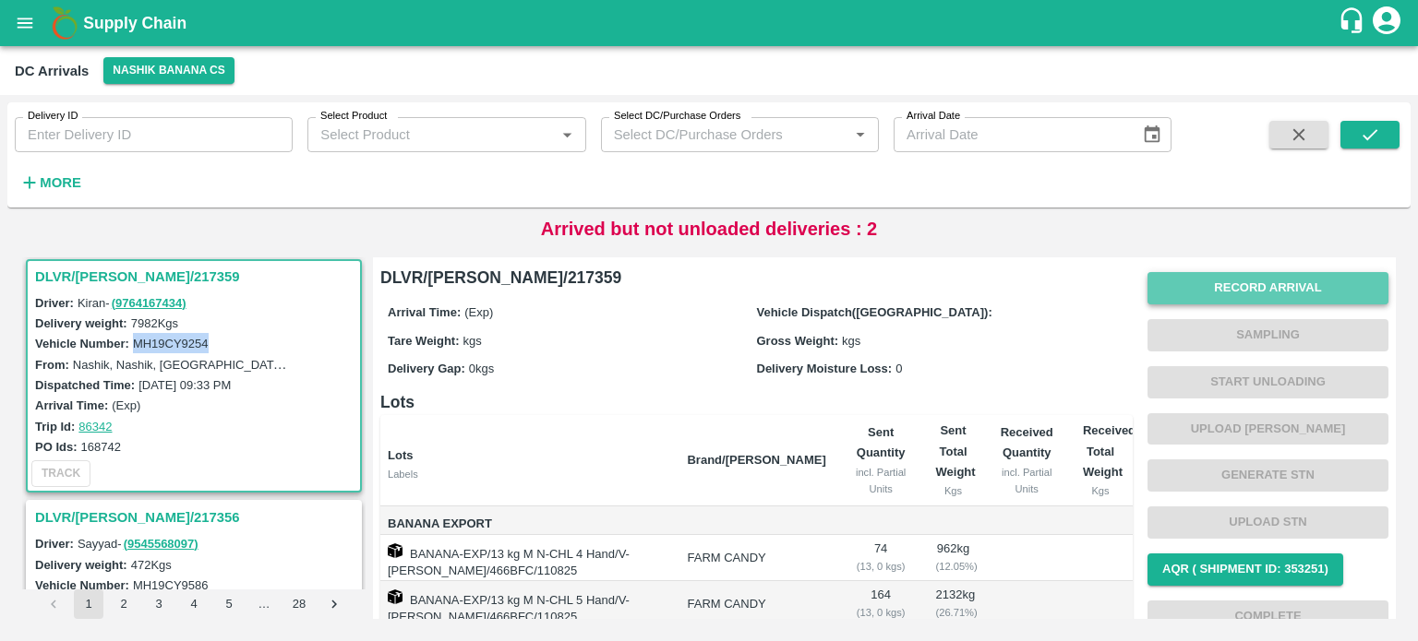
click at [1245, 296] on button "Record Arrival" at bounding box center [1267, 288] width 241 height 32
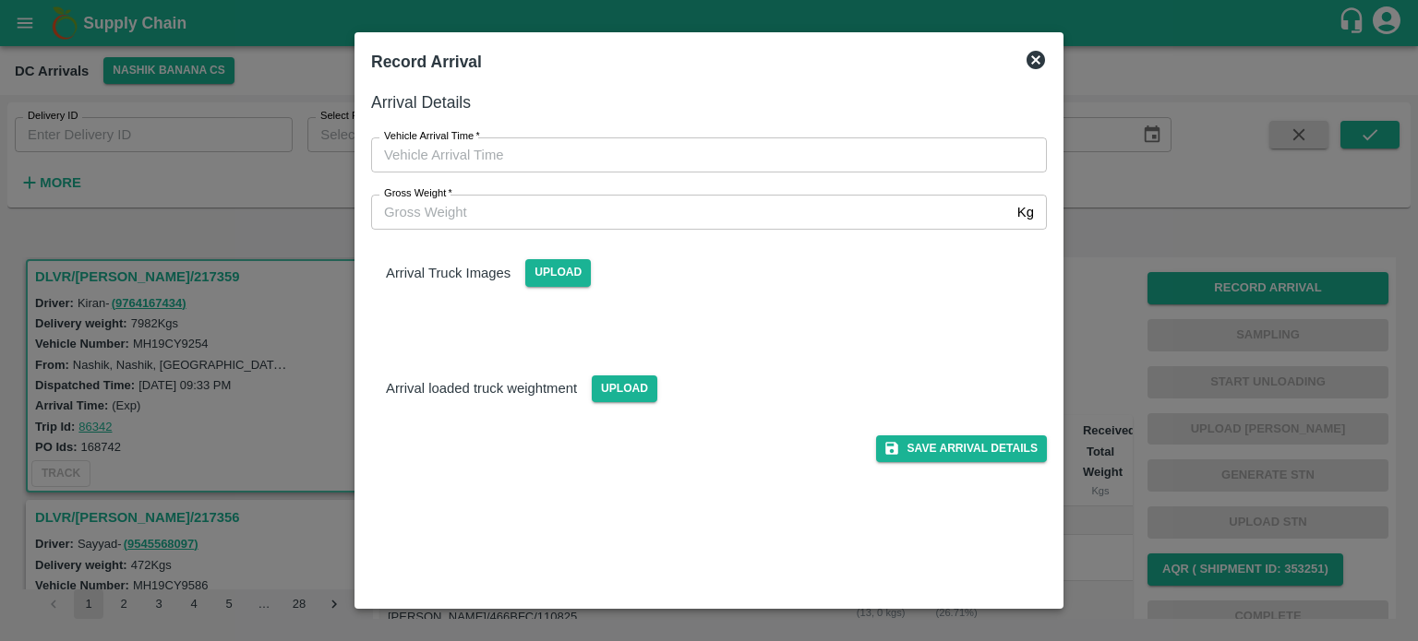
type input "DD/MM/YYYY hh:mm aa"
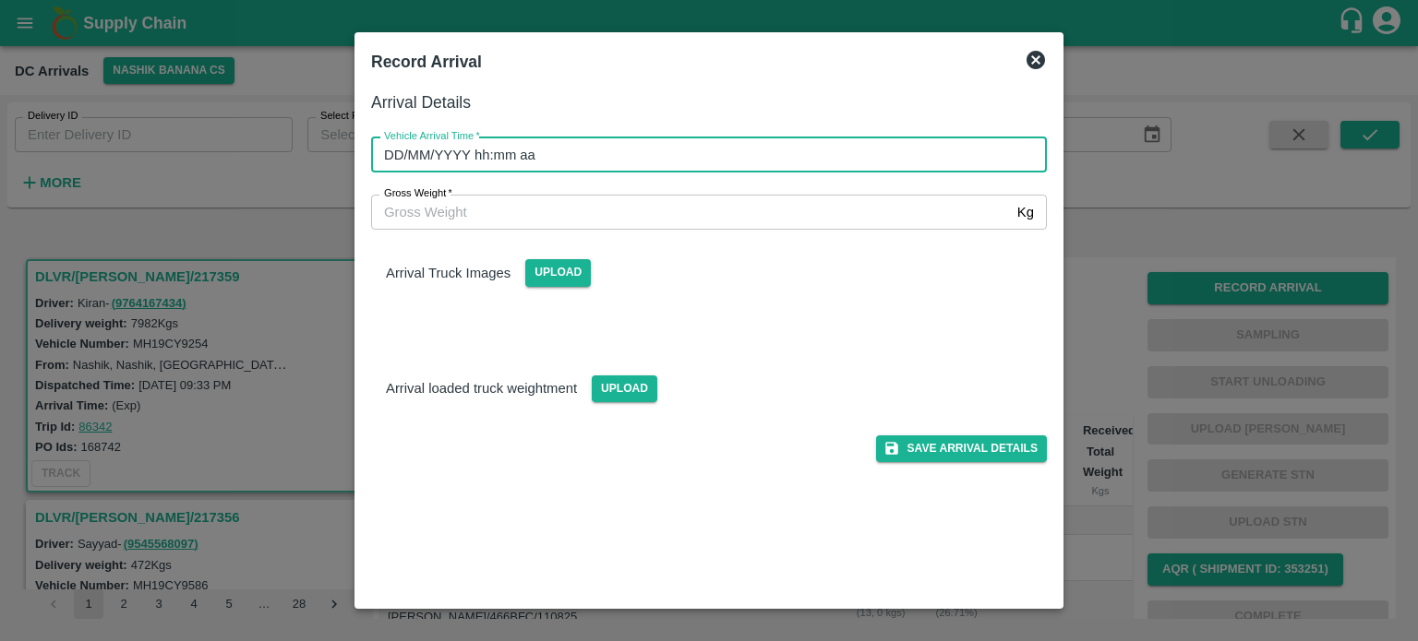
click at [567, 150] on input "DD/MM/YYYY hh:mm aa" at bounding box center [702, 155] width 663 height 35
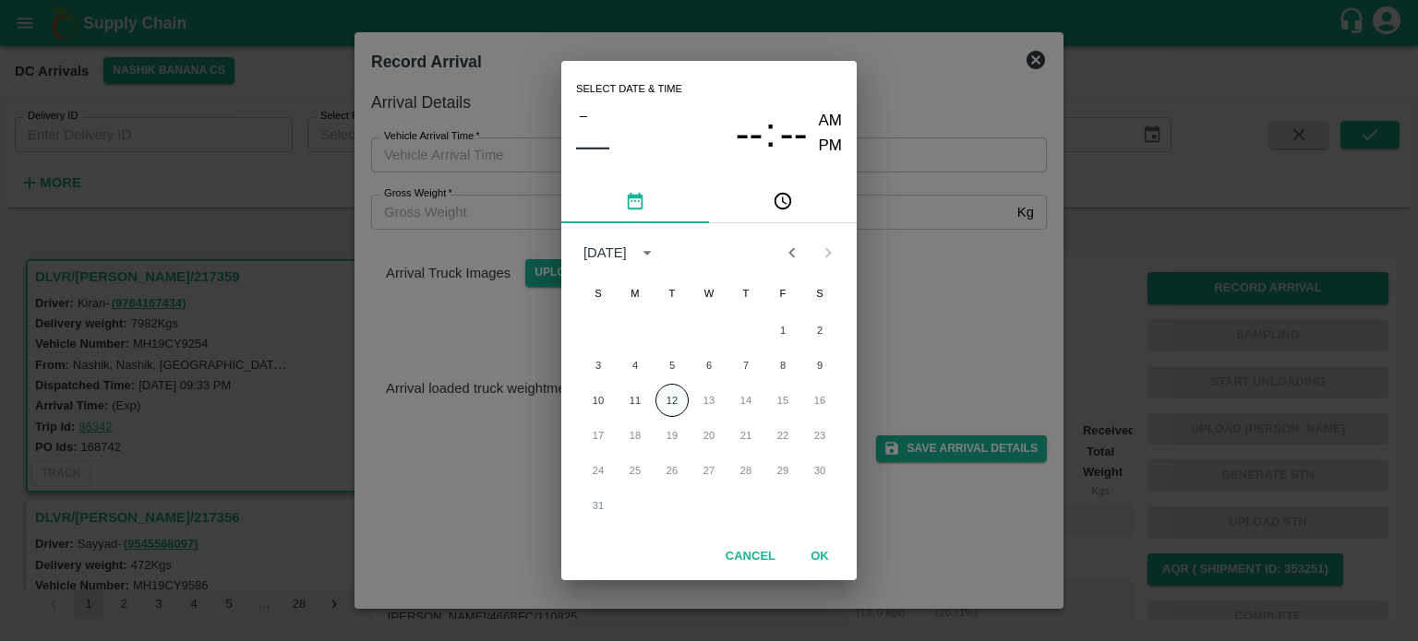
click at [671, 401] on button "12" at bounding box center [671, 400] width 33 height 33
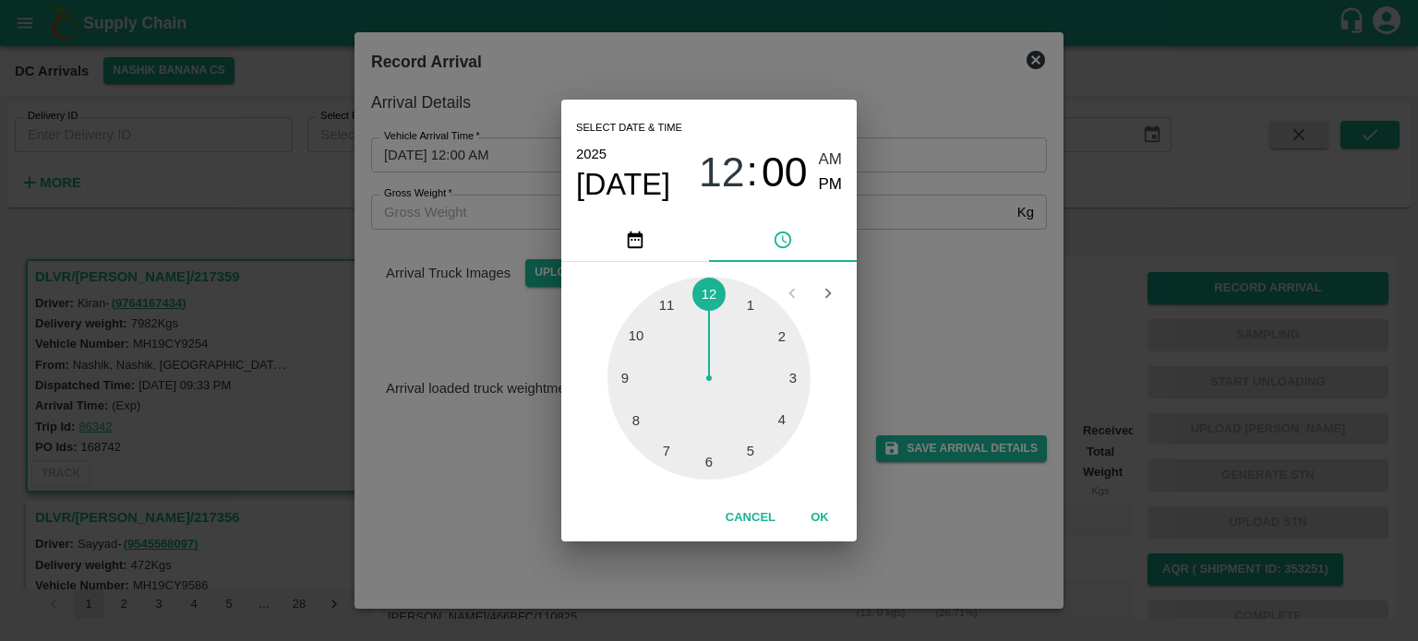
click at [641, 337] on div at bounding box center [708, 378] width 203 height 203
click at [800, 373] on div at bounding box center [708, 378] width 203 height 203
type input "[DATE] 10:15 AM"
click at [954, 342] on div "Select date & time [DATE] 10 : 15 AM PM 05 10 15 20 25 30 35 40 45 50 55 00 Can…" at bounding box center [709, 320] width 1418 height 641
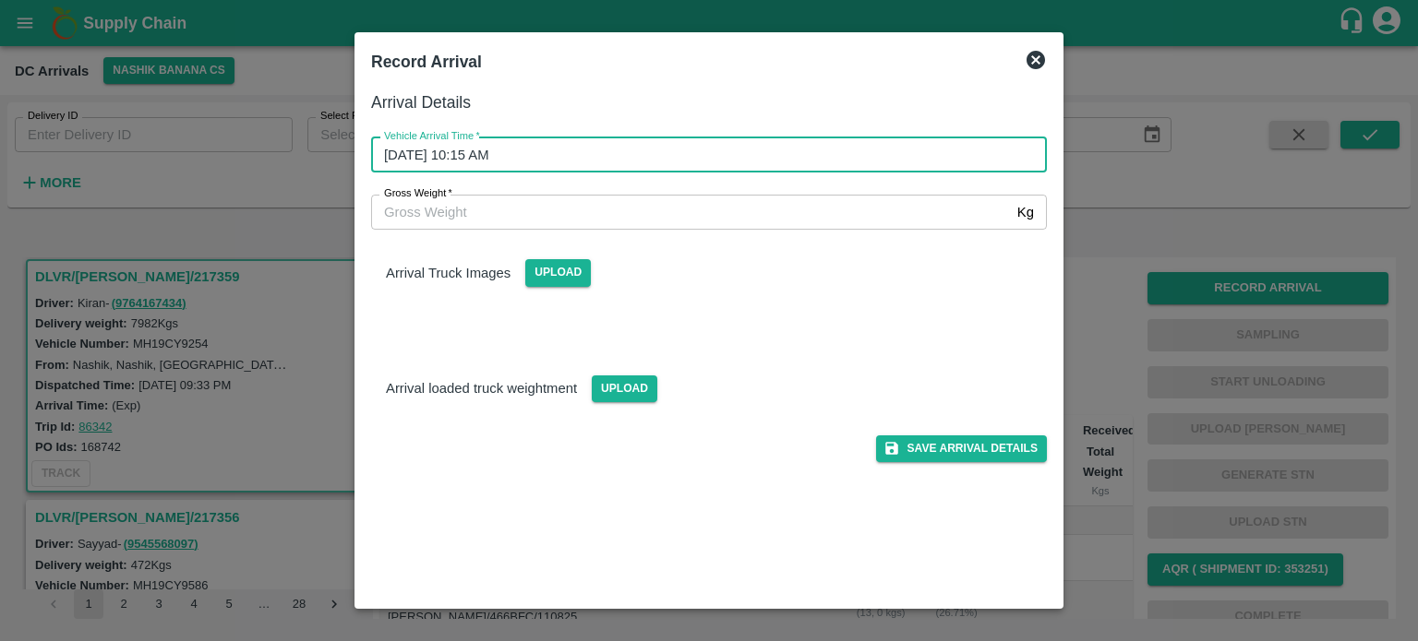
click at [447, 217] on input "Gross Weight   *" at bounding box center [690, 212] width 639 height 35
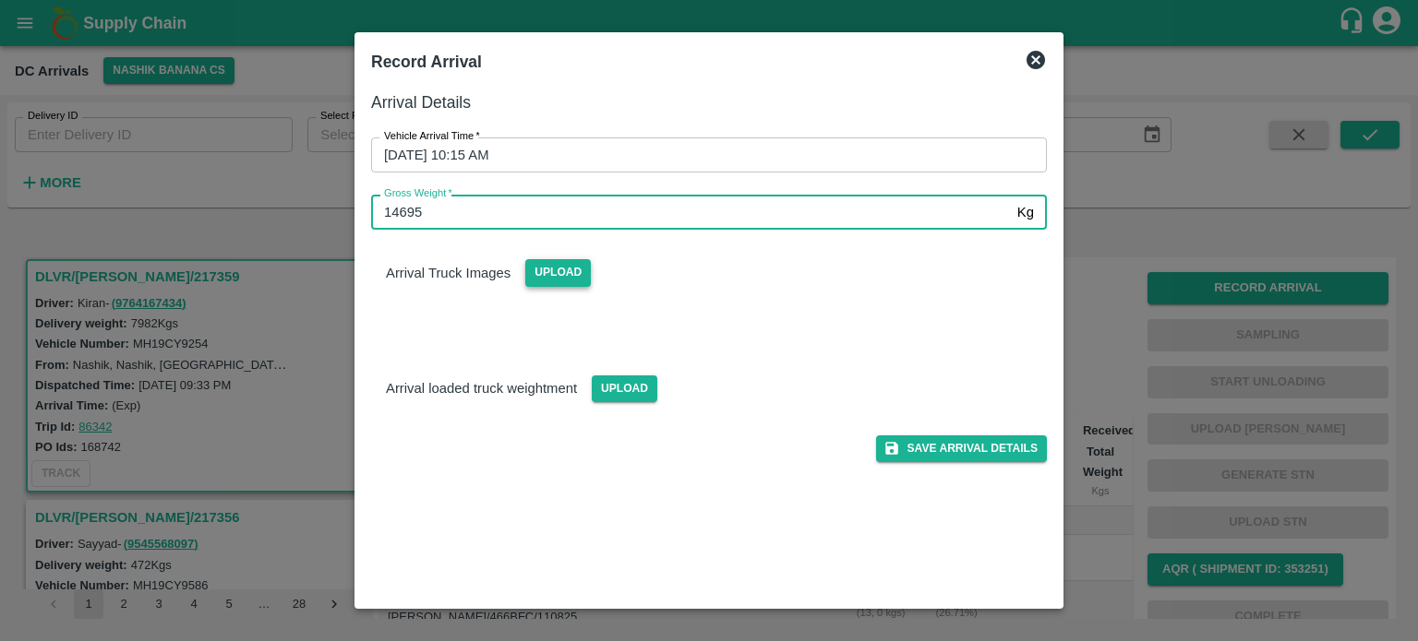
type input "14695"
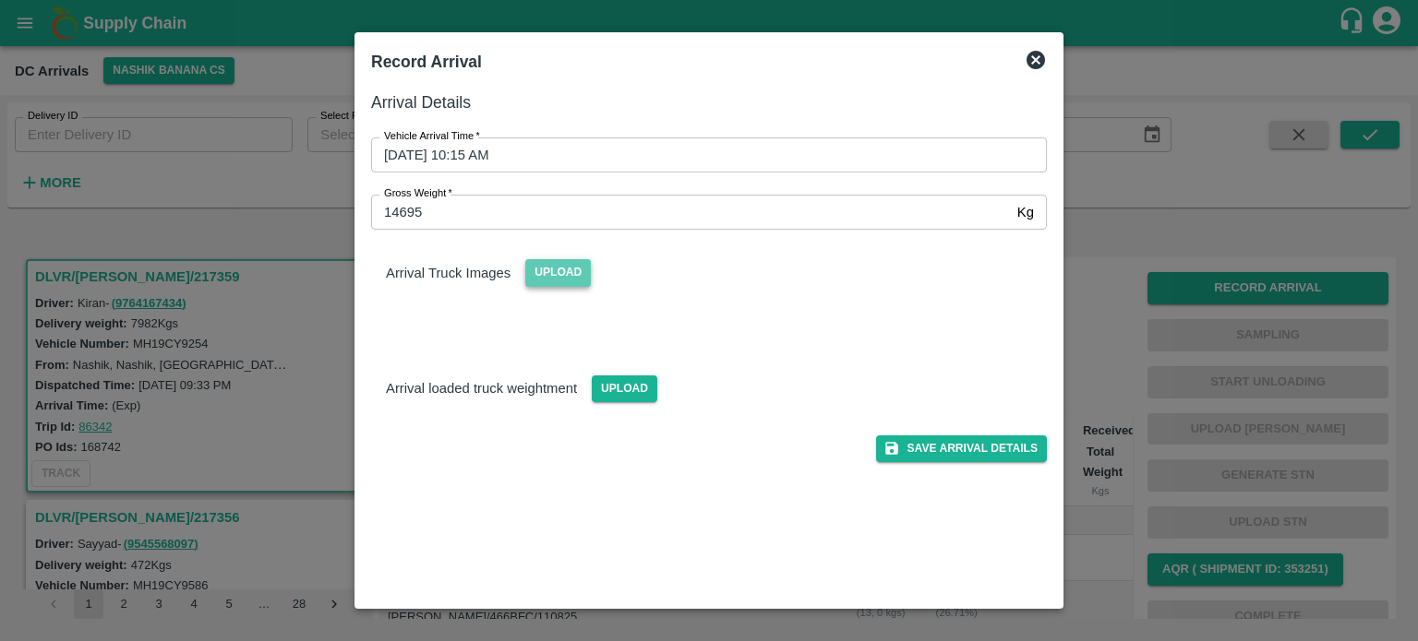
click at [557, 272] on span "Upload" at bounding box center [558, 272] width 66 height 27
click at [0, 0] on input "Upload" at bounding box center [0, 0] width 0 height 0
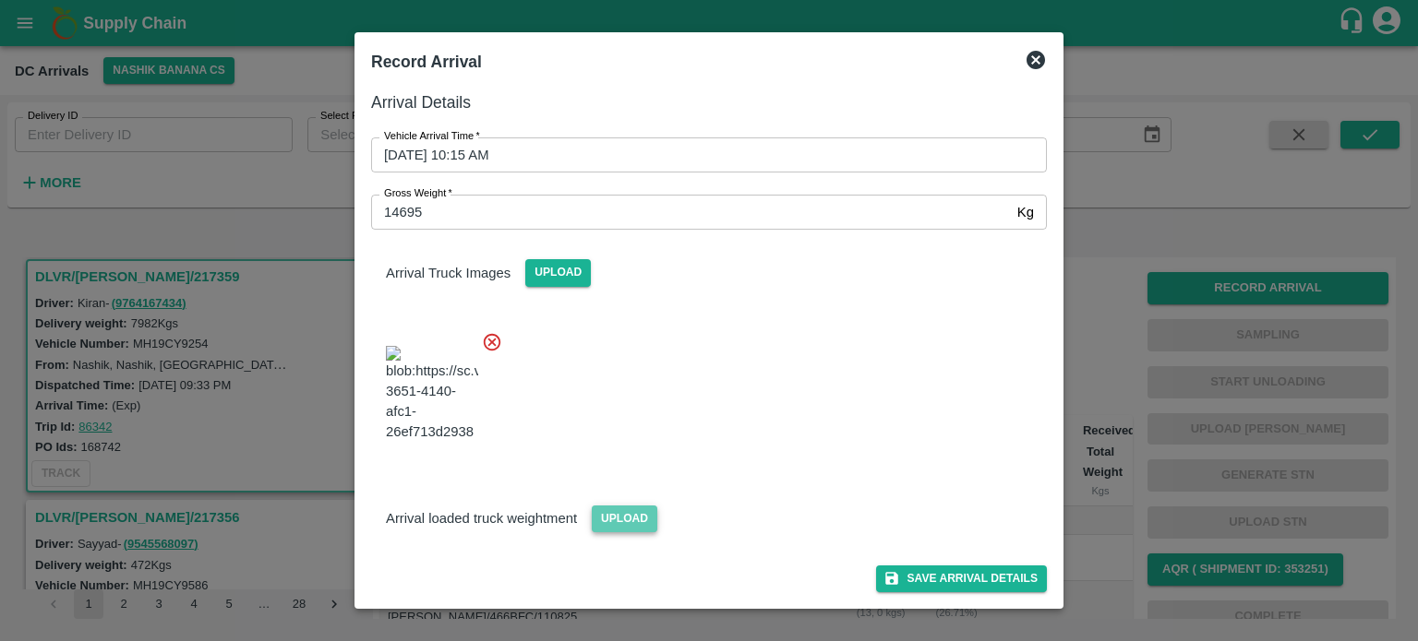
click at [615, 533] on span "Upload" at bounding box center [625, 519] width 66 height 27
click at [0, 0] on input "Upload" at bounding box center [0, 0] width 0 height 0
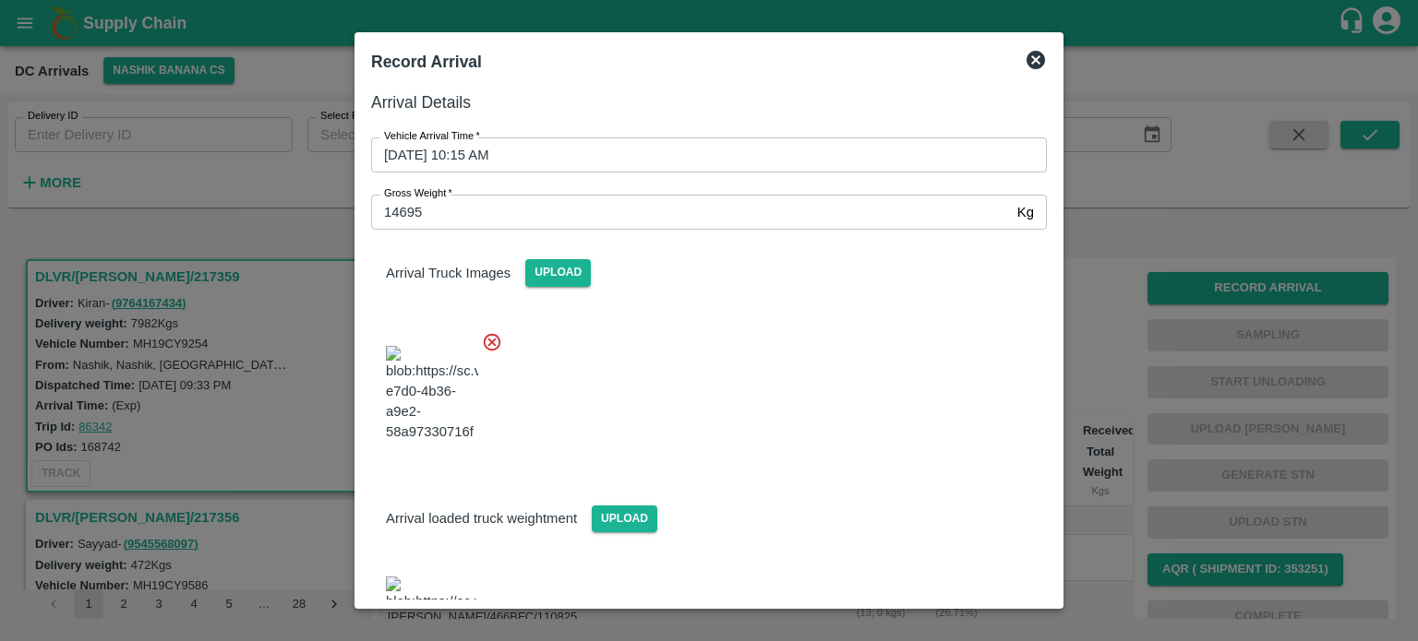
click at [810, 354] on div at bounding box center [701, 389] width 690 height 145
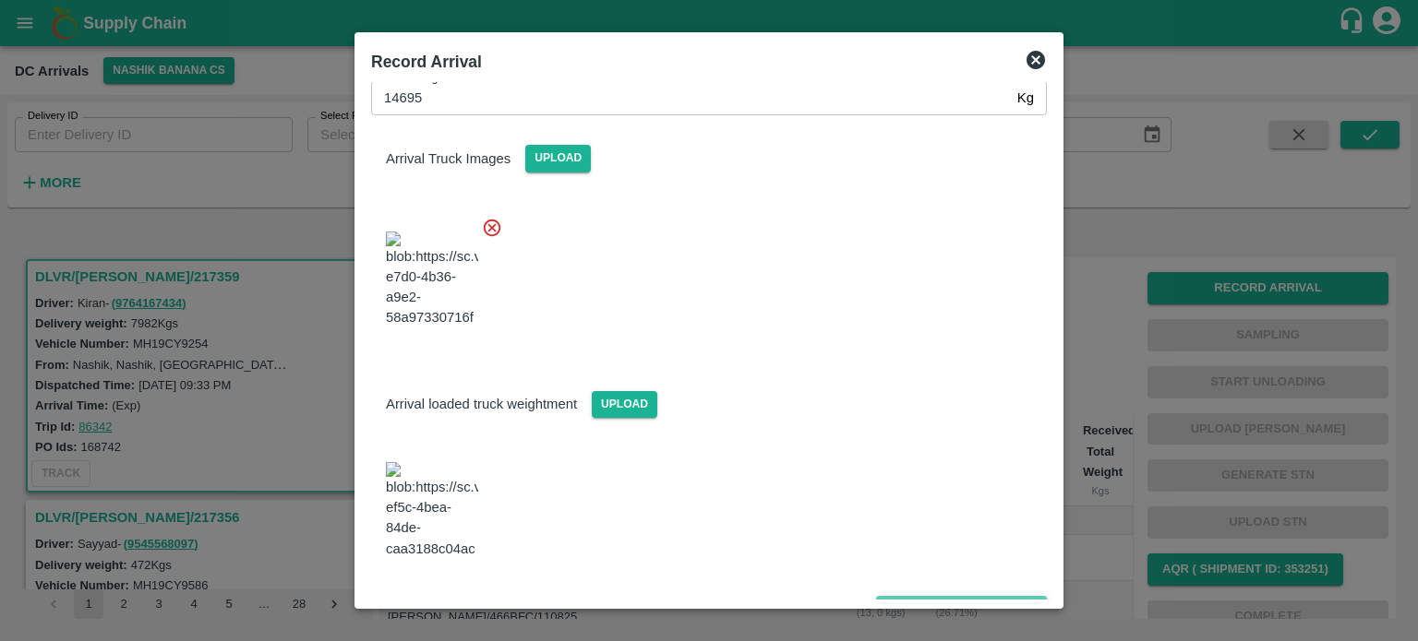
click at [963, 596] on button "Save Arrival Details" at bounding box center [961, 609] width 171 height 27
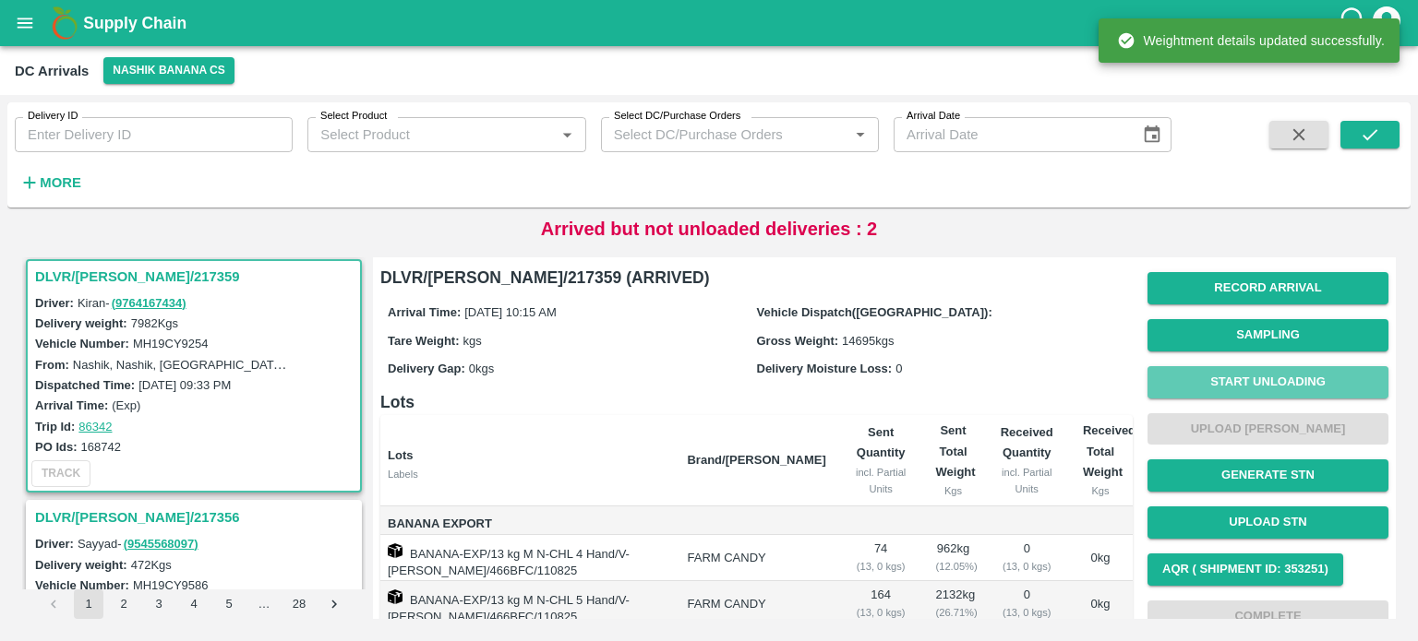
click at [1240, 385] on button "Start Unloading" at bounding box center [1267, 382] width 241 height 32
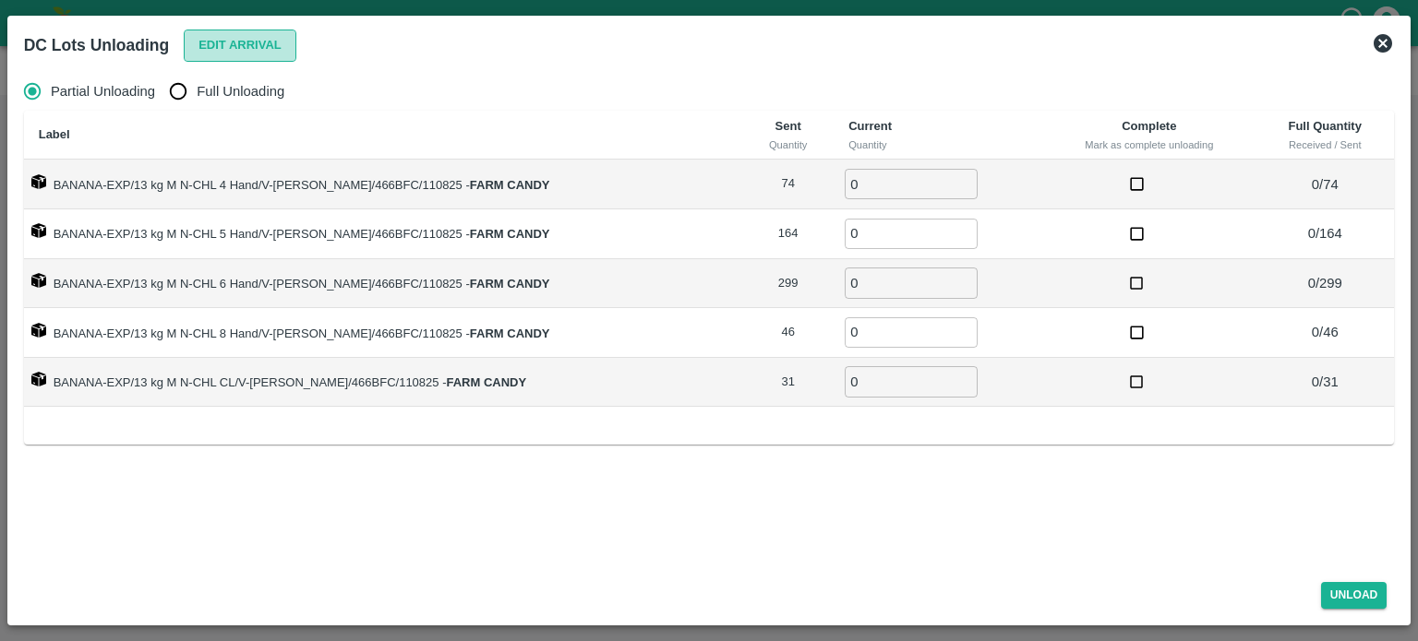
click at [244, 53] on button "Edit Arrival" at bounding box center [240, 46] width 113 height 32
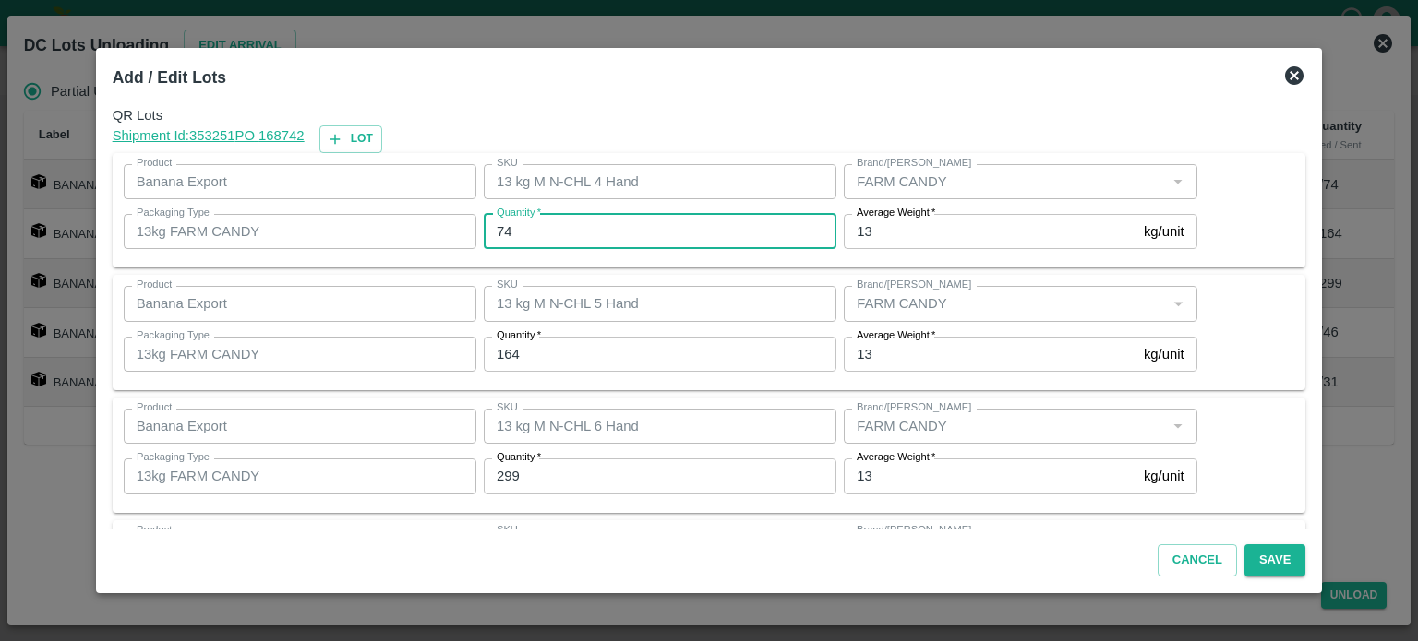
click at [512, 228] on input "74" at bounding box center [660, 231] width 353 height 35
type input "82"
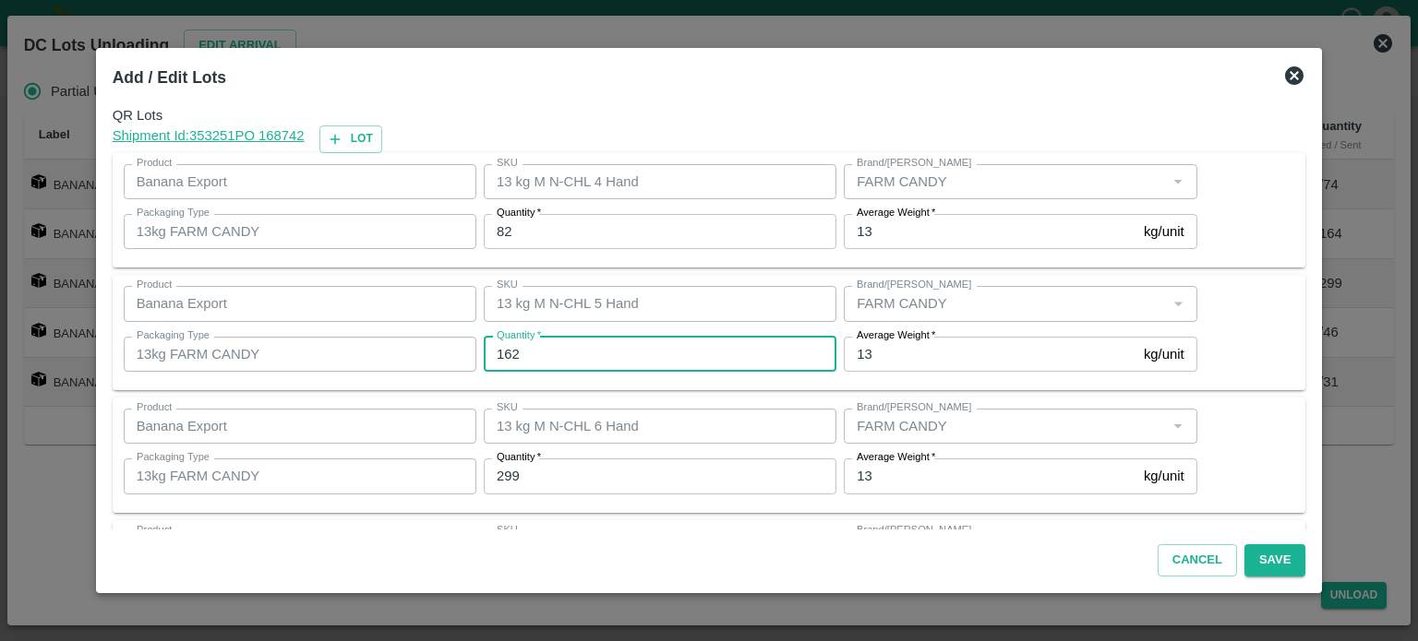
type input "162"
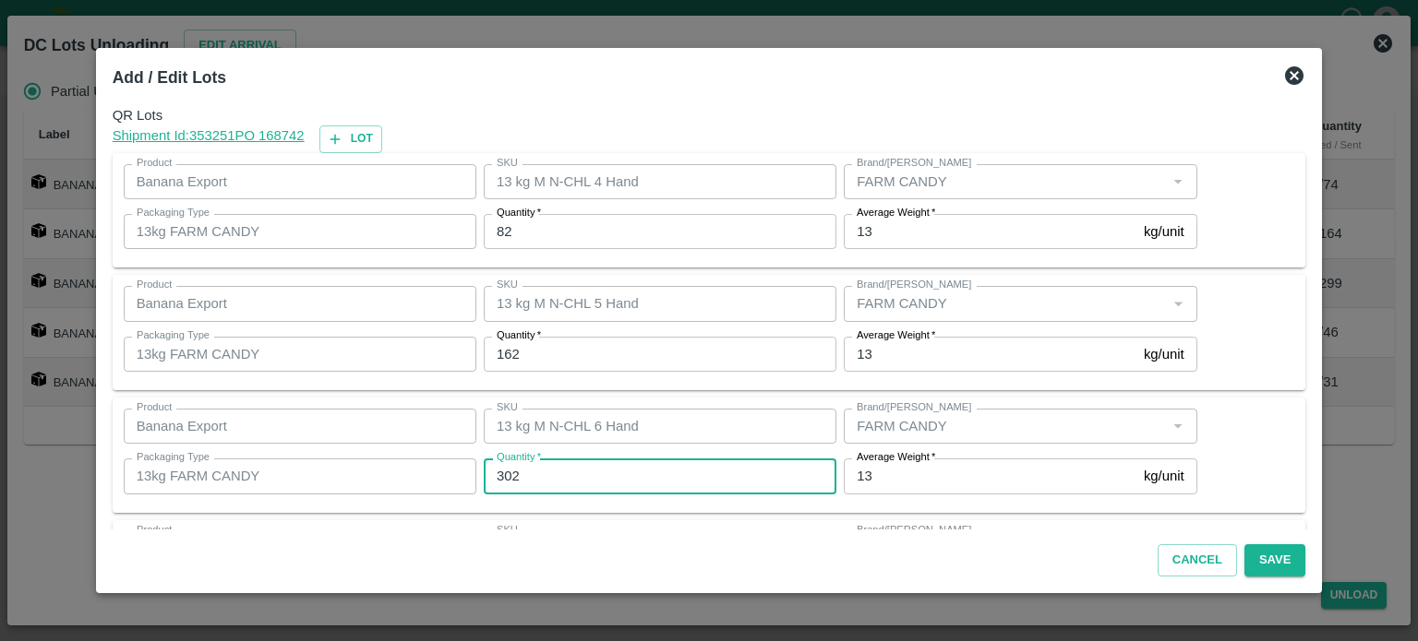
type input "302"
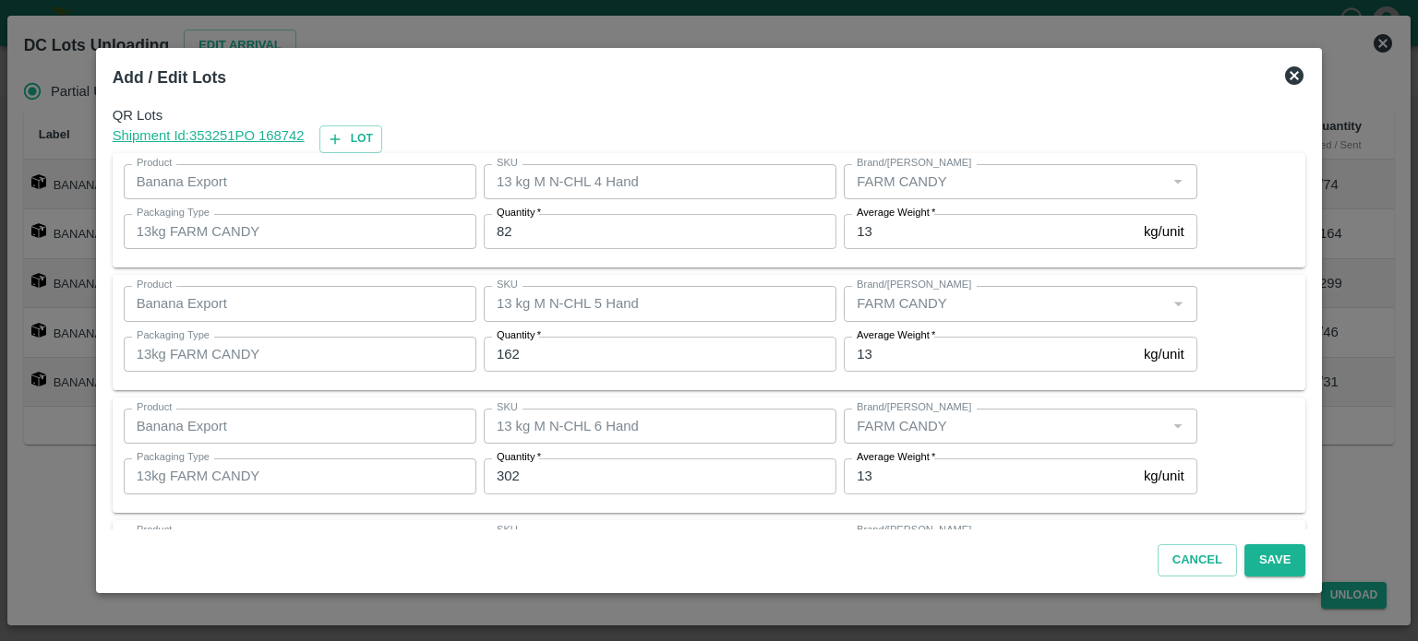
scroll to position [242, 0]
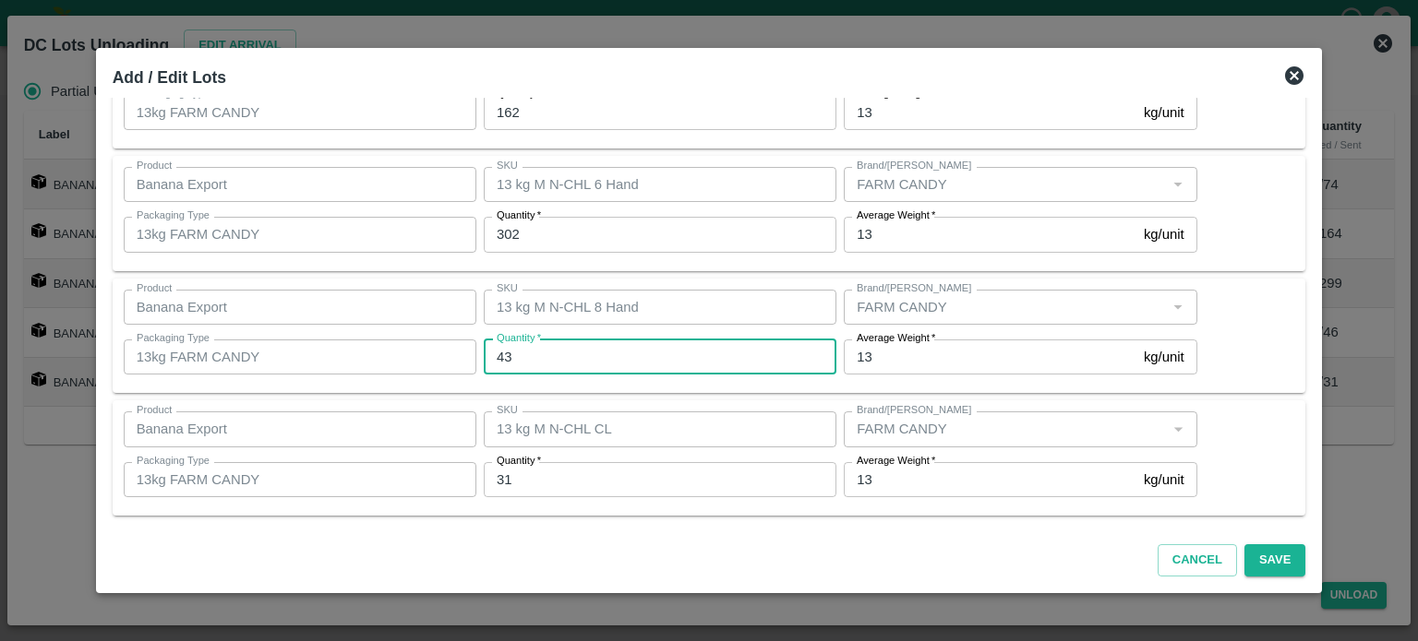
type input "43"
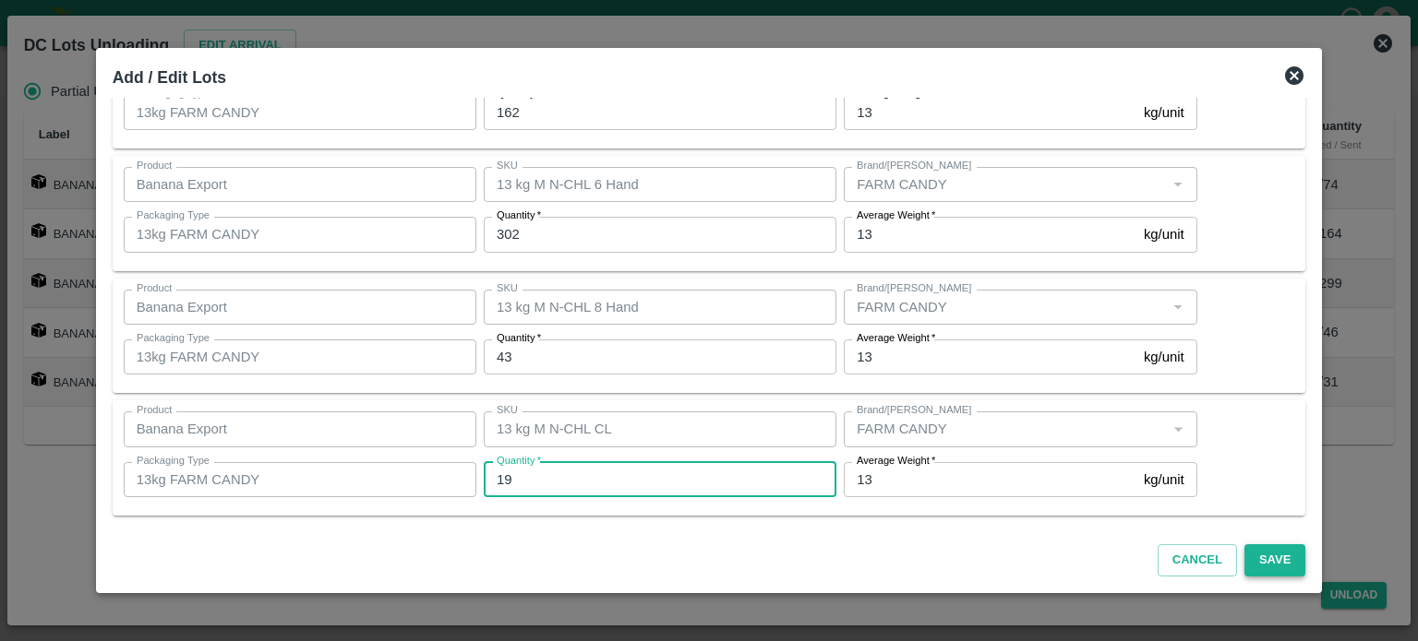
type input "19"
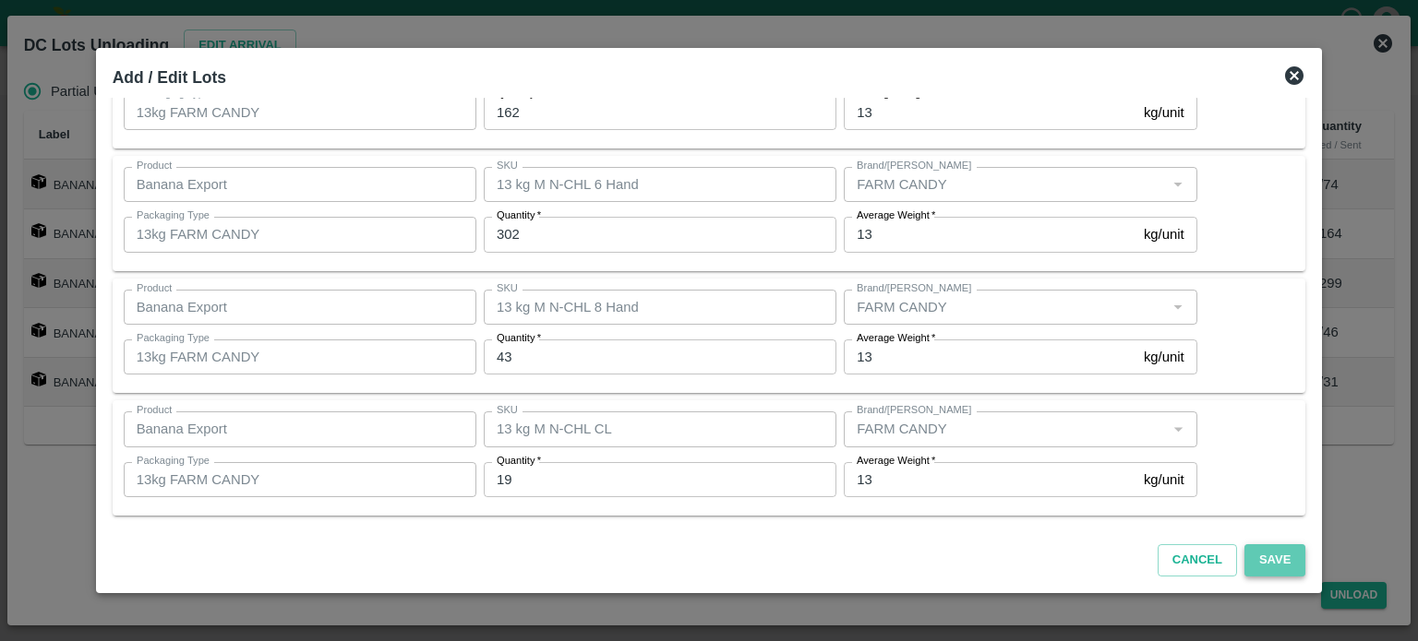
click at [1251, 564] on button "Save" at bounding box center [1274, 561] width 61 height 32
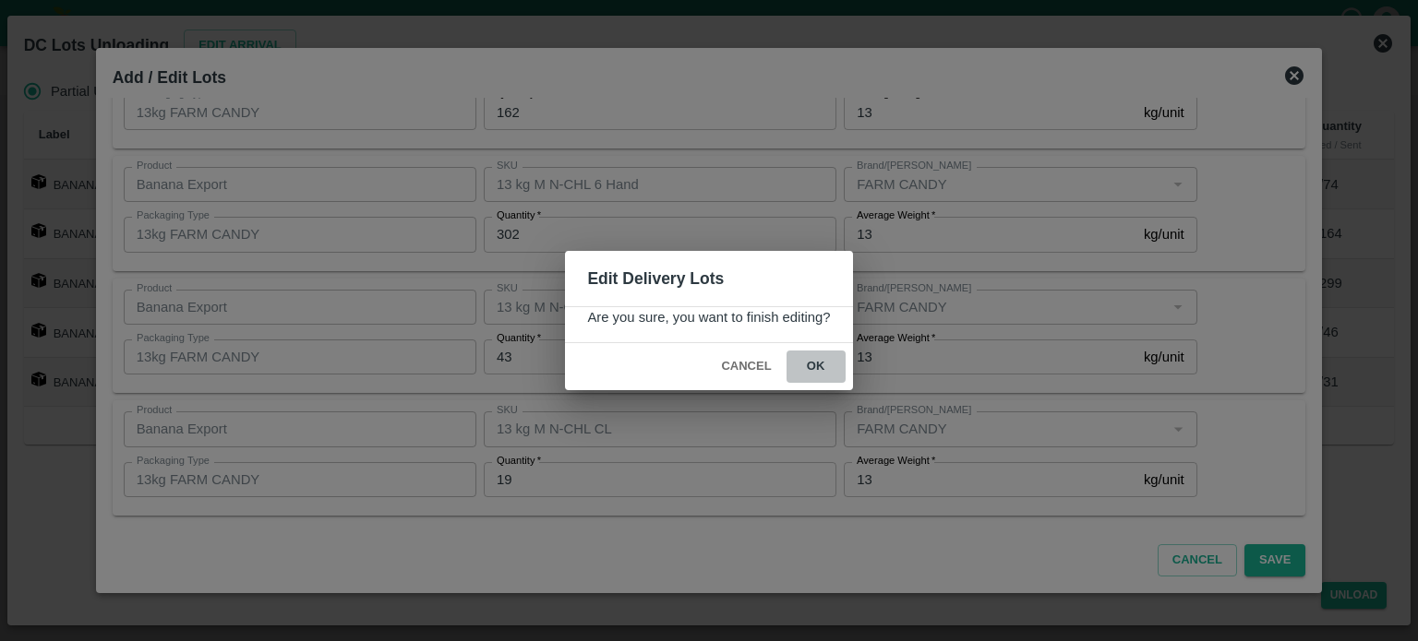
click at [814, 365] on button "ok" at bounding box center [815, 367] width 59 height 32
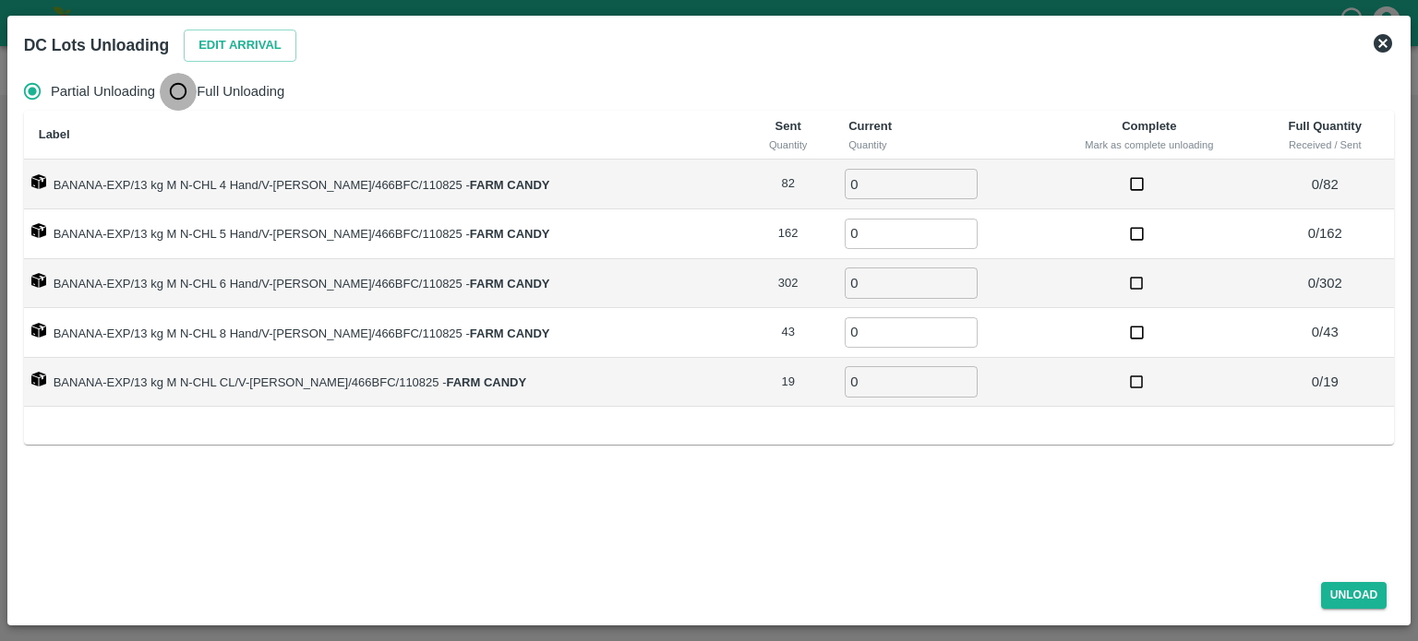
click at [182, 101] on input "Full Unloading" at bounding box center [178, 91] width 37 height 37
radio input "true"
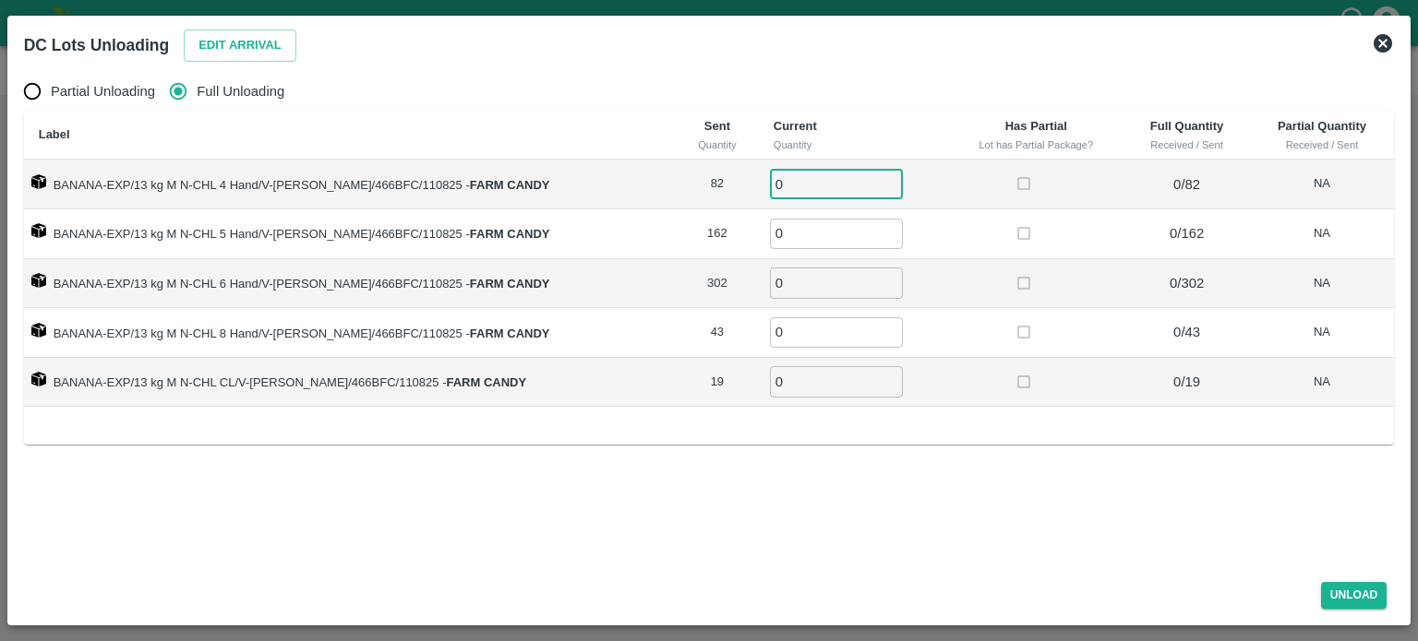
click at [786, 190] on input "0" at bounding box center [836, 184] width 133 height 30
type input "82"
type input "162"
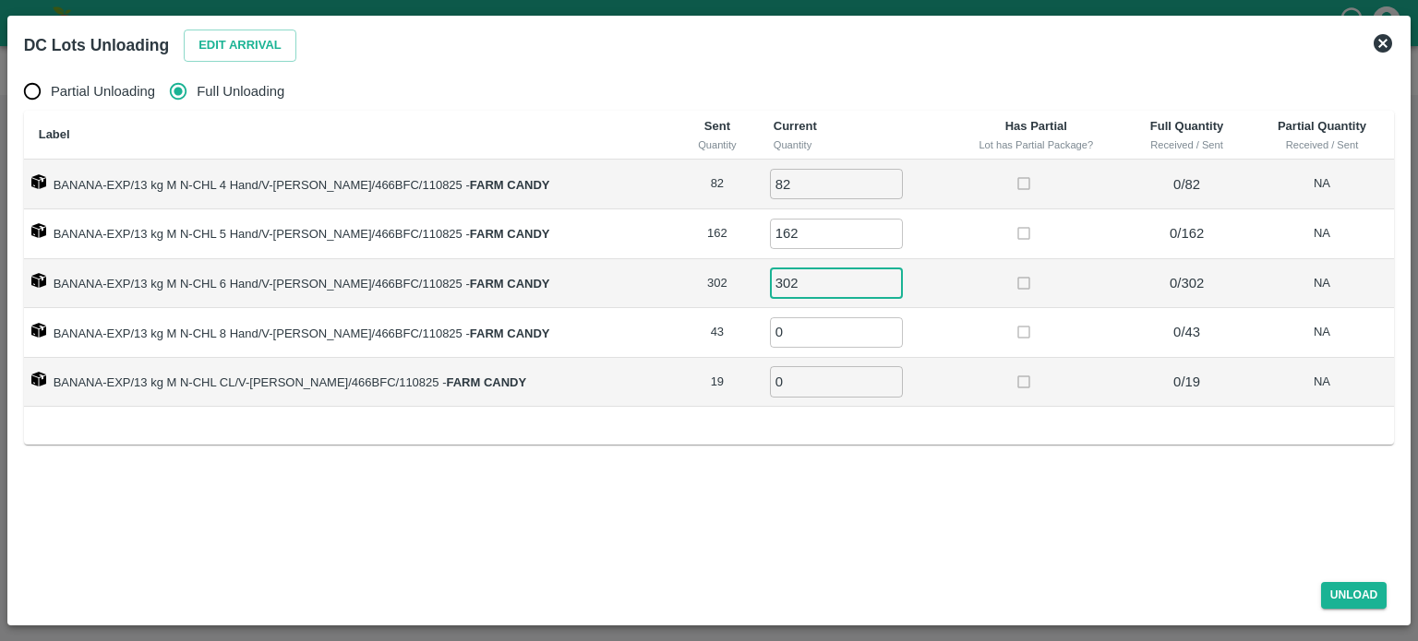
type input "302"
type input "43"
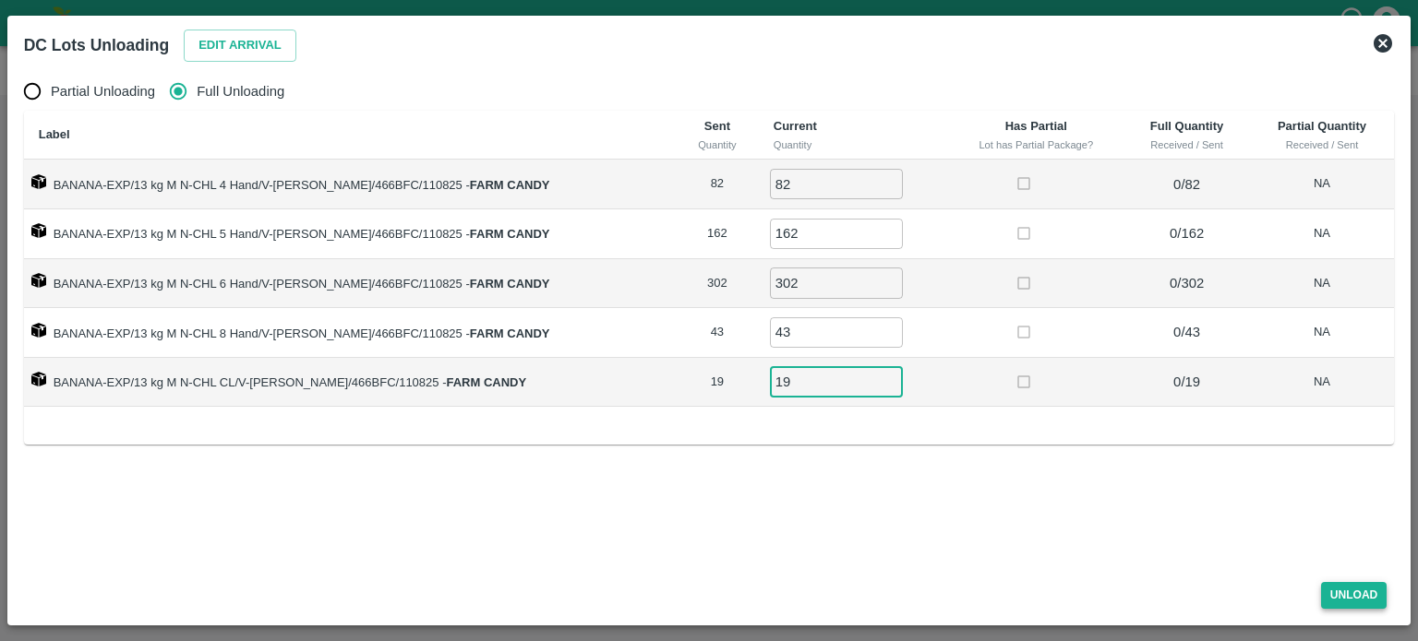
type input "19"
click at [1345, 590] on button "Unload" at bounding box center [1354, 595] width 66 height 27
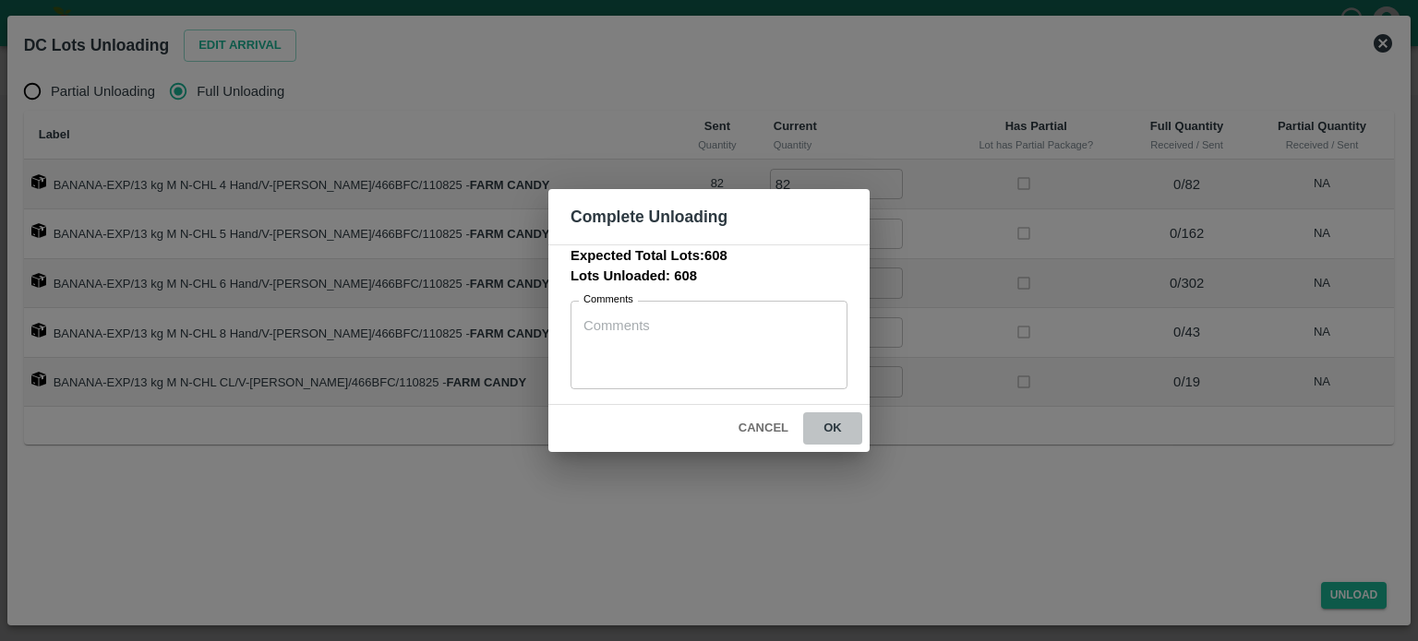
click at [831, 427] on button "ok" at bounding box center [832, 429] width 59 height 32
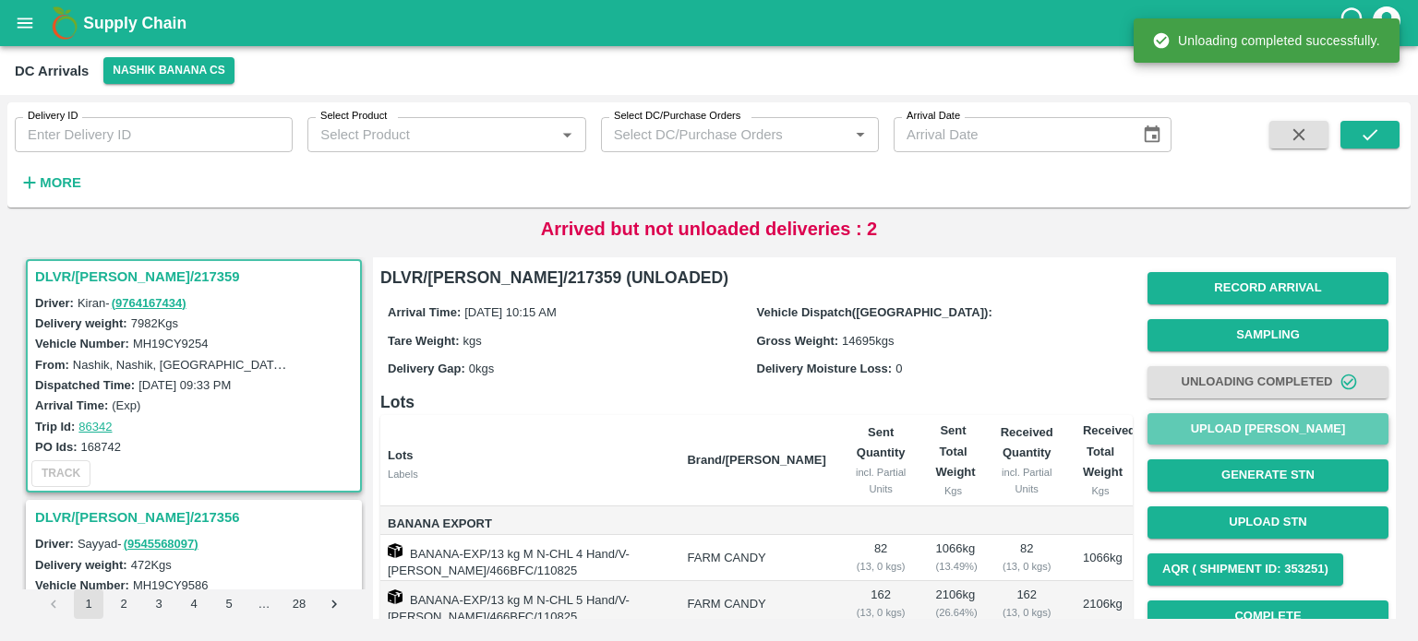
click at [1263, 433] on button "Upload [PERSON_NAME]" at bounding box center [1267, 429] width 241 height 32
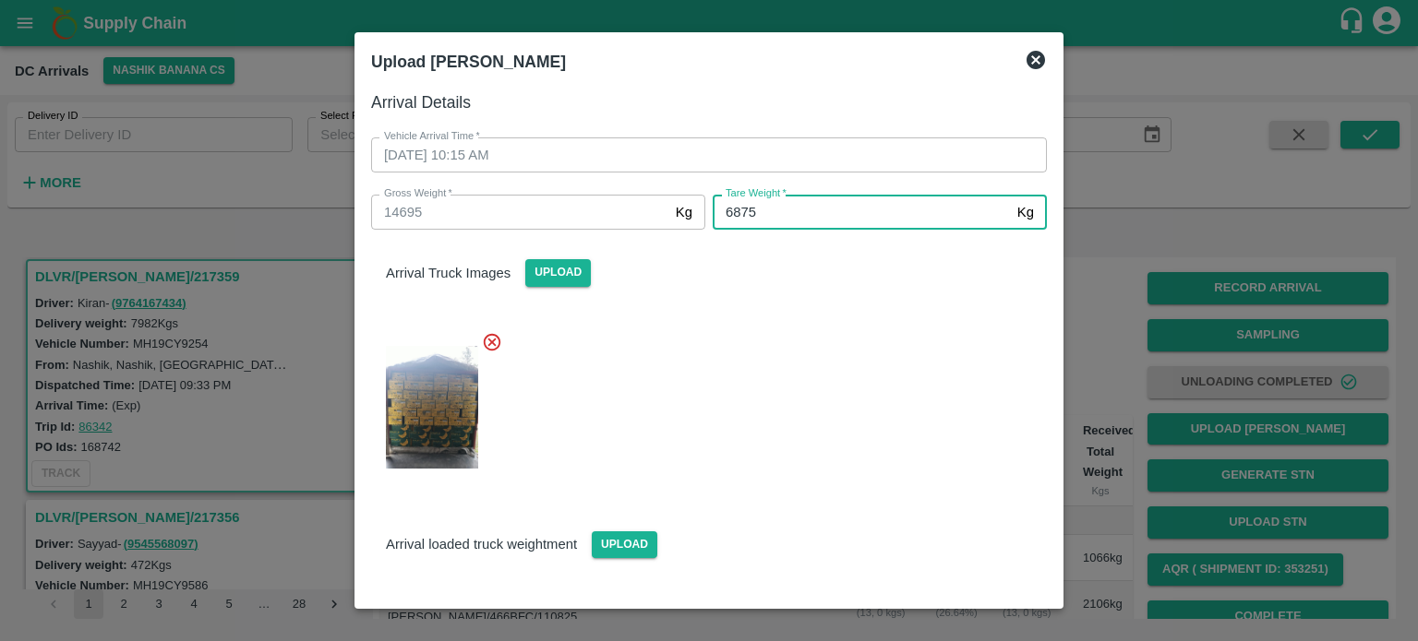
type input "6875"
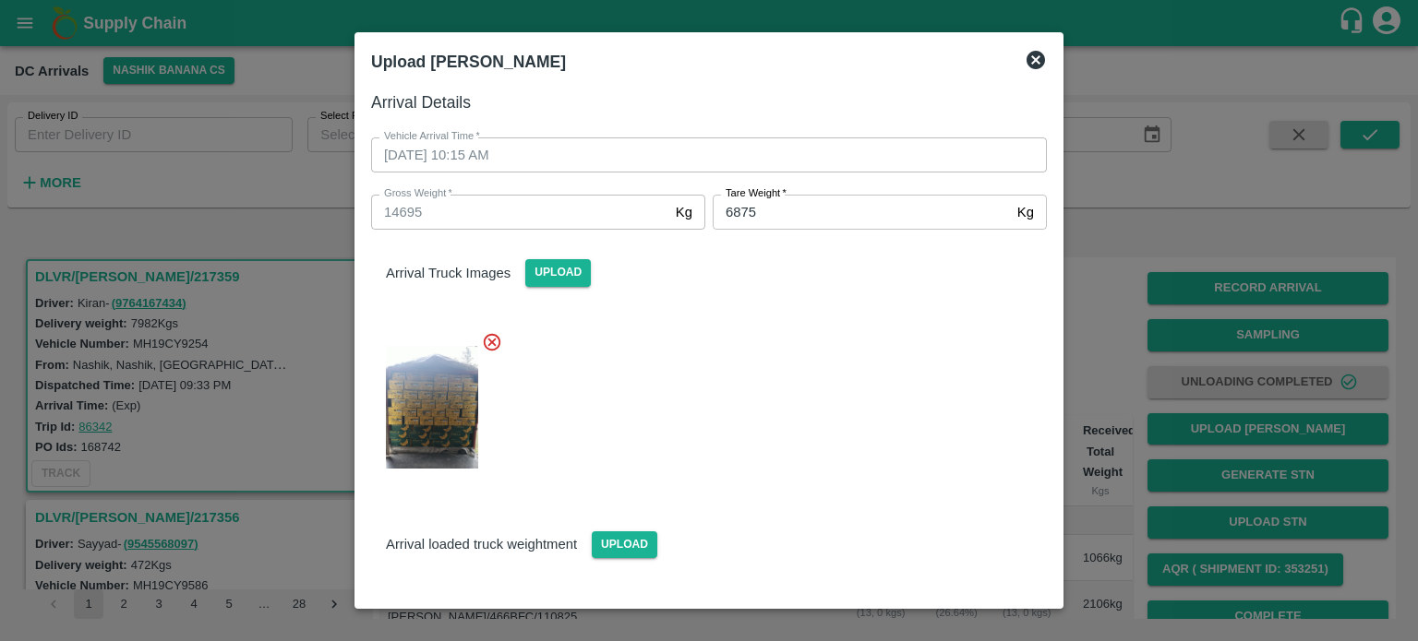
click at [883, 453] on div at bounding box center [701, 402] width 690 height 171
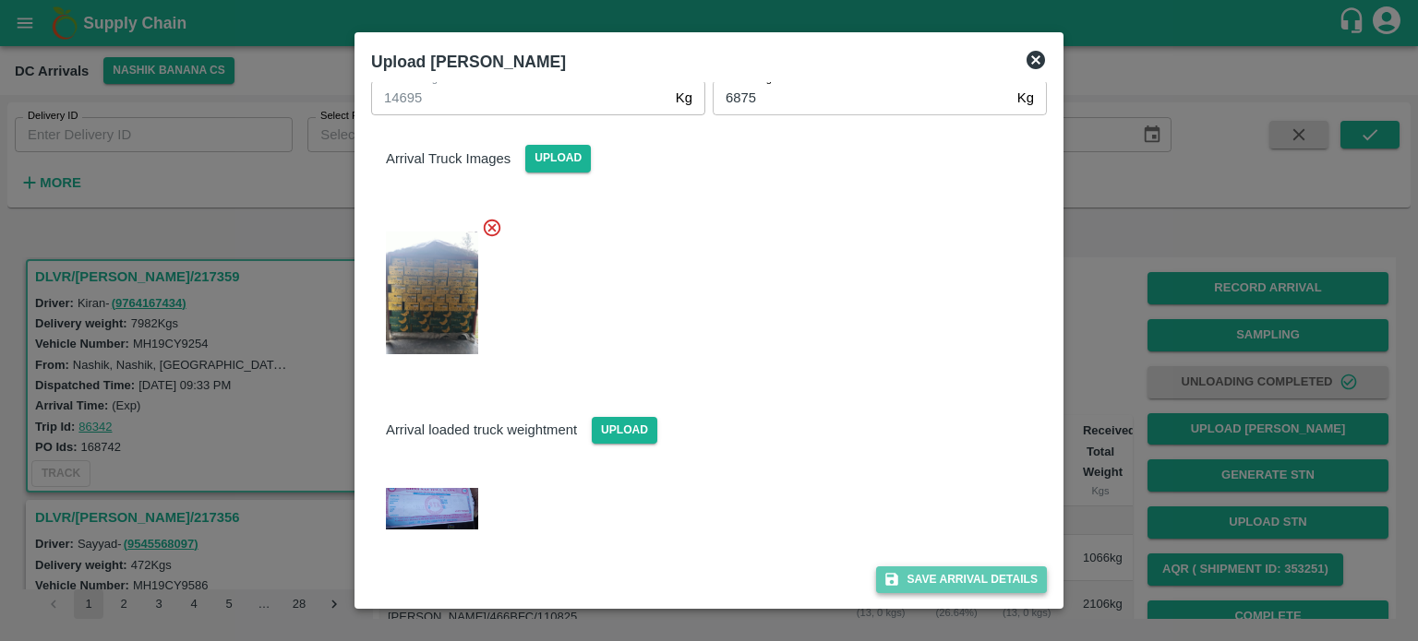
click at [952, 583] on button "Save Arrival Details" at bounding box center [961, 580] width 171 height 27
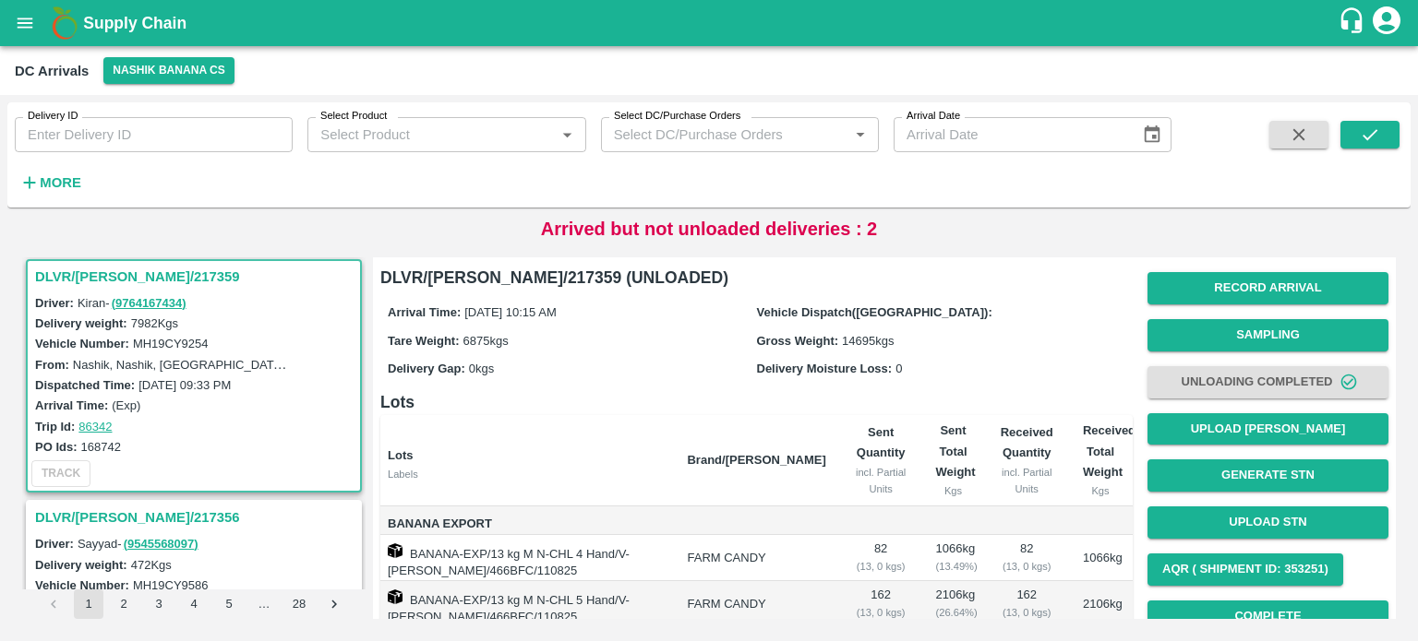
scroll to position [214, 0]
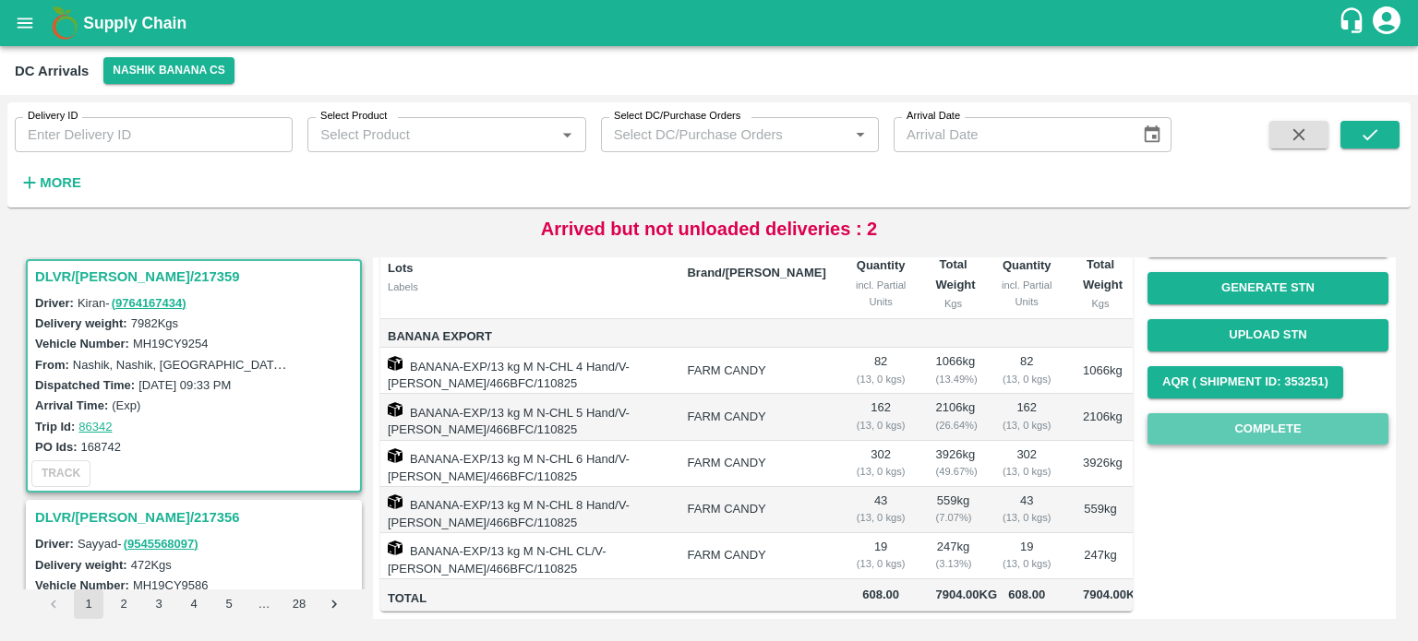
click at [1275, 413] on button "Complete" at bounding box center [1267, 429] width 241 height 32
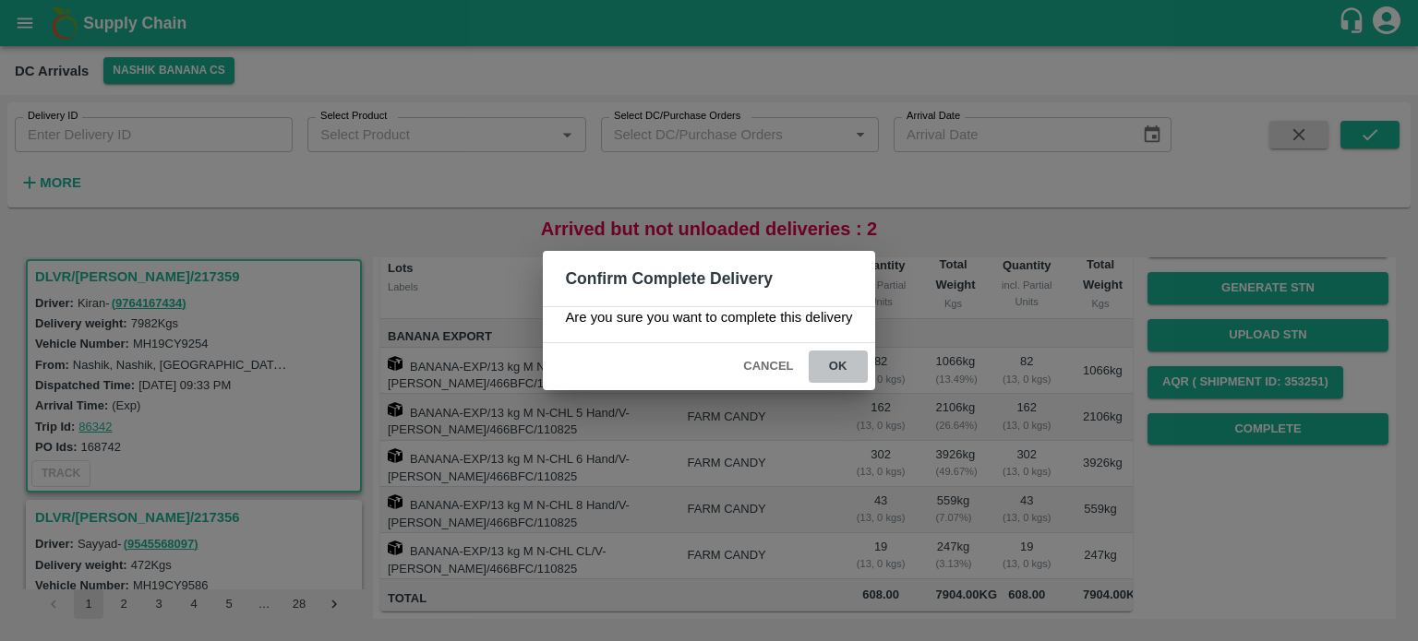
click at [835, 370] on button "ok" at bounding box center [838, 367] width 59 height 32
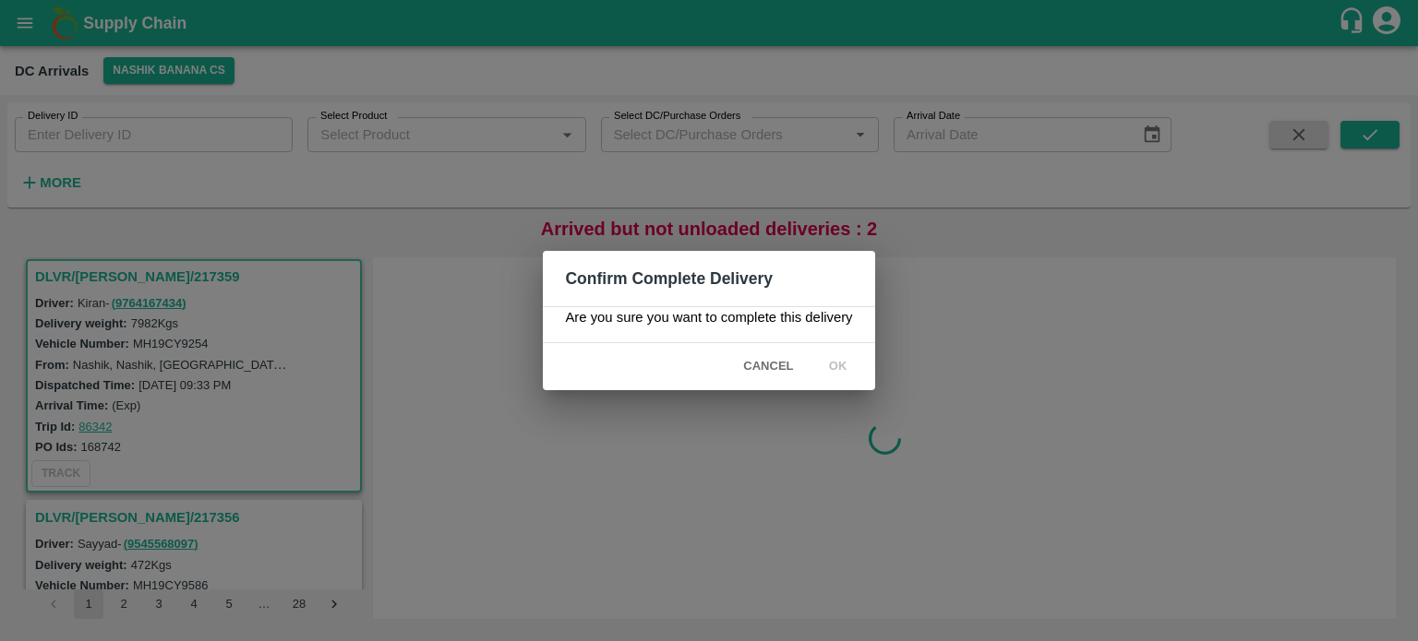
scroll to position [0, 0]
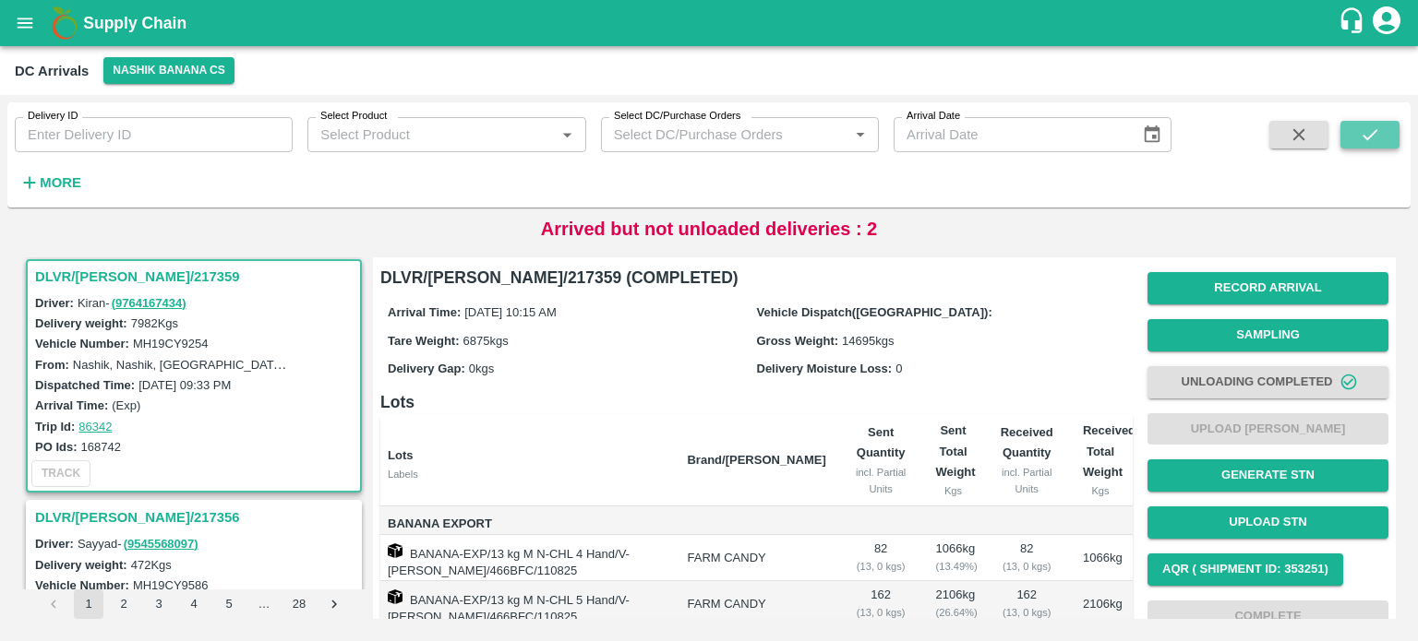
click at [1370, 143] on icon "submit" at bounding box center [1370, 135] width 20 height 20
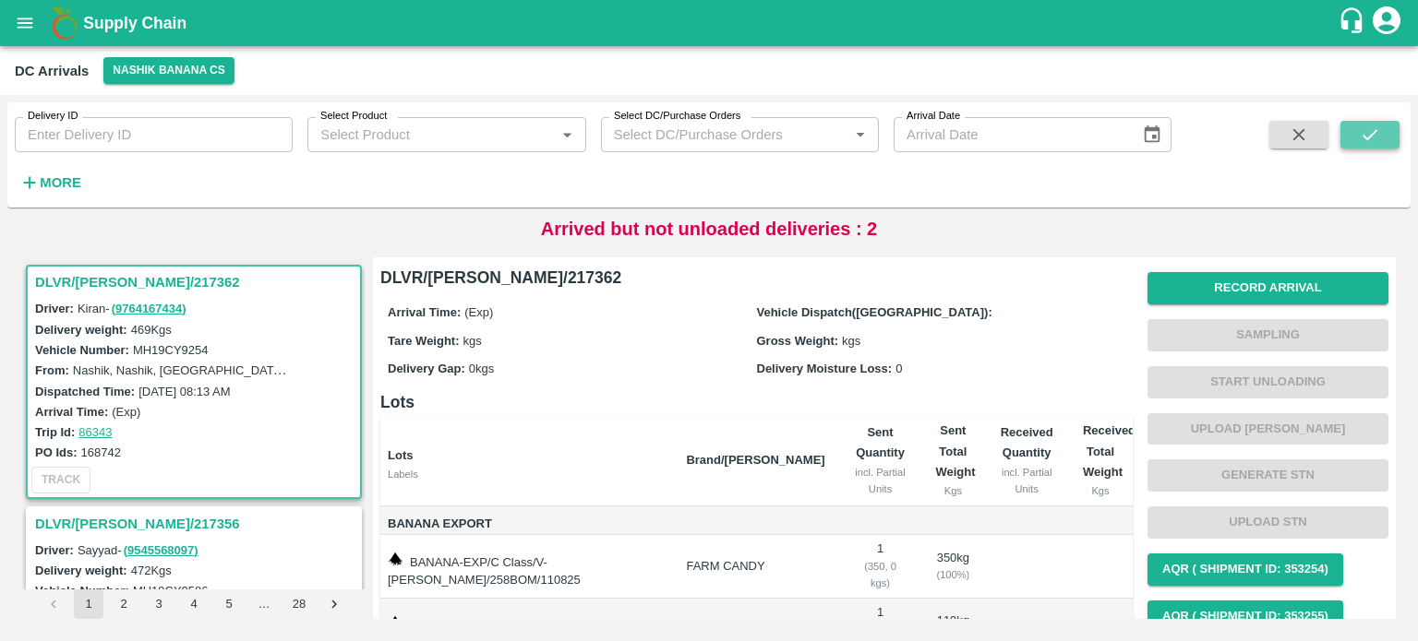
click at [1382, 136] on button "submit" at bounding box center [1369, 135] width 59 height 28
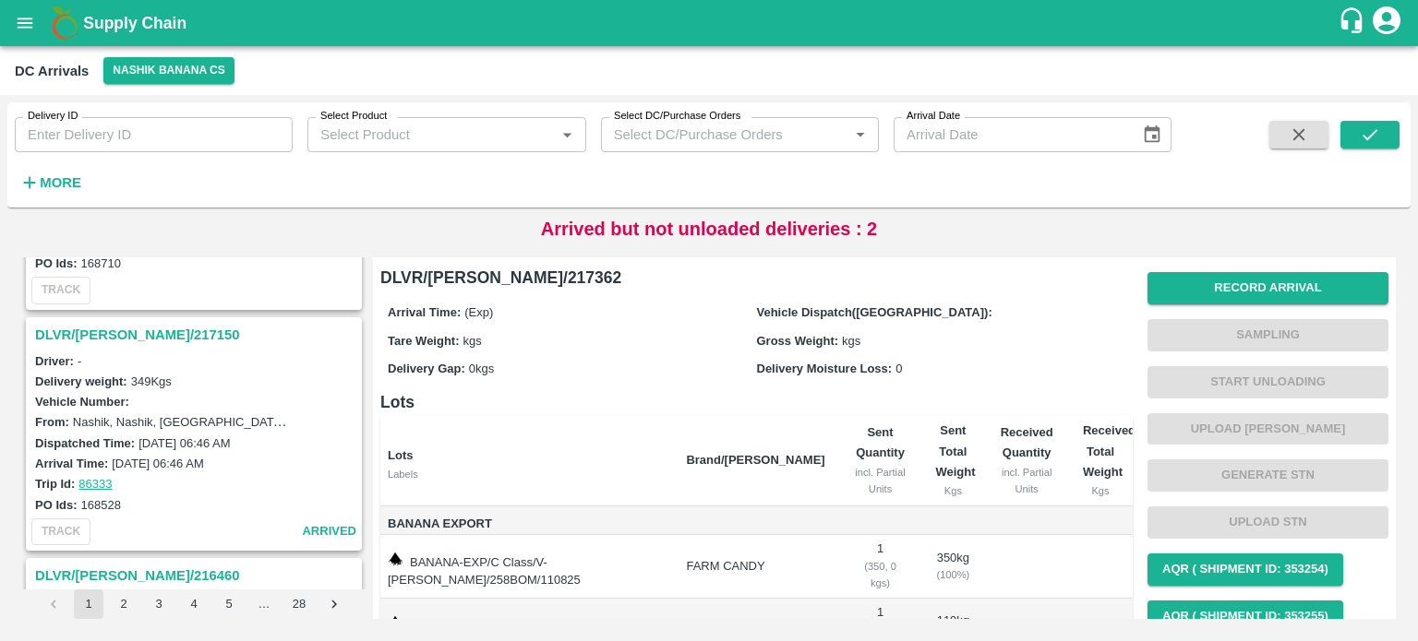
scroll to position [672, 0]
click at [102, 323] on h3 "DLVR/[PERSON_NAME]/217150" at bounding box center [196, 335] width 323 height 24
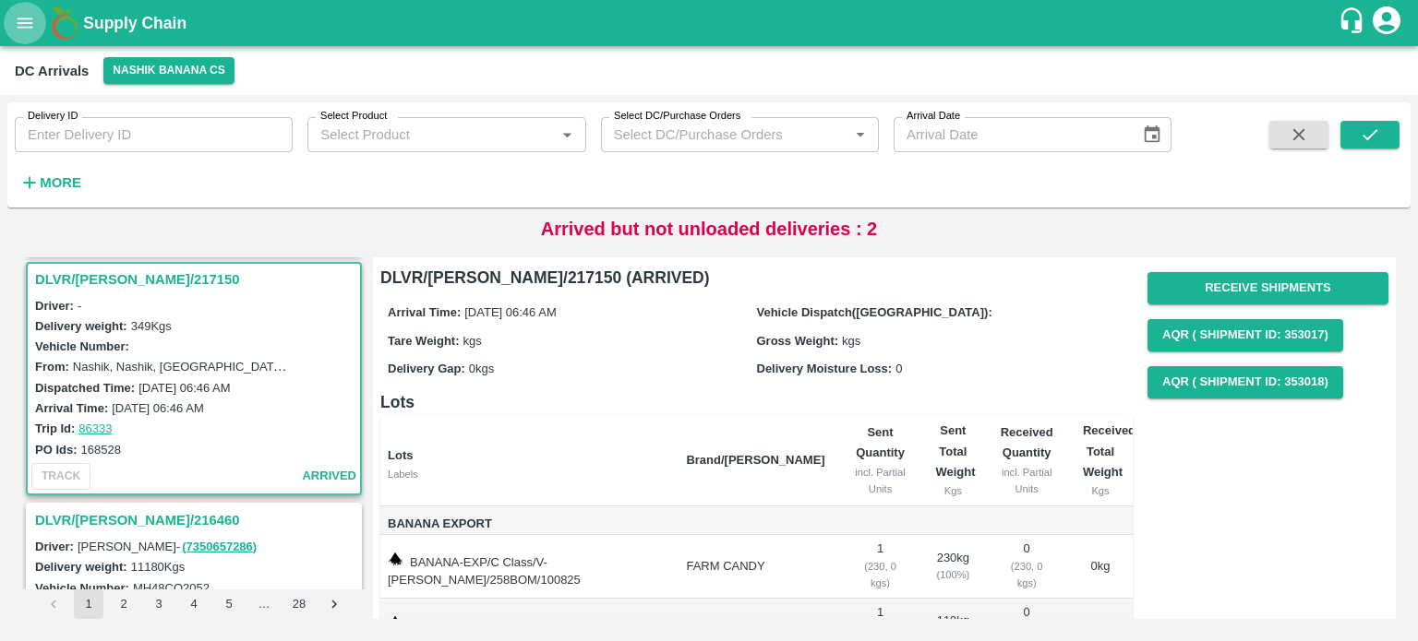
click at [19, 25] on icon "open drawer" at bounding box center [25, 23] width 20 height 20
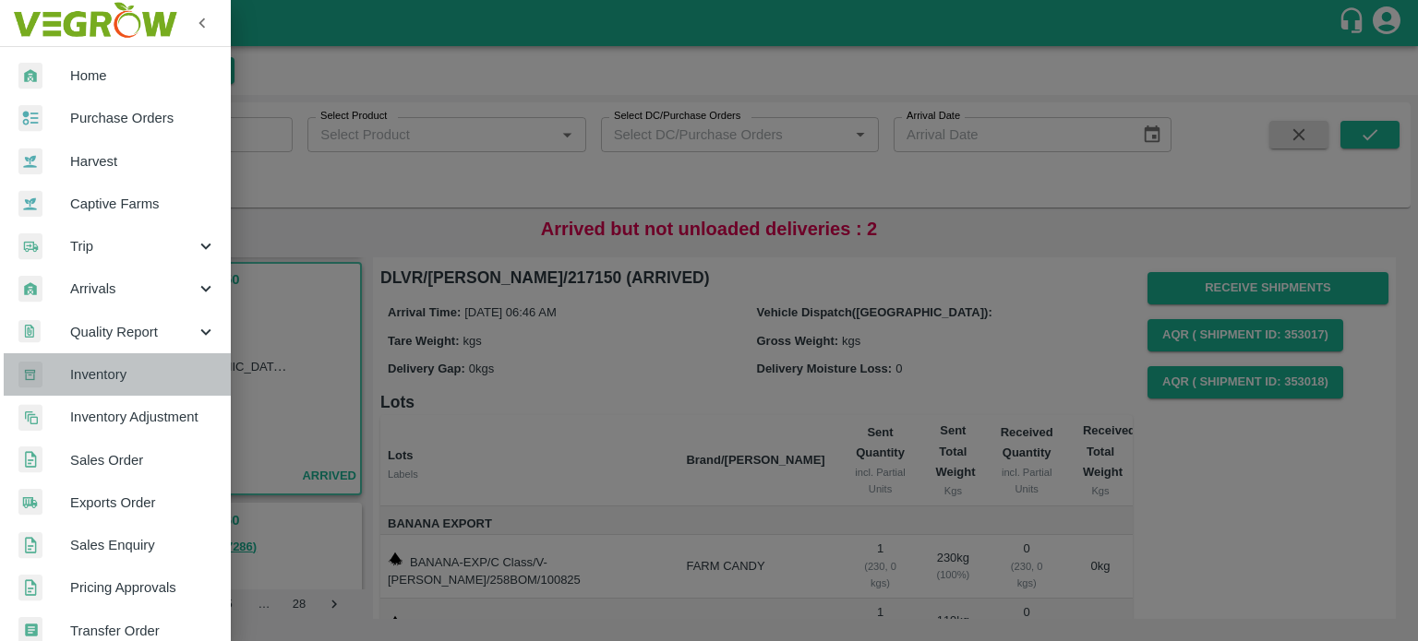
click at [137, 382] on span "Inventory" at bounding box center [143, 375] width 146 height 20
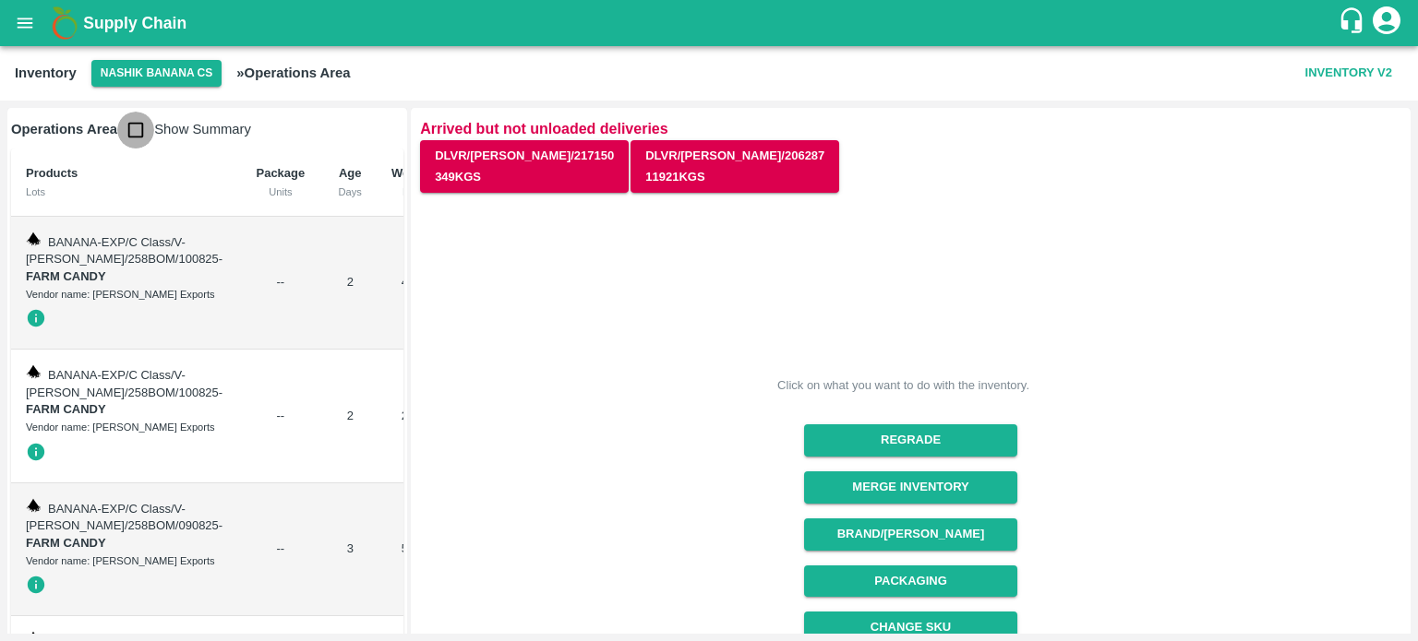
click at [136, 133] on input "checkbox" at bounding box center [135, 130] width 37 height 37
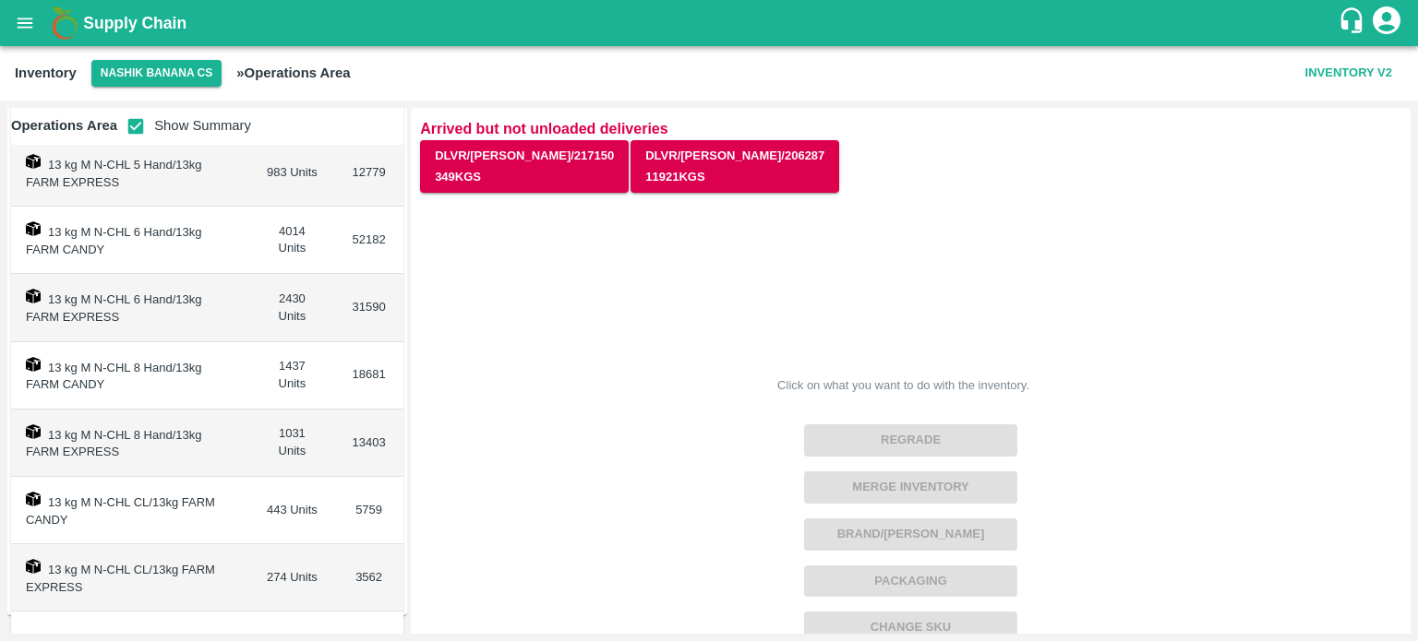
scroll to position [437, 0]
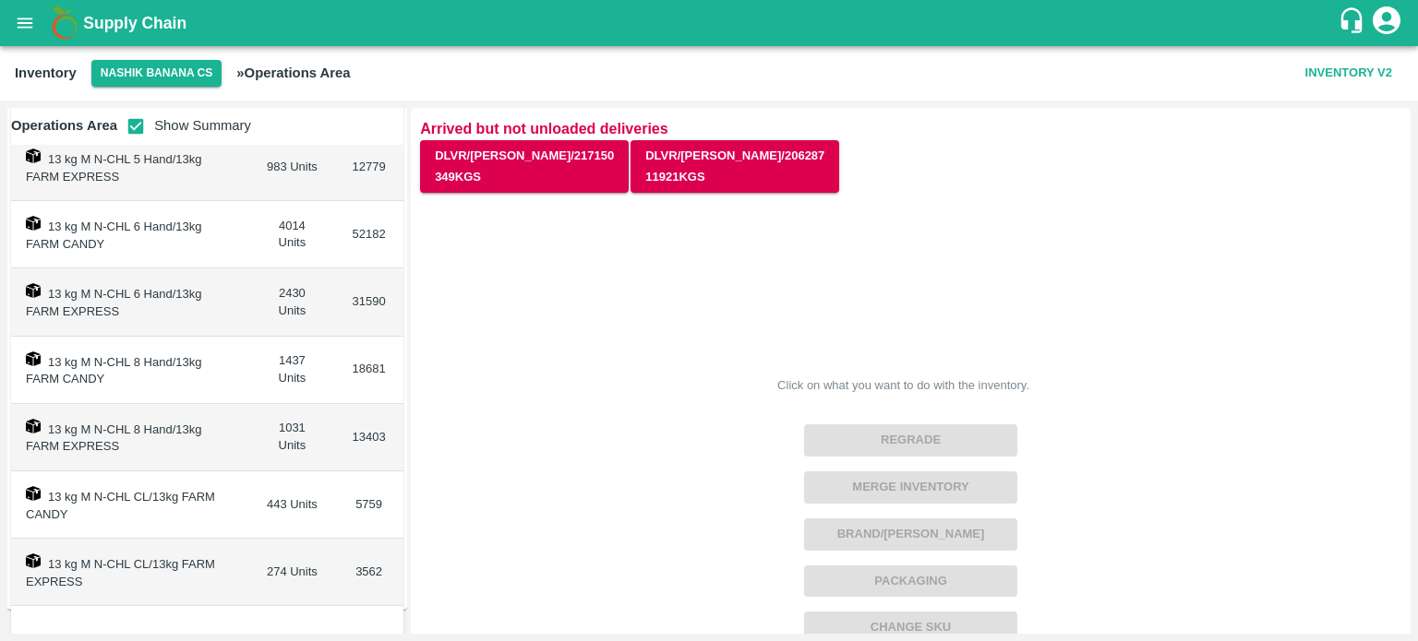
click at [135, 128] on input "checkbox" at bounding box center [135, 126] width 37 height 37
checkbox input "false"
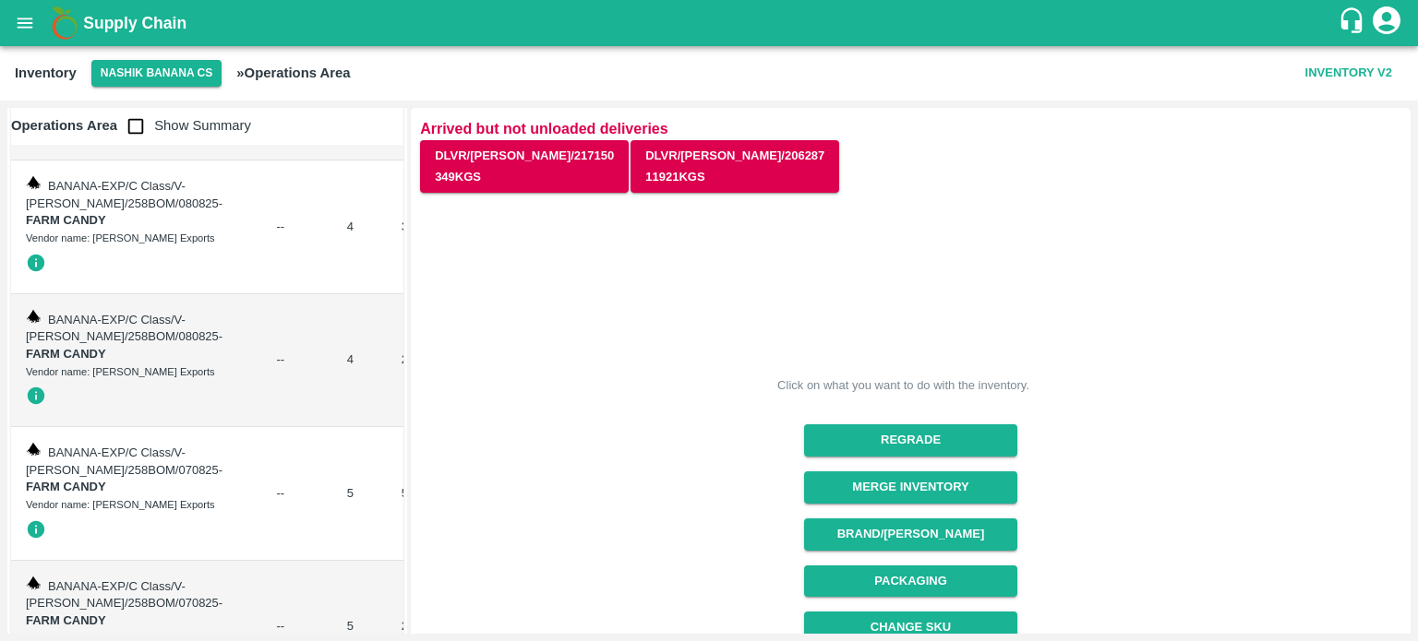
scroll to position [299, 0]
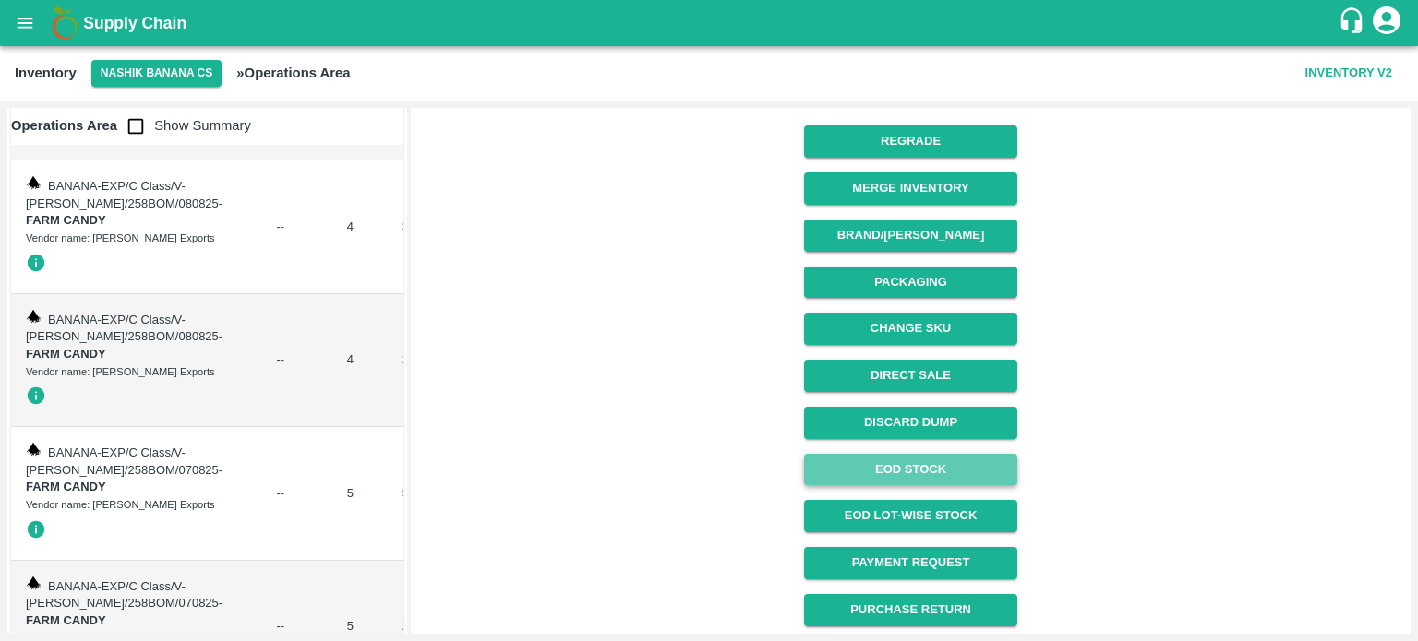
click at [923, 470] on link "EOD Stock" at bounding box center [910, 470] width 213 height 32
